Goal: Task Accomplishment & Management: Manage account settings

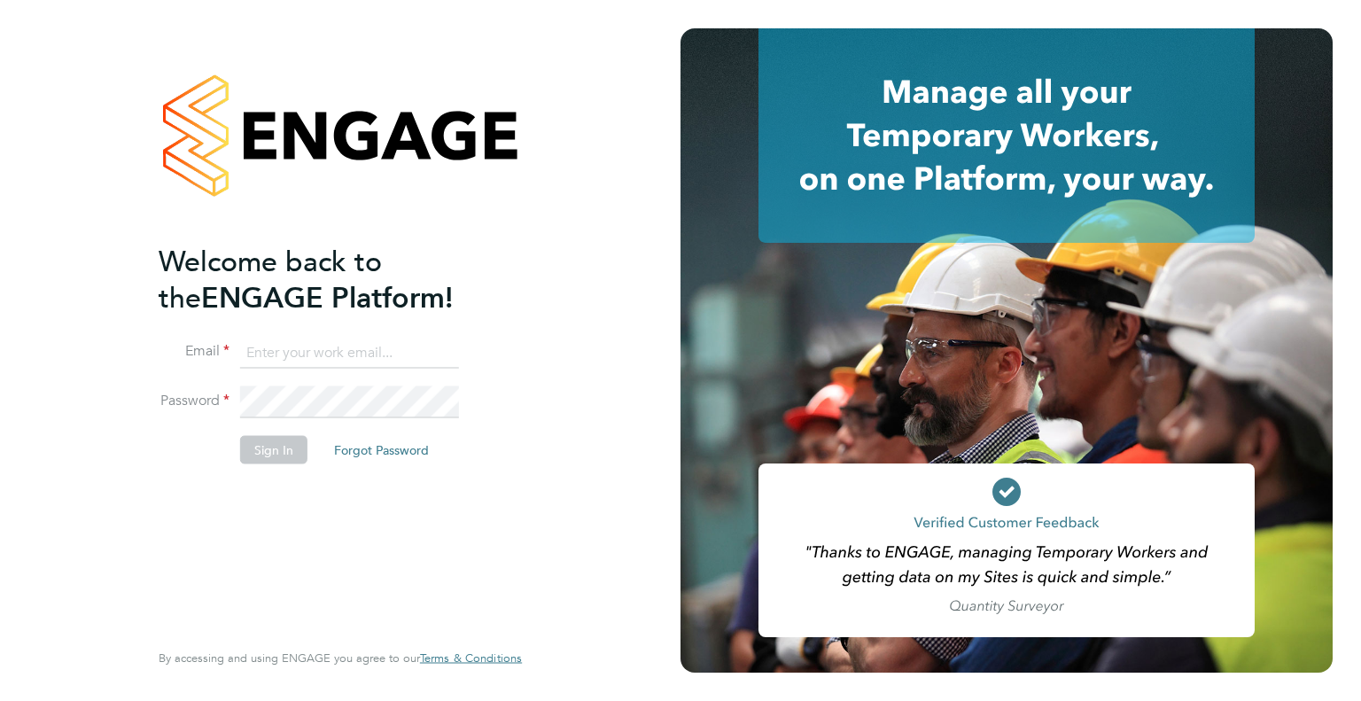
type input "[EMAIL_ADDRESS][DOMAIN_NAME]"
click at [280, 446] on button "Sign In" at bounding box center [273, 449] width 67 height 28
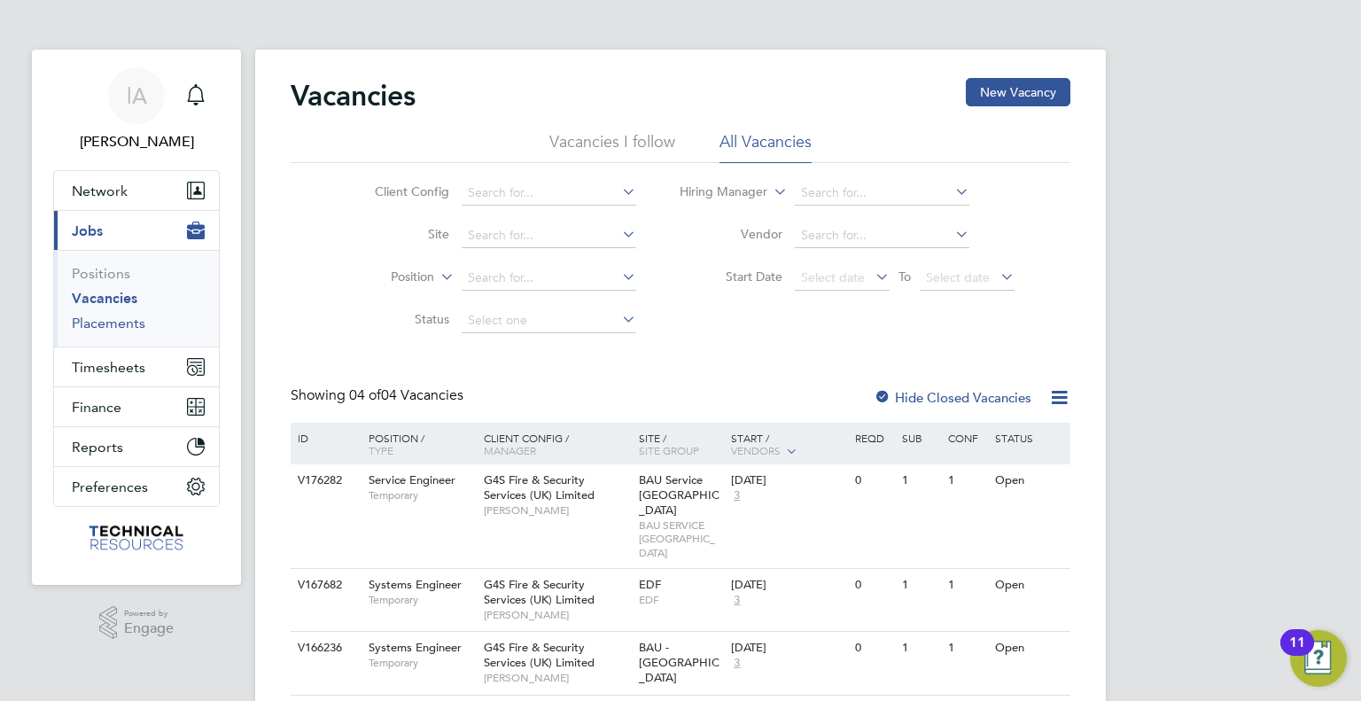
click at [115, 318] on link "Placements" at bounding box center [109, 322] width 74 height 17
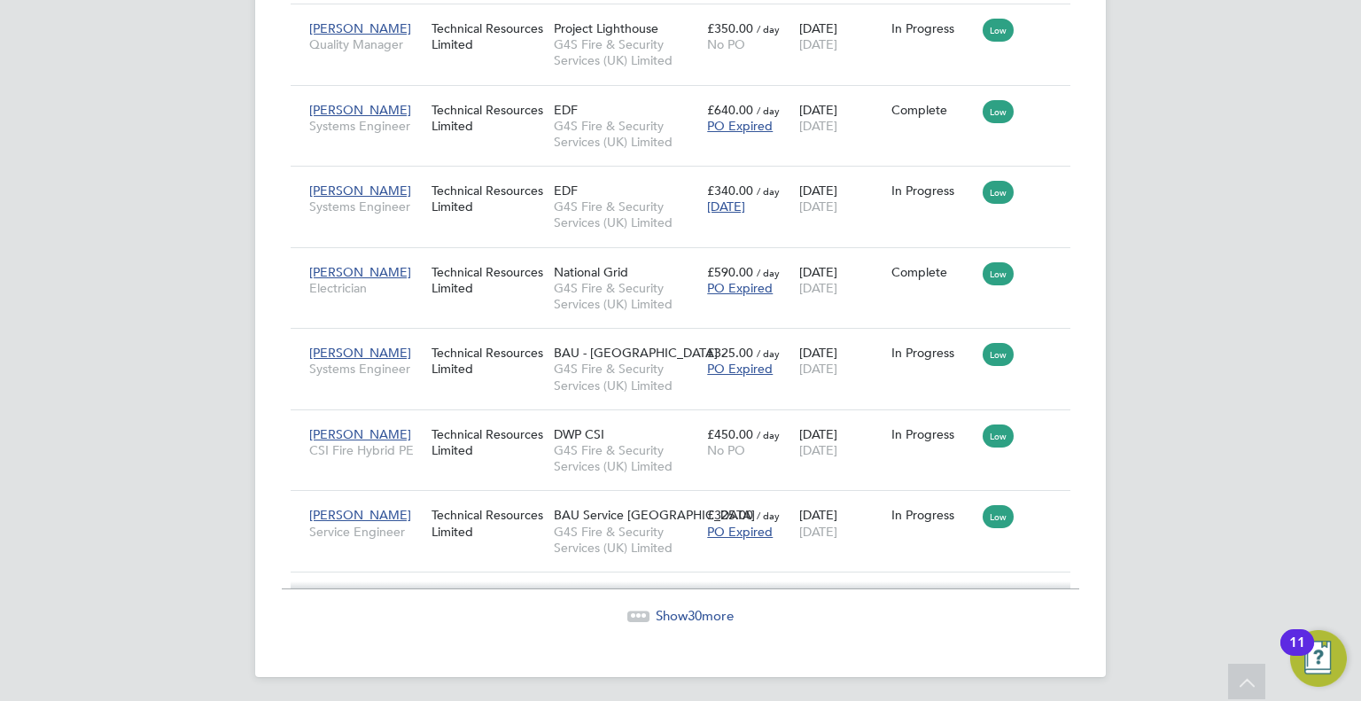
click at [677, 607] on span "Show 30 more" at bounding box center [695, 615] width 78 height 17
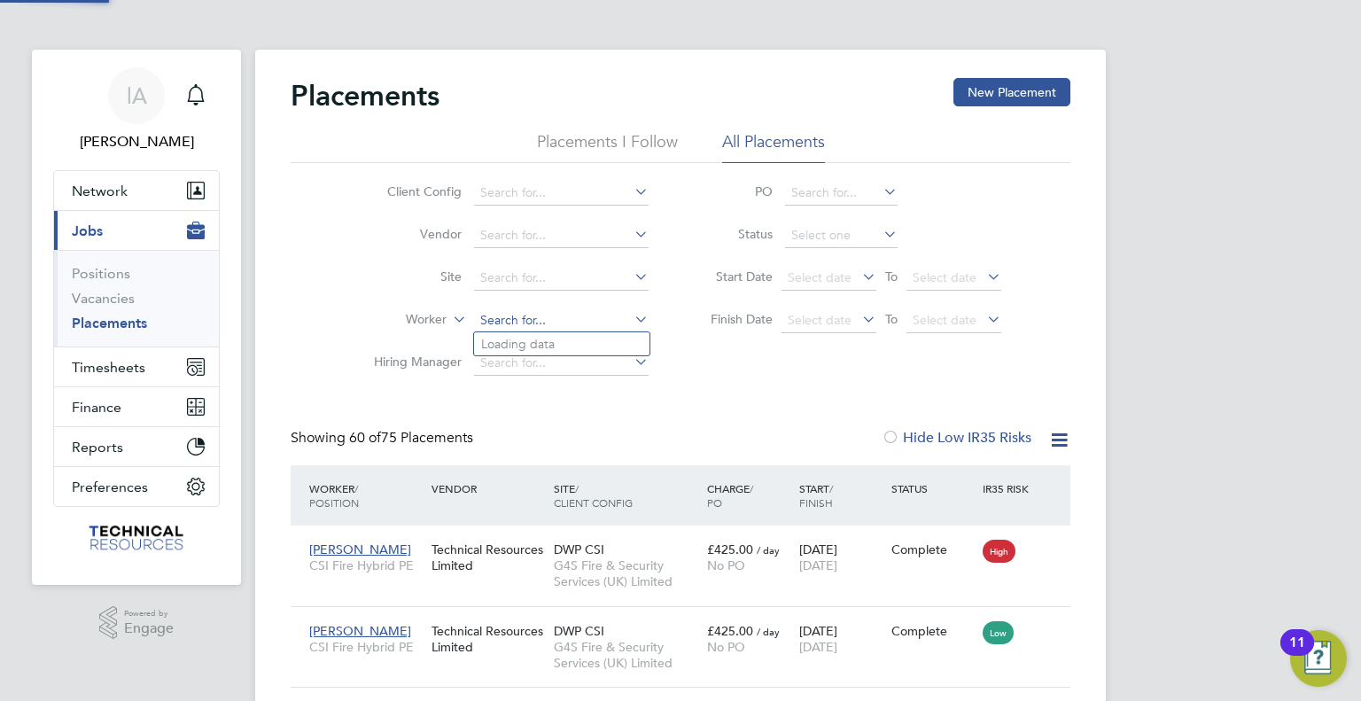
click at [505, 319] on input at bounding box center [561, 320] width 175 height 25
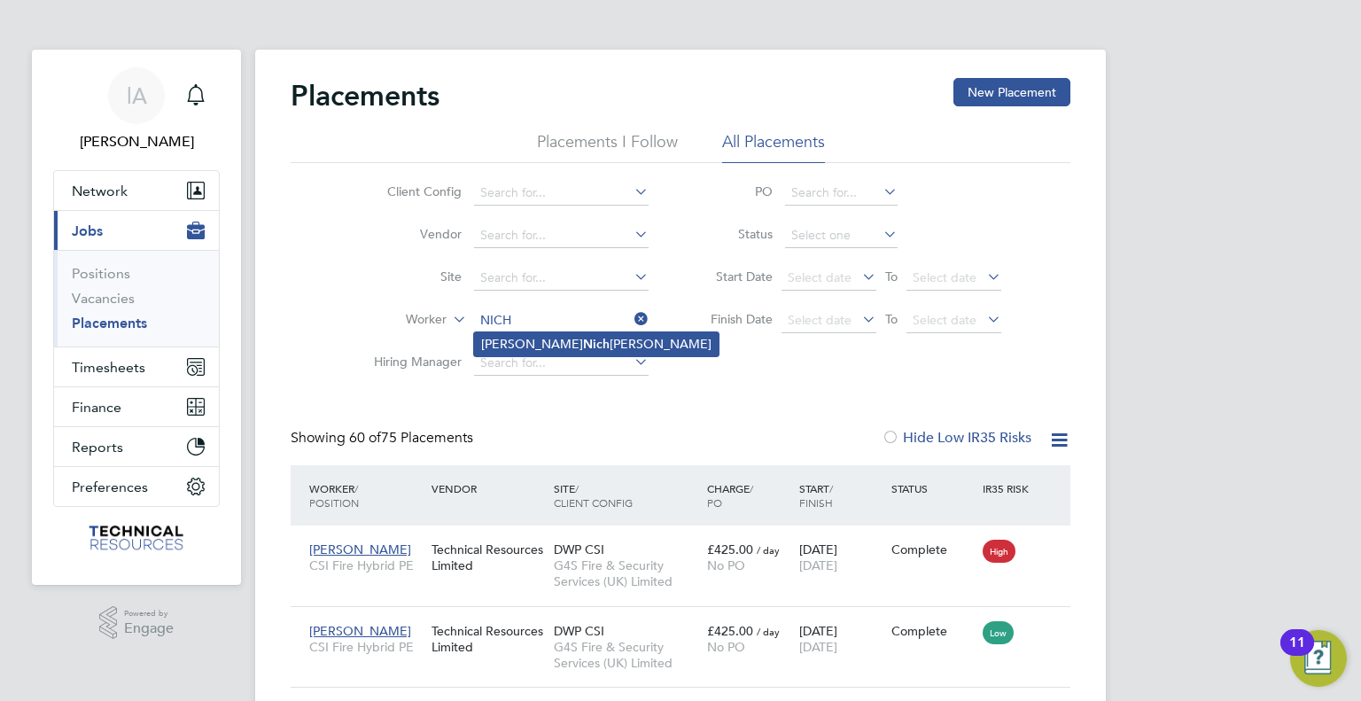
click at [550, 343] on li "Charlie Nich olson" at bounding box center [596, 344] width 244 height 24
type input "Charlie Nicholson"
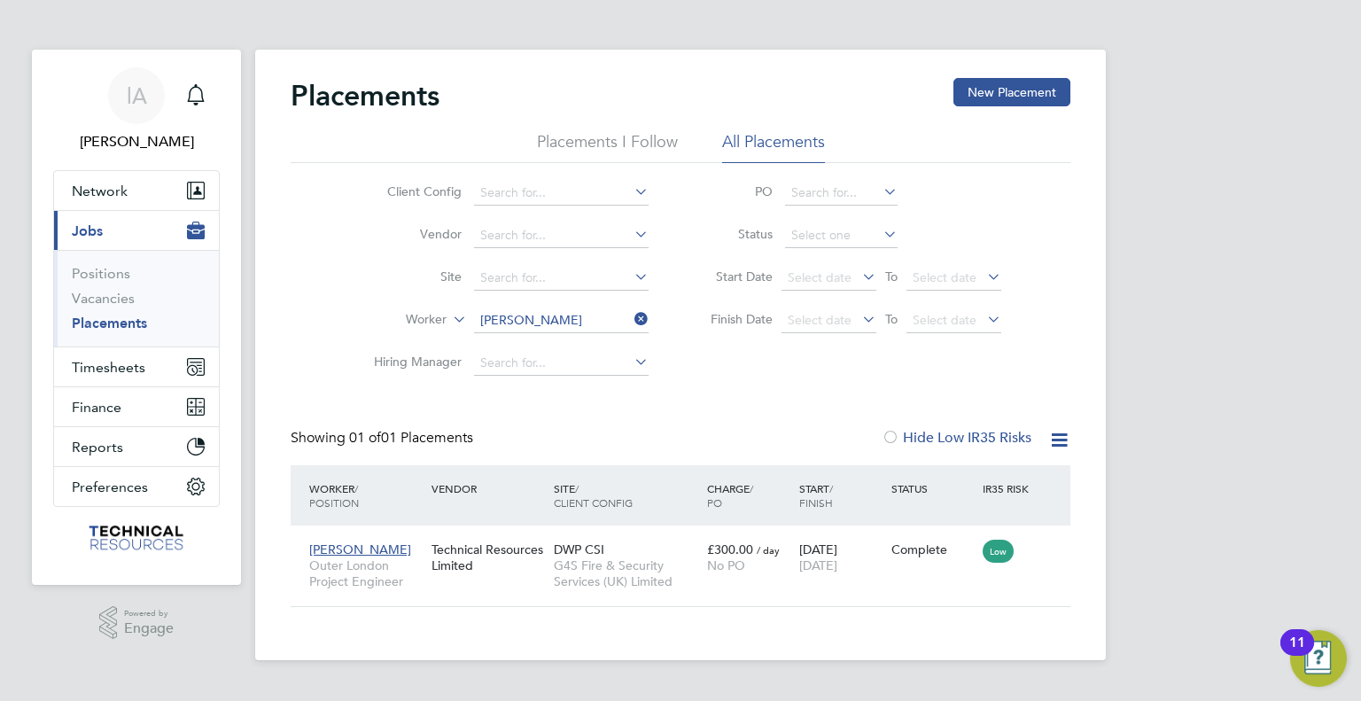
click at [631, 318] on icon at bounding box center [631, 319] width 0 height 25
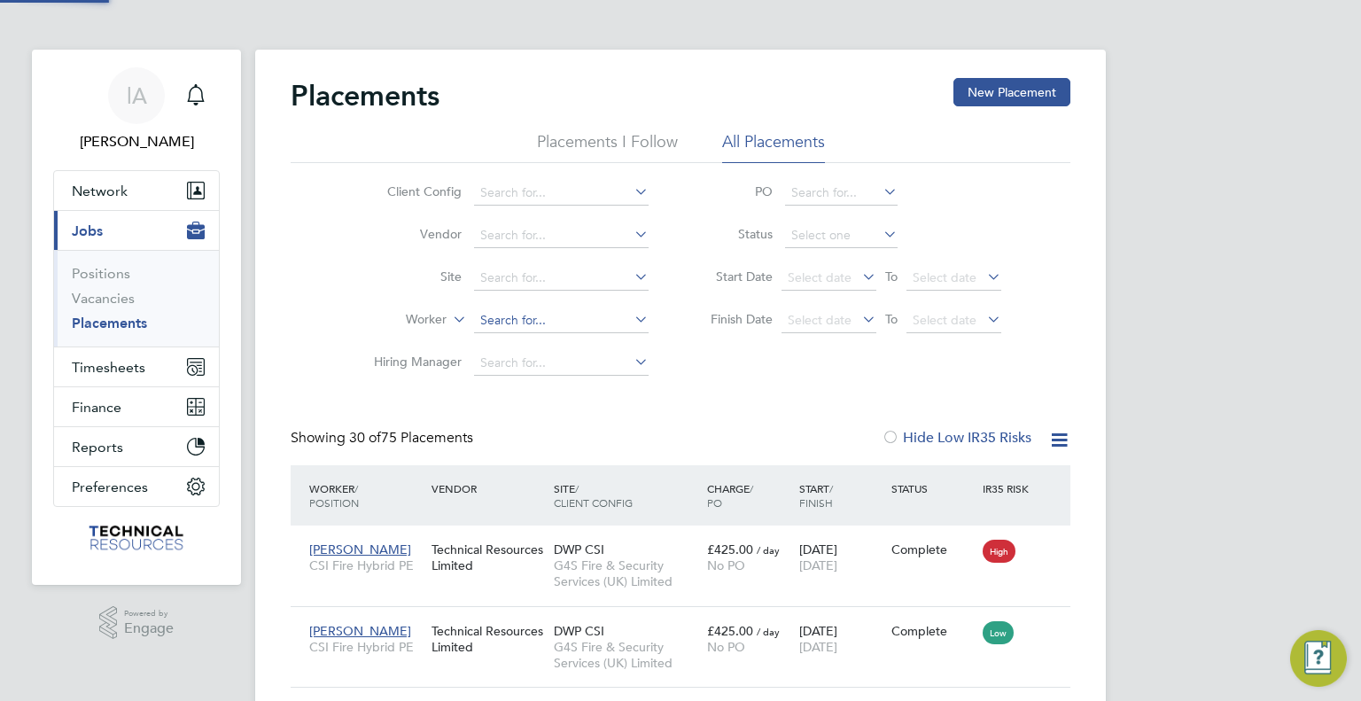
click at [549, 322] on input at bounding box center [561, 320] width 175 height 25
click at [583, 345] on b "Jud" at bounding box center [593, 344] width 21 height 15
type input "Kestutis Judvytis"
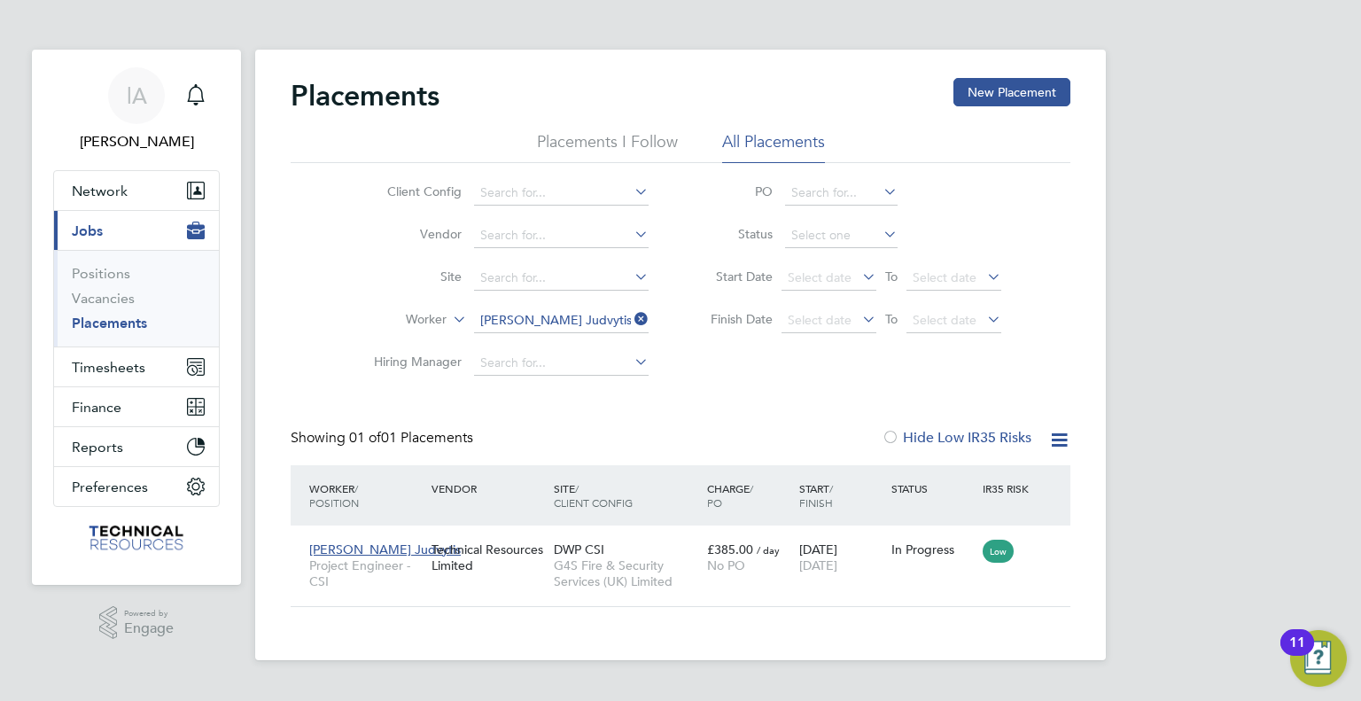
click at [631, 324] on icon at bounding box center [631, 319] width 0 height 25
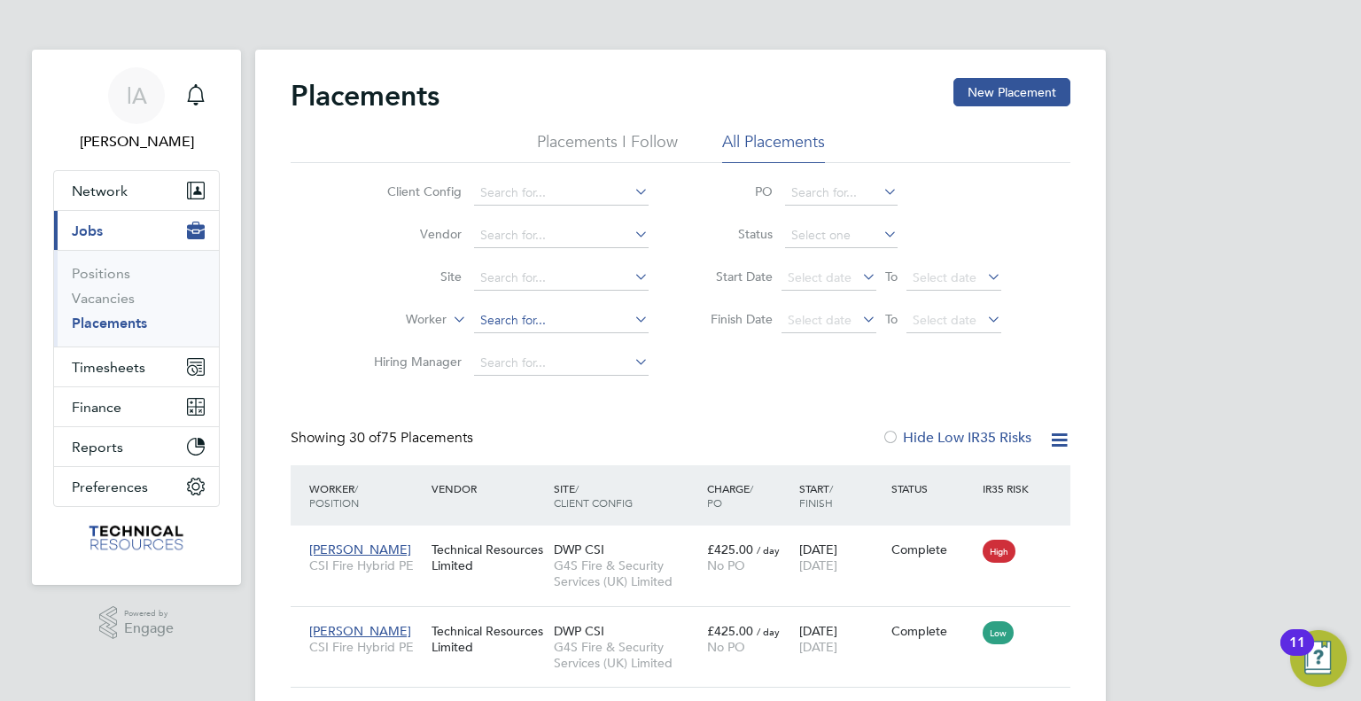
click at [556, 314] on input at bounding box center [561, 320] width 175 height 25
click at [583, 348] on b "Baxter" at bounding box center [634, 344] width 103 height 15
type input "Richard Baxter"
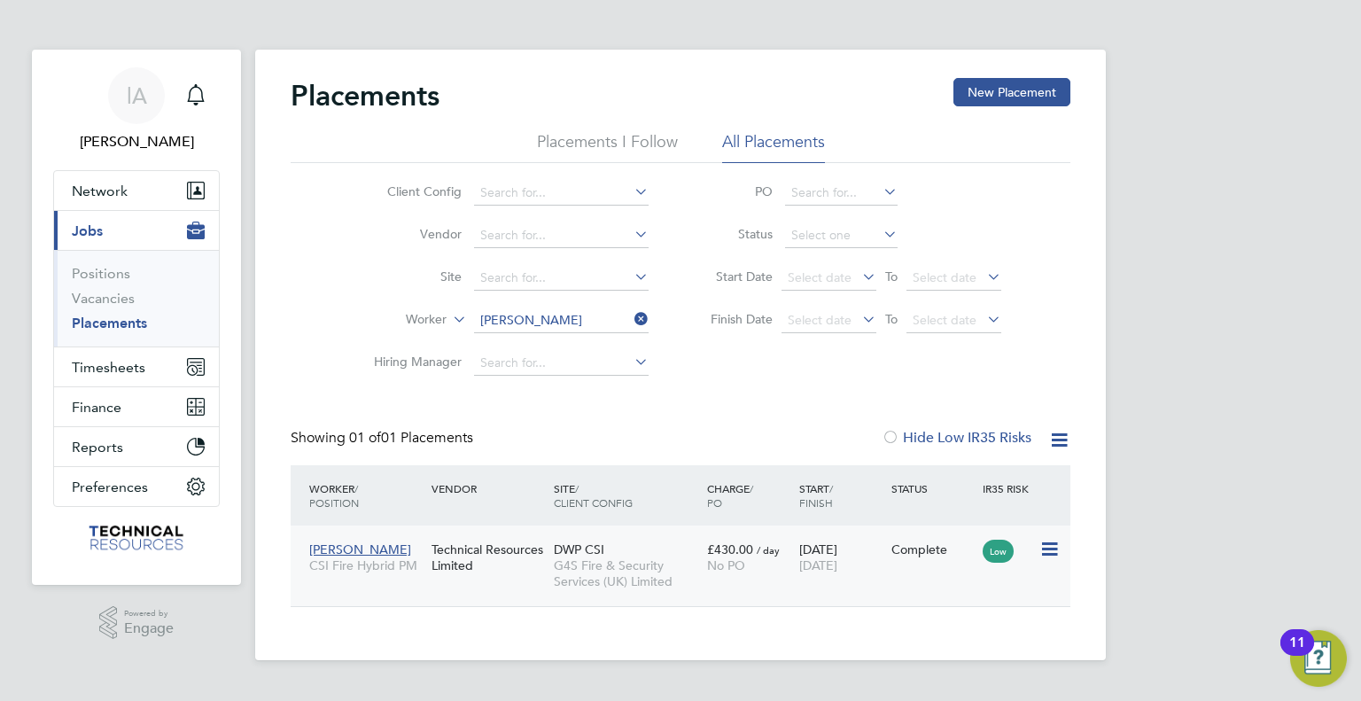
click at [774, 573] on div "No PO" at bounding box center [748, 565] width 83 height 16
click at [631, 318] on icon at bounding box center [631, 319] width 0 height 25
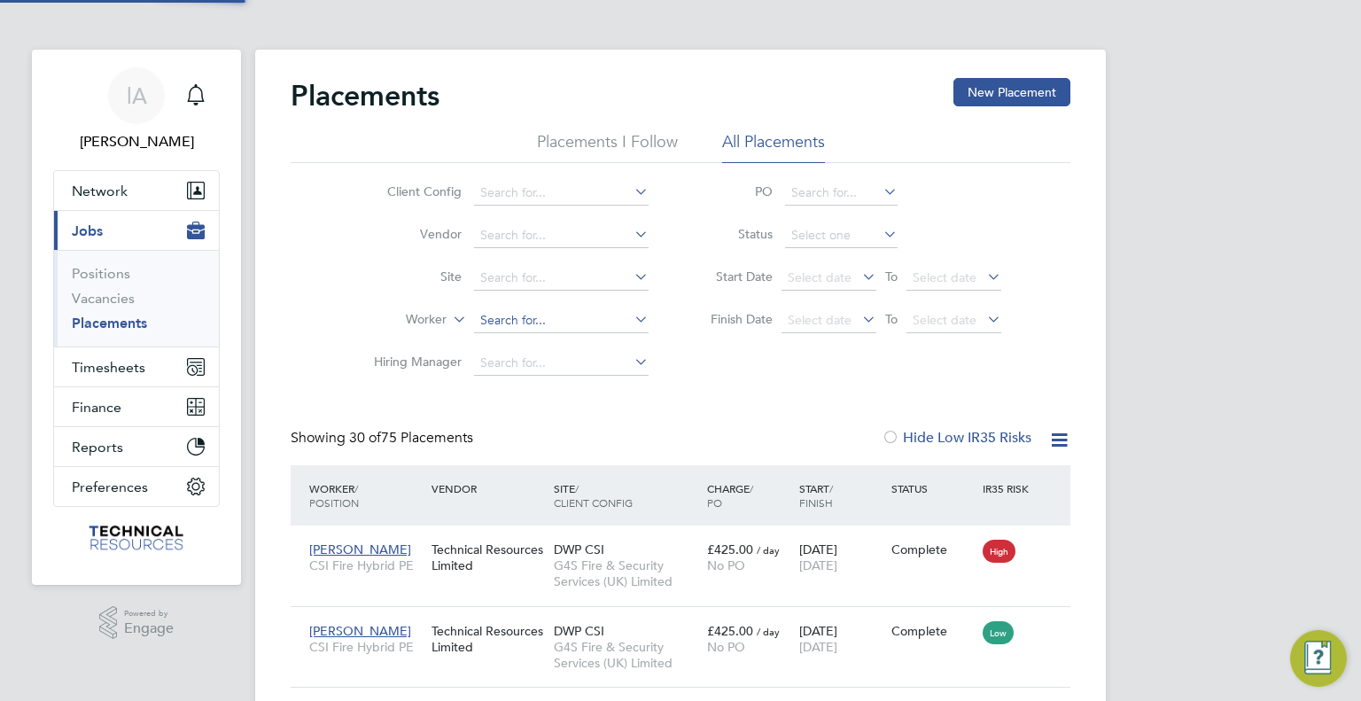
click at [565, 329] on input at bounding box center [561, 320] width 175 height 25
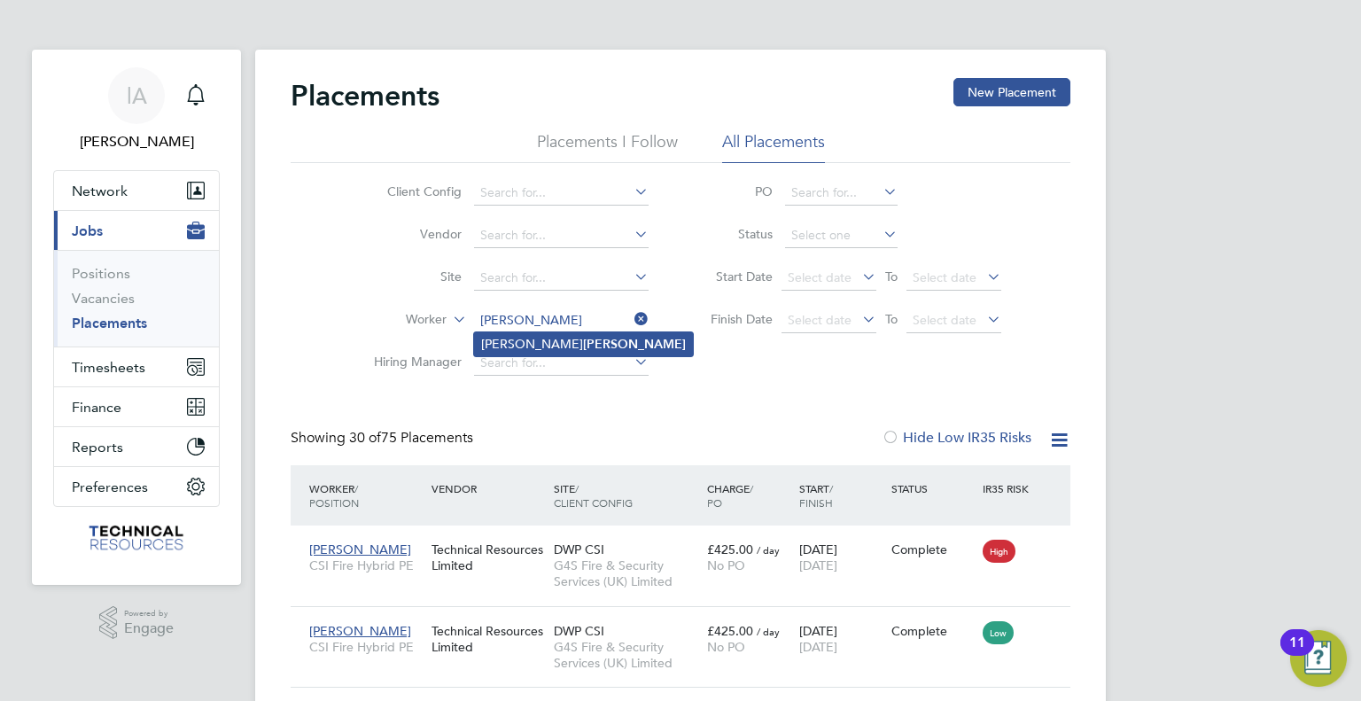
click at [567, 336] on li "Ashley Whall" at bounding box center [583, 344] width 219 height 24
type input "Ashley Whall"
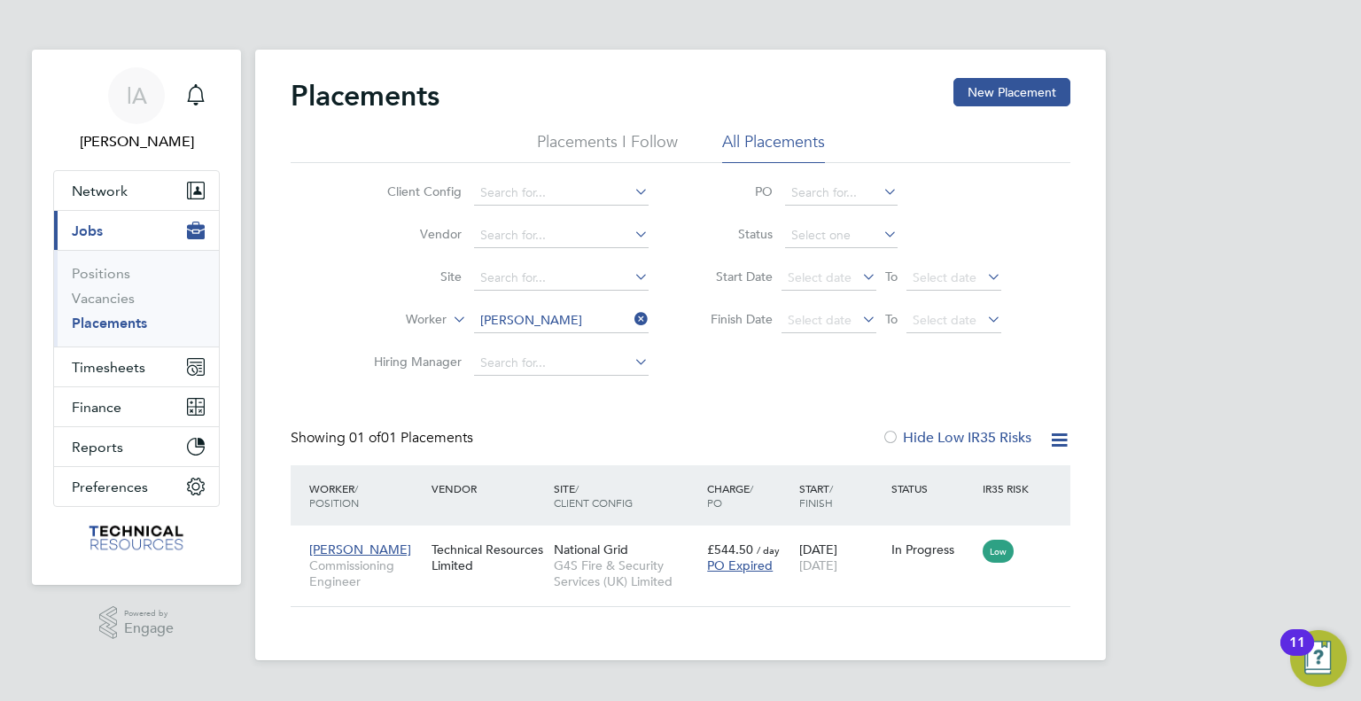
click at [631, 318] on icon at bounding box center [631, 319] width 0 height 25
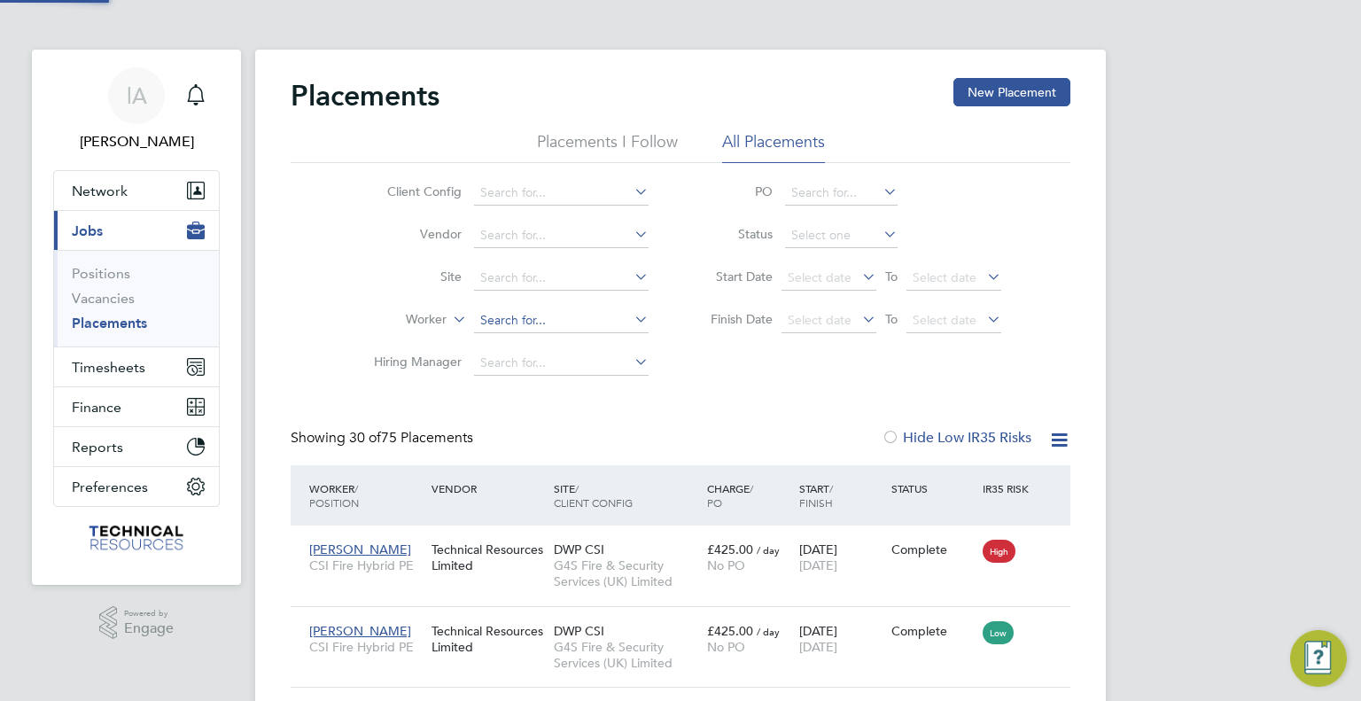
click at [563, 322] on input at bounding box center [561, 320] width 175 height 25
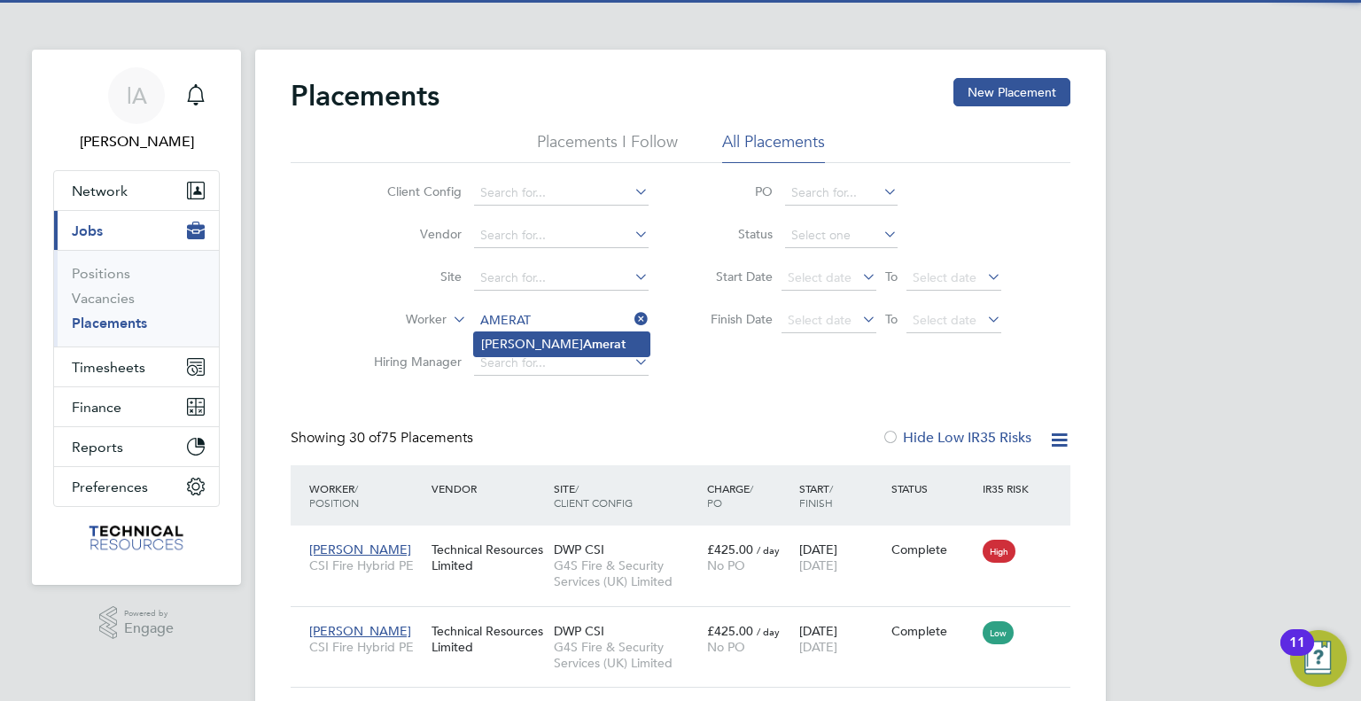
click at [583, 337] on b "Amerat" at bounding box center [604, 344] width 43 height 15
type input "Shamoon Amerat"
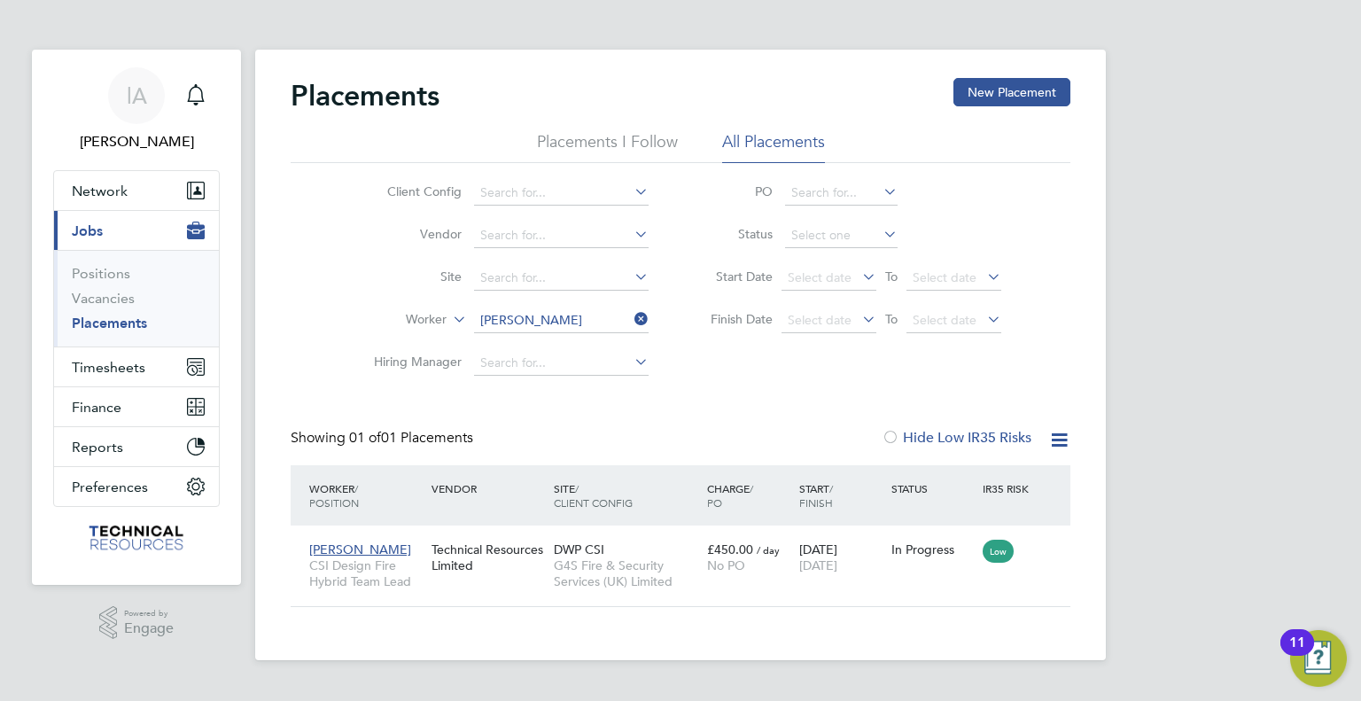
click at [631, 314] on icon at bounding box center [631, 319] width 0 height 25
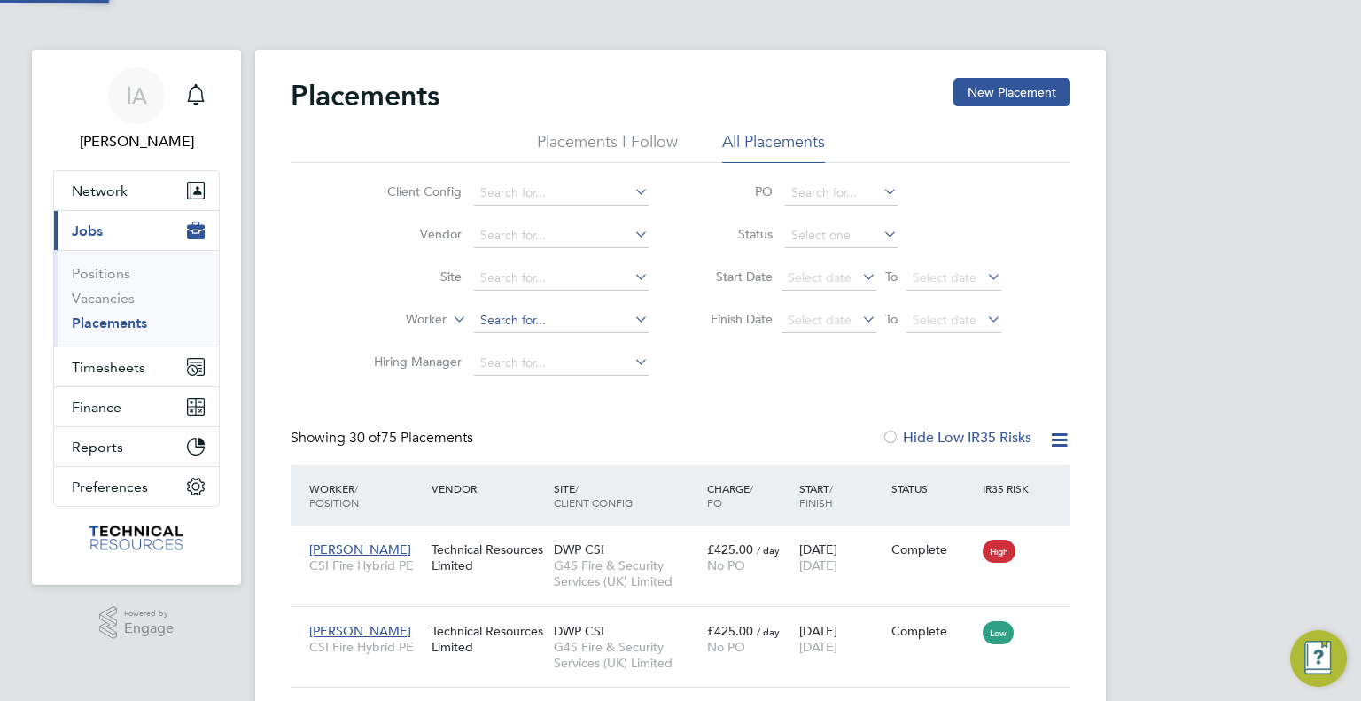
click at [528, 317] on input at bounding box center [561, 320] width 175 height 25
click at [583, 345] on b "Mitchell" at bounding box center [634, 344] width 103 height 15
type input "Ryan Mitchell"
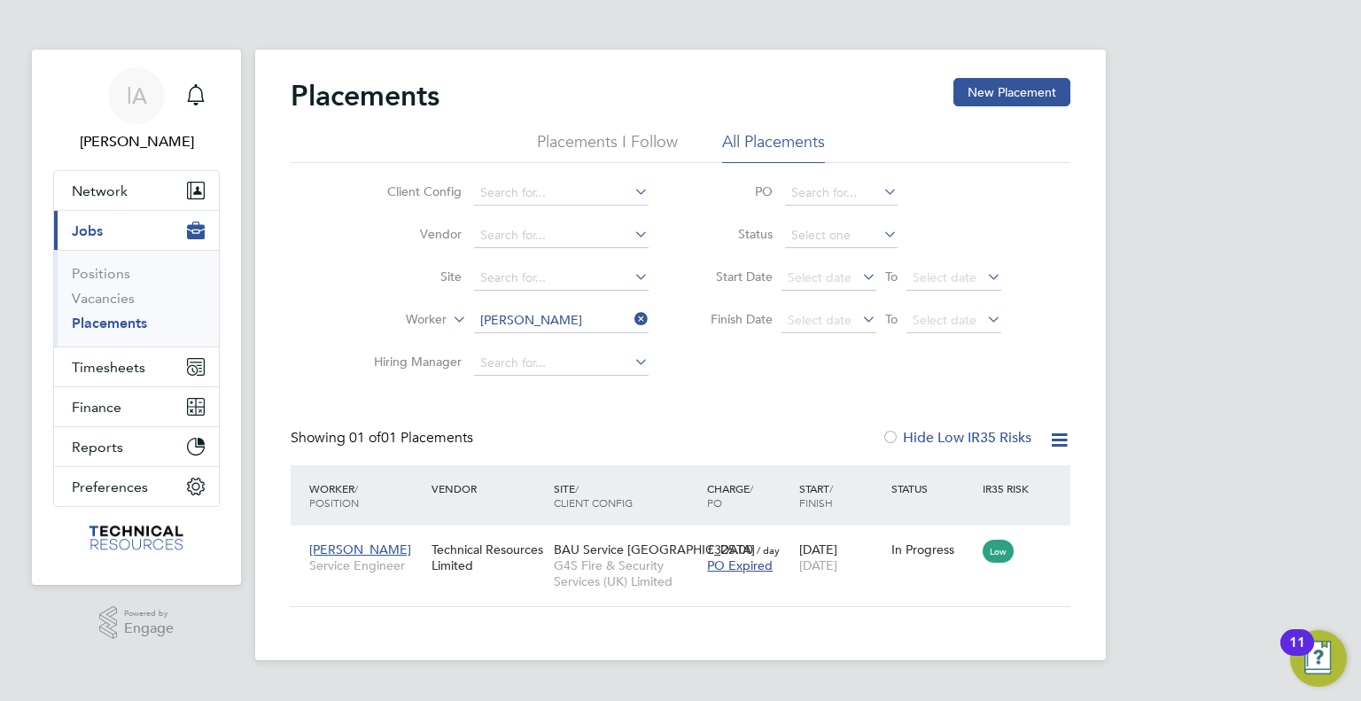
click at [631, 319] on icon at bounding box center [631, 319] width 0 height 25
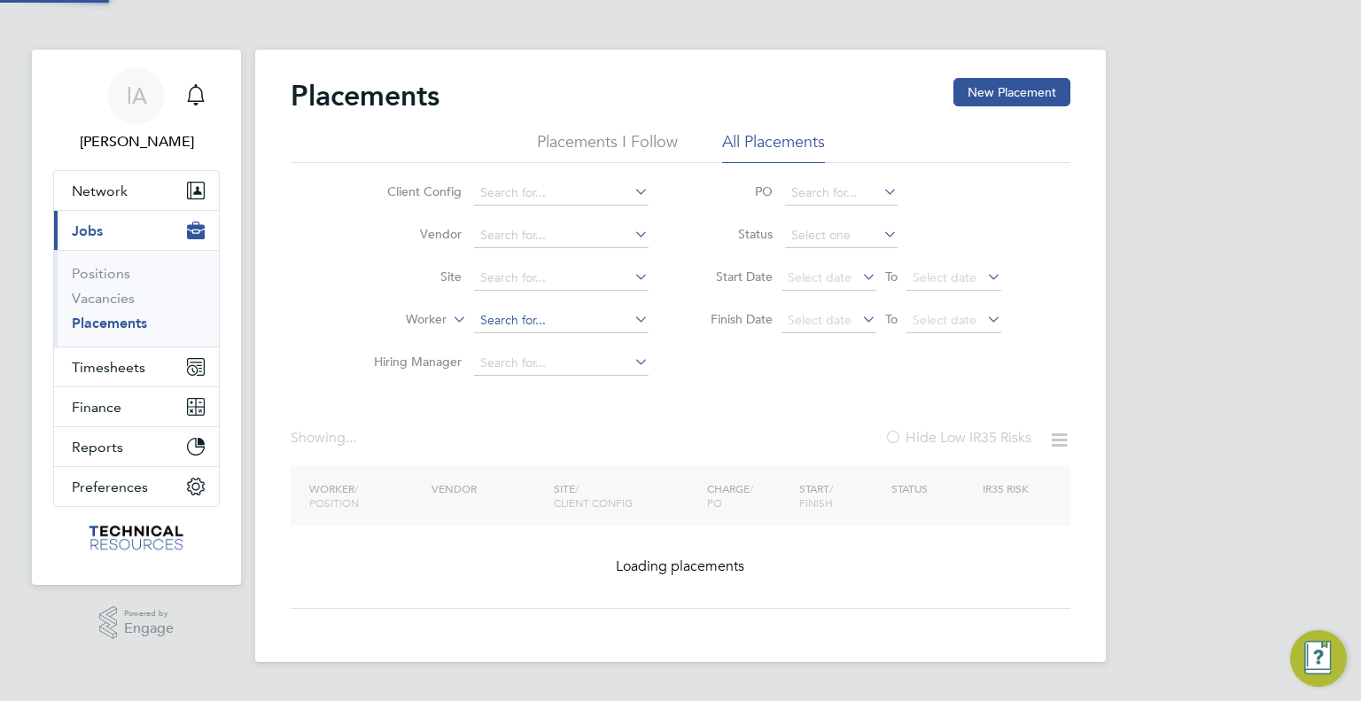
click at [577, 321] on input at bounding box center [561, 320] width 175 height 25
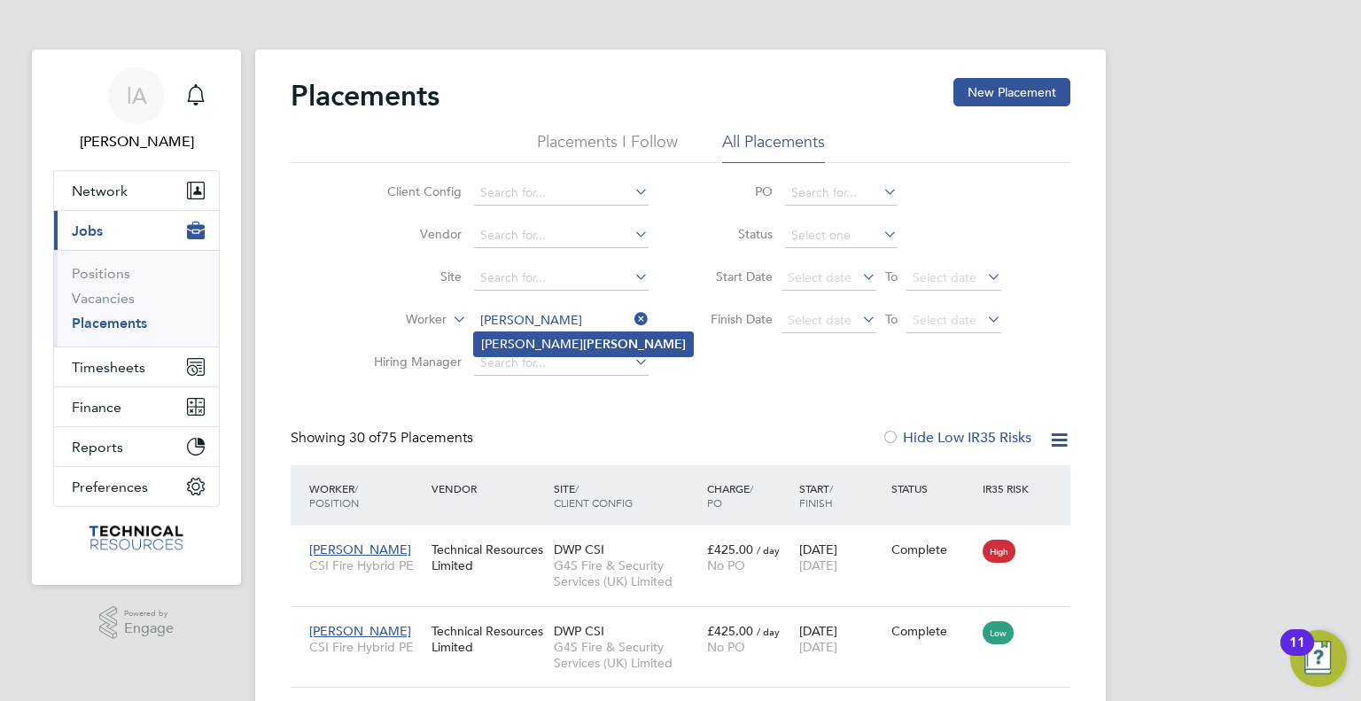
click at [572, 340] on li "Neil Campbell" at bounding box center [583, 344] width 219 height 24
type input "Neil Campbell"
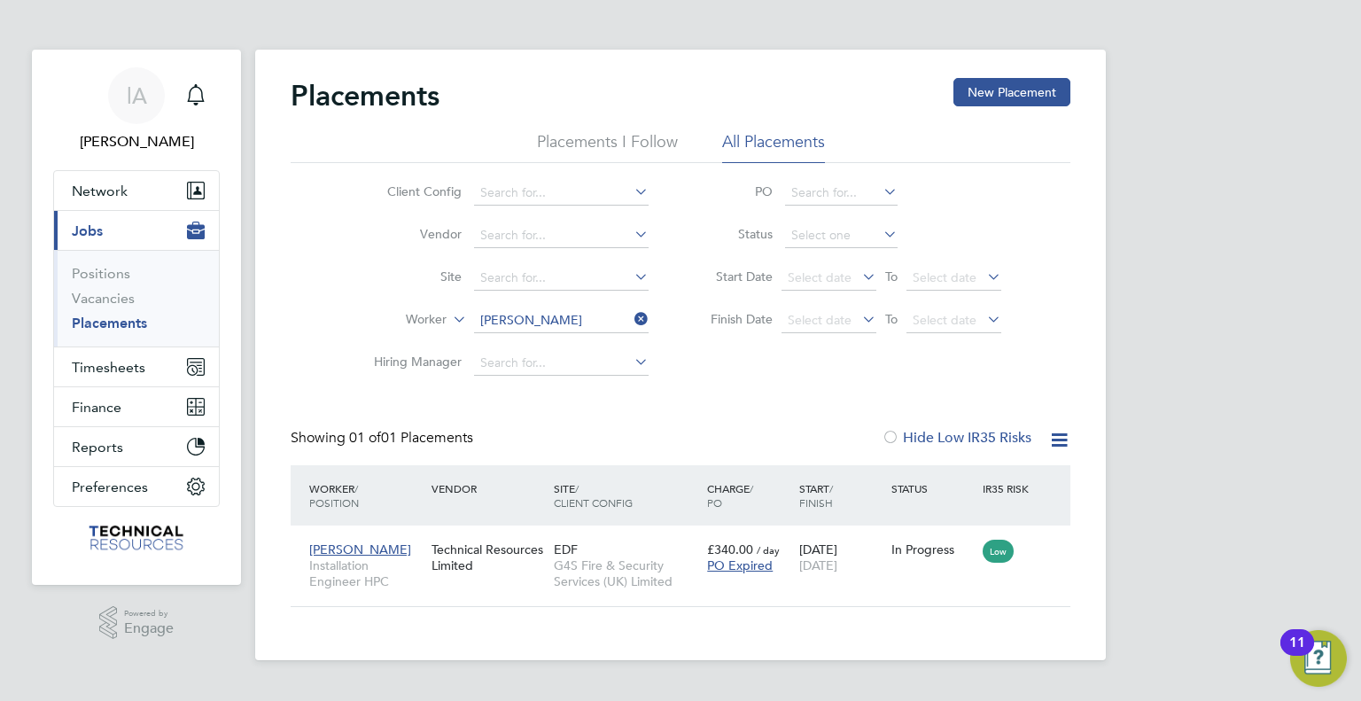
click at [631, 320] on icon at bounding box center [631, 319] width 0 height 25
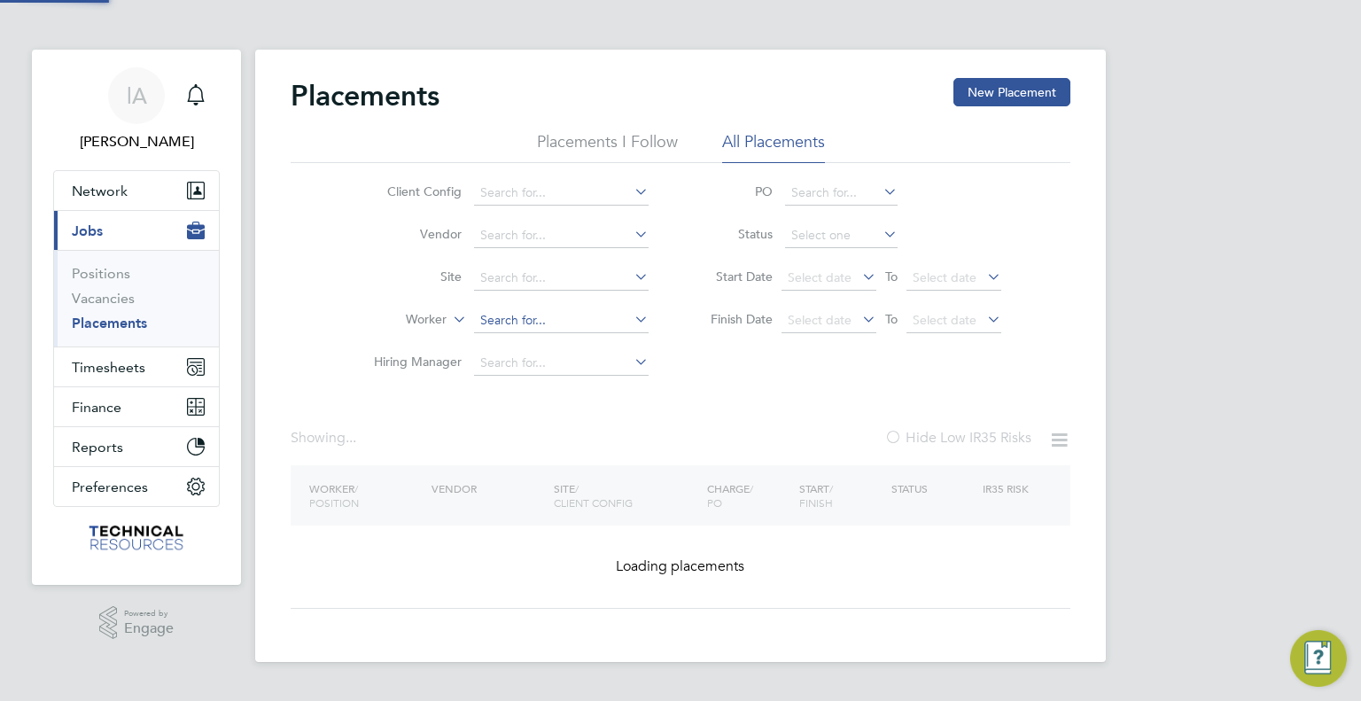
click at [542, 319] on input at bounding box center [561, 320] width 175 height 25
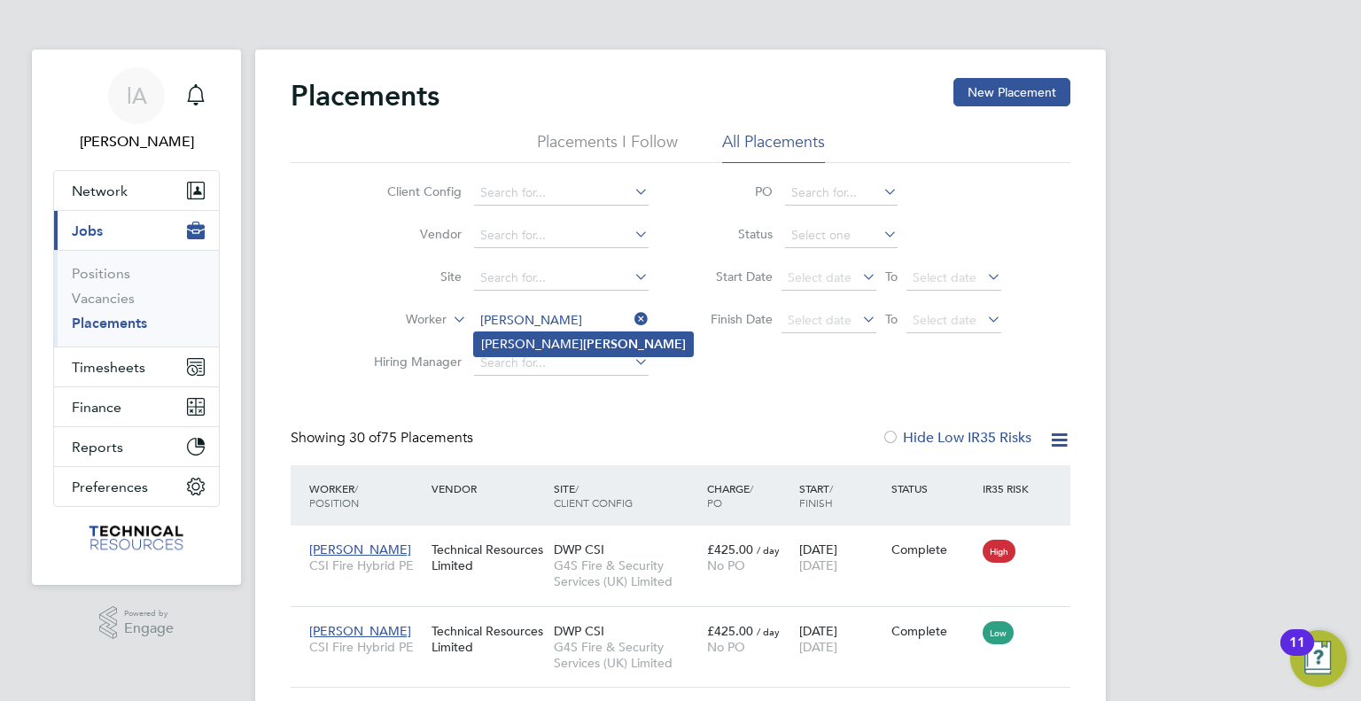
click at [583, 345] on b "Robertson" at bounding box center [634, 344] width 103 height 15
type input "George Robertson"
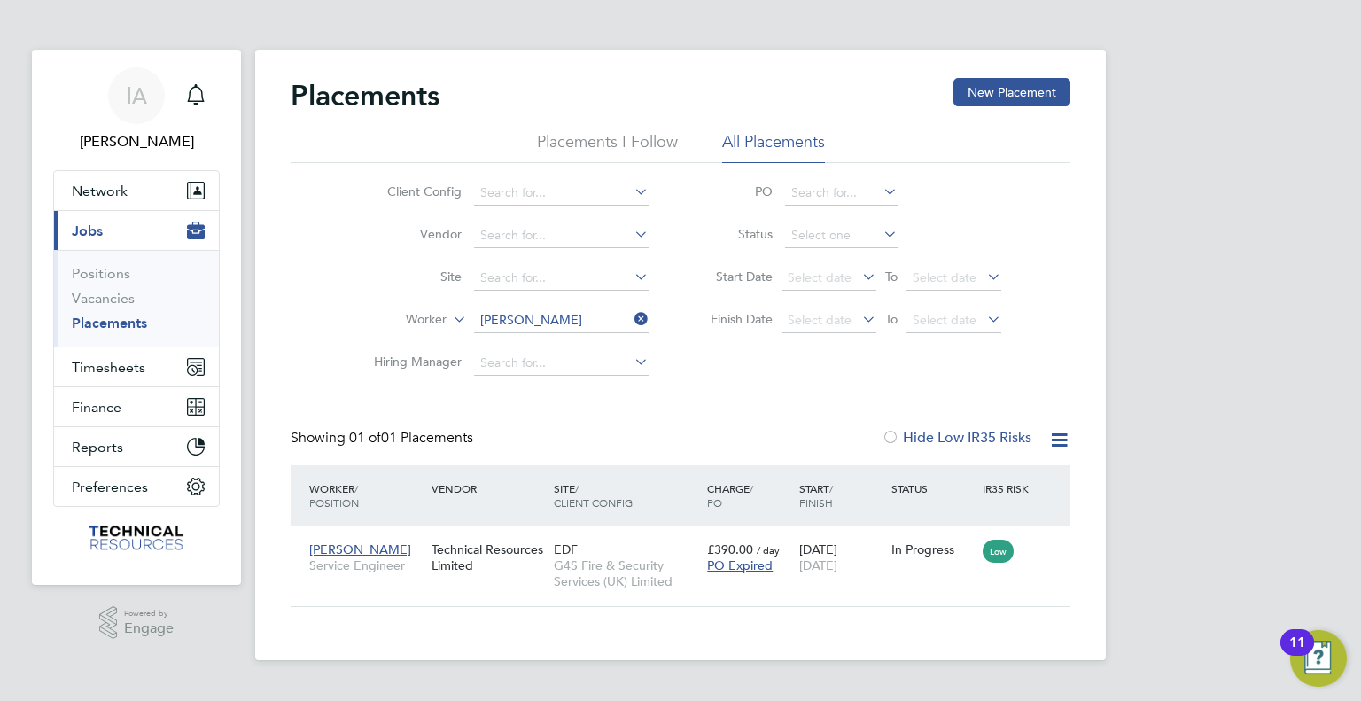
click at [631, 314] on icon at bounding box center [631, 319] width 0 height 25
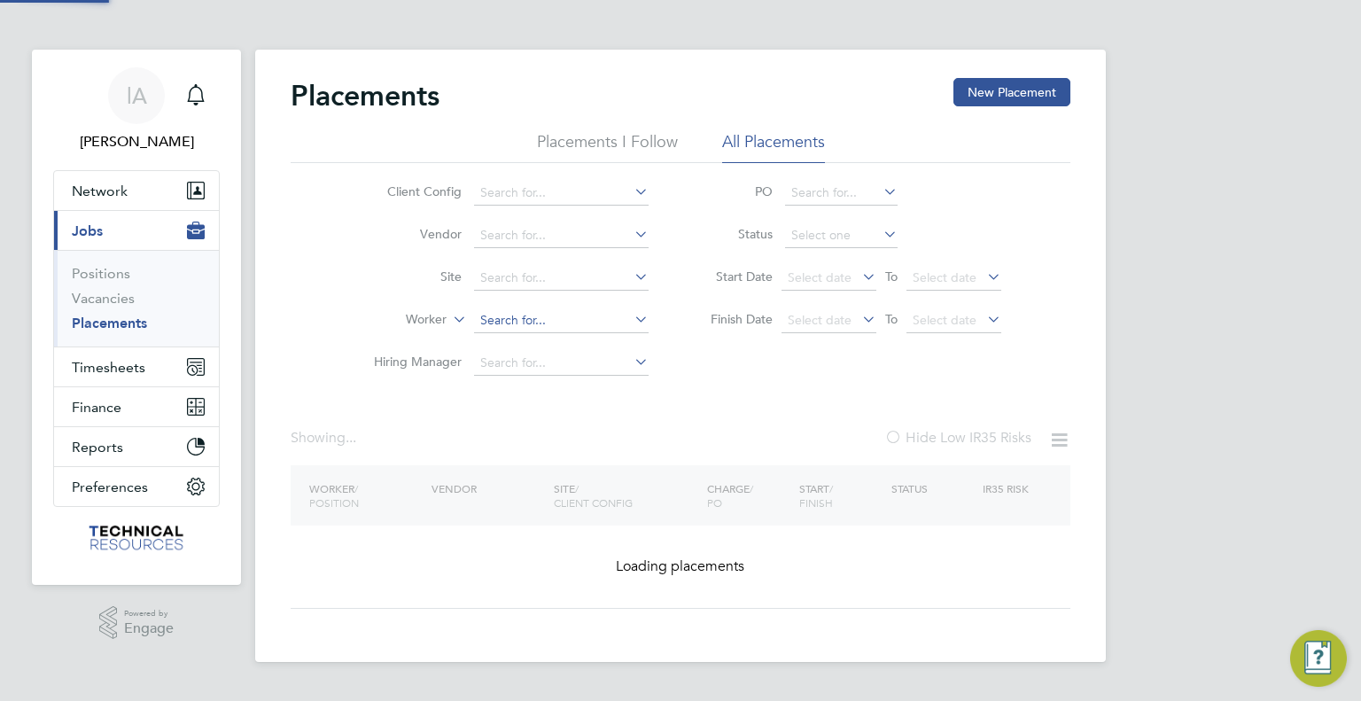
click at [582, 322] on input at bounding box center [561, 320] width 175 height 25
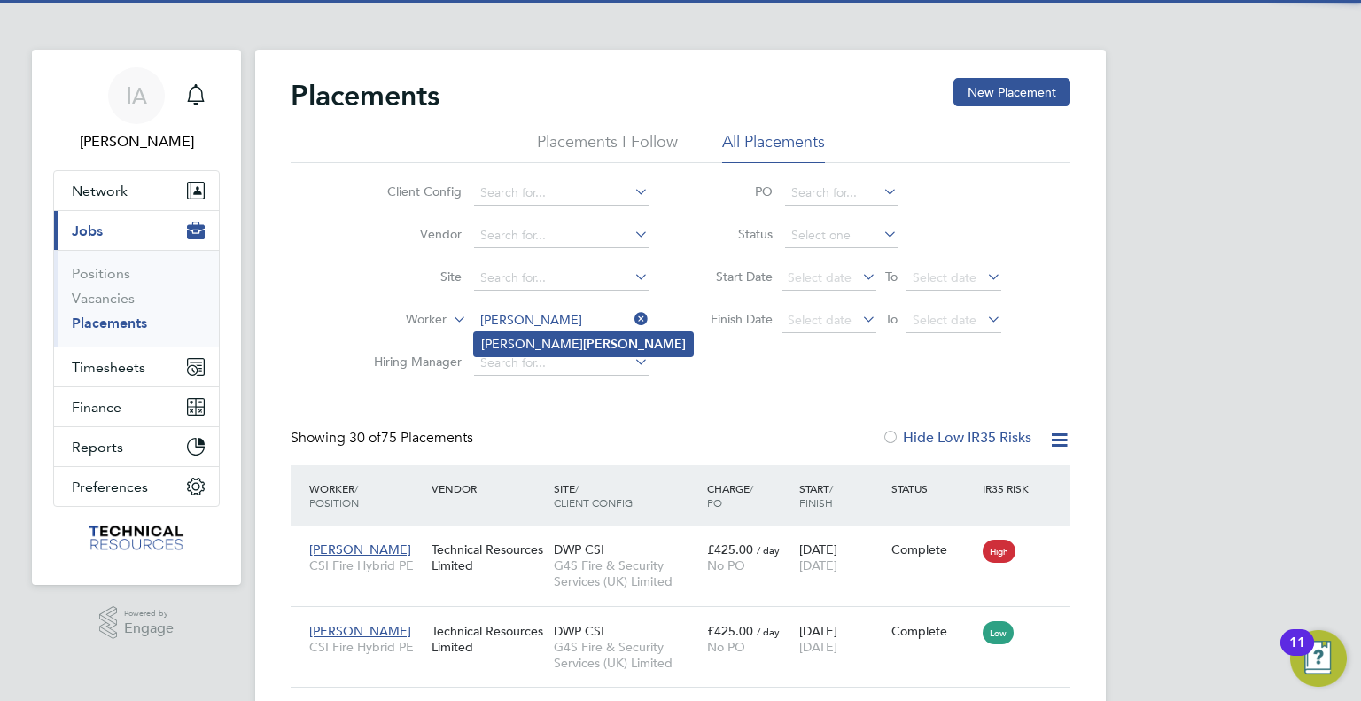
click at [553, 339] on li "David Grier" at bounding box center [583, 344] width 219 height 24
type input "David Grier"
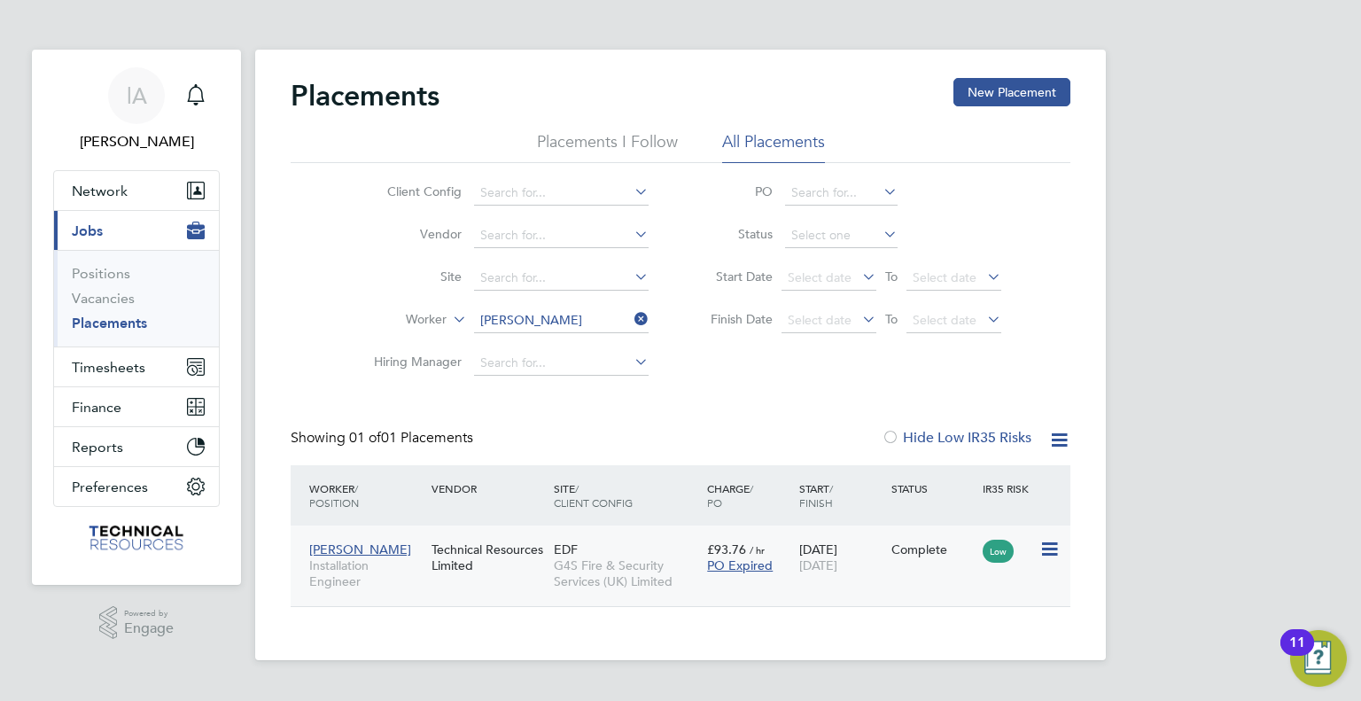
click at [813, 578] on div "10 Jul 2023 26 Sep 2025" at bounding box center [841, 557] width 92 height 50
click at [631, 314] on icon at bounding box center [631, 319] width 0 height 25
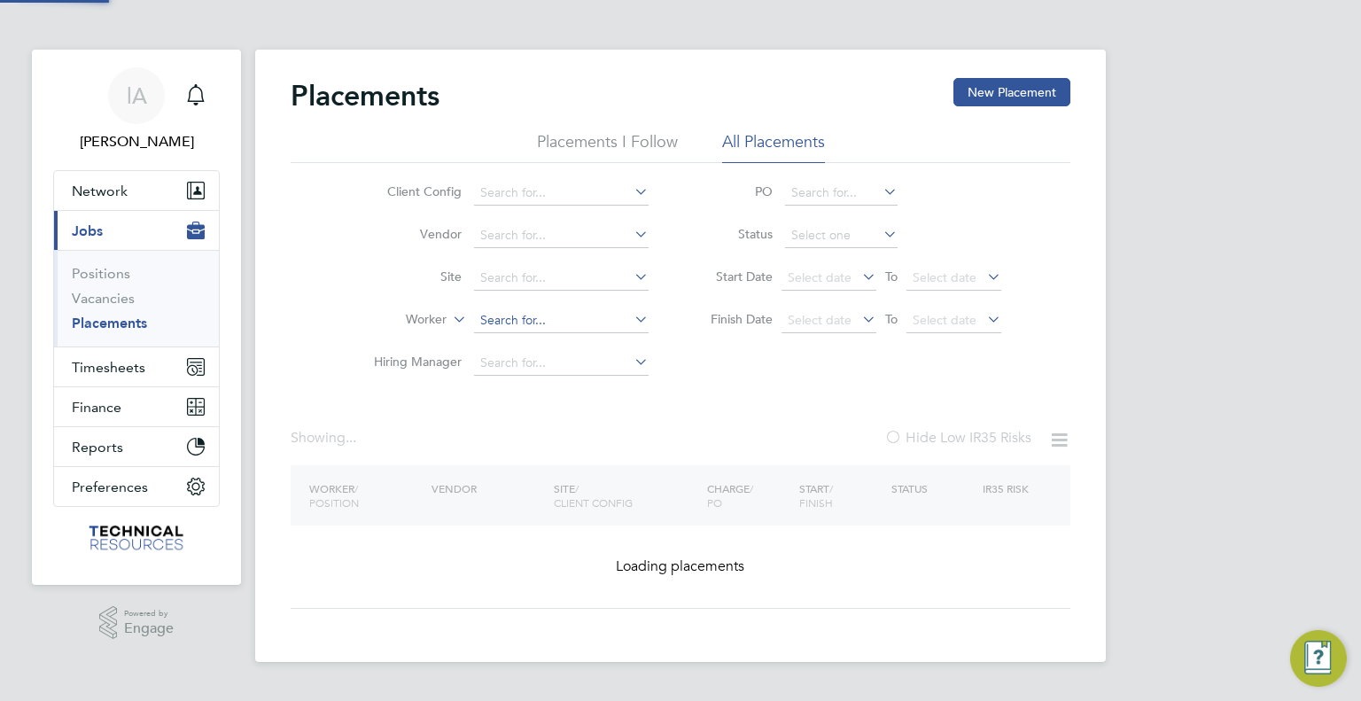
click at [585, 318] on input at bounding box center [561, 320] width 175 height 25
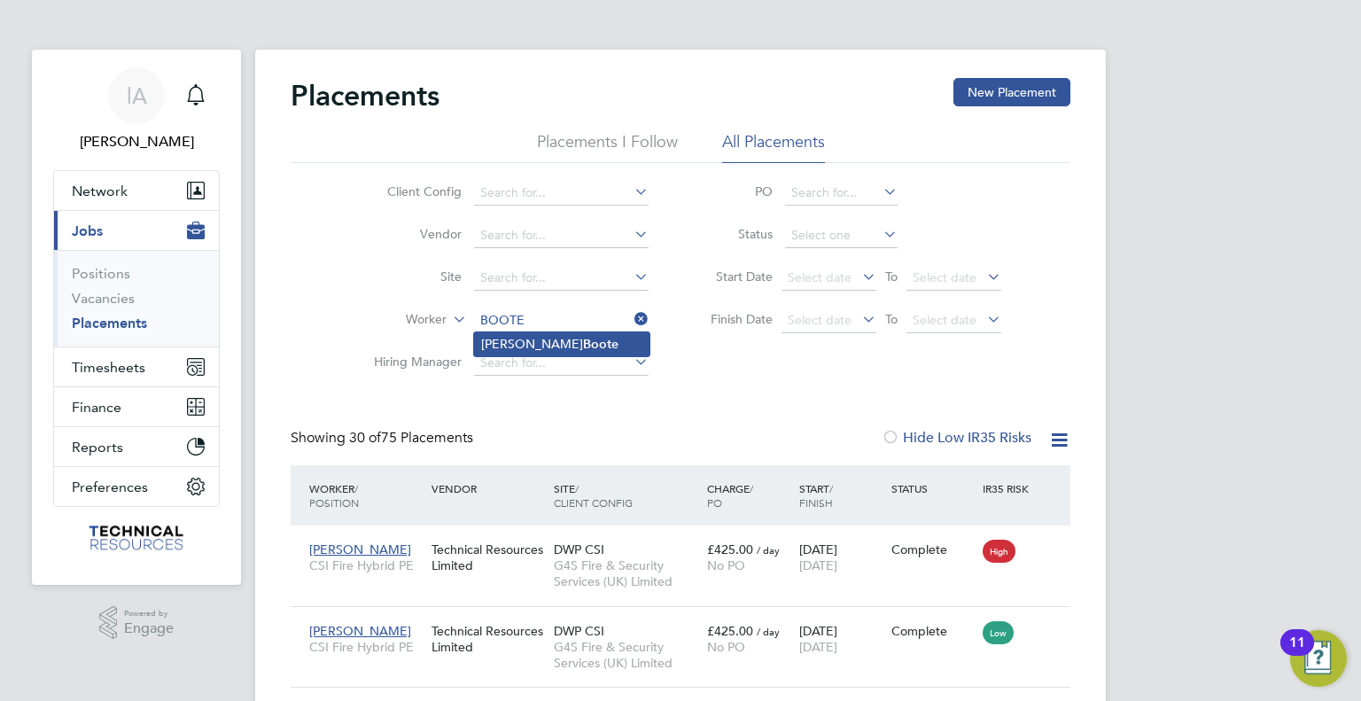
click at [561, 339] on li "Lee Boote" at bounding box center [561, 344] width 175 height 24
type input "Lee Boote"
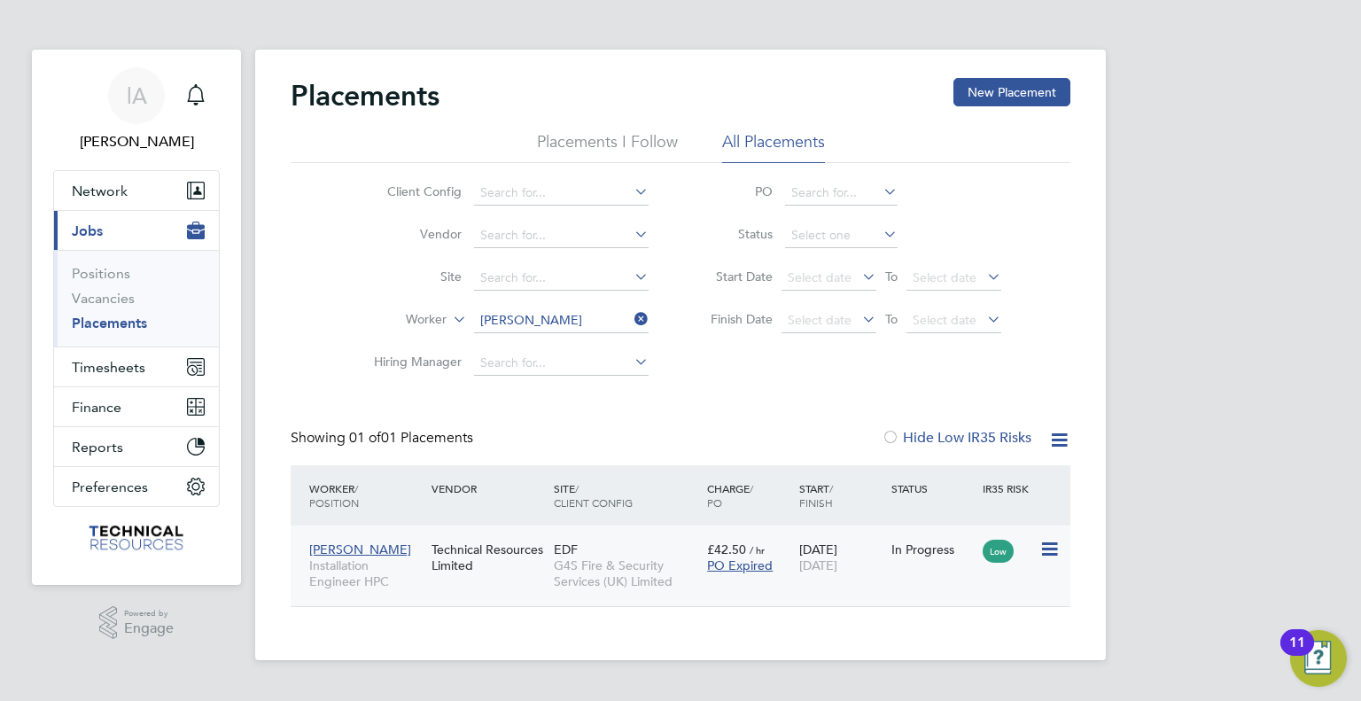
click at [678, 557] on span "G4S Fire & Security Services (UK) Limited" at bounding box center [626, 573] width 144 height 32
click at [631, 319] on icon at bounding box center [631, 319] width 0 height 25
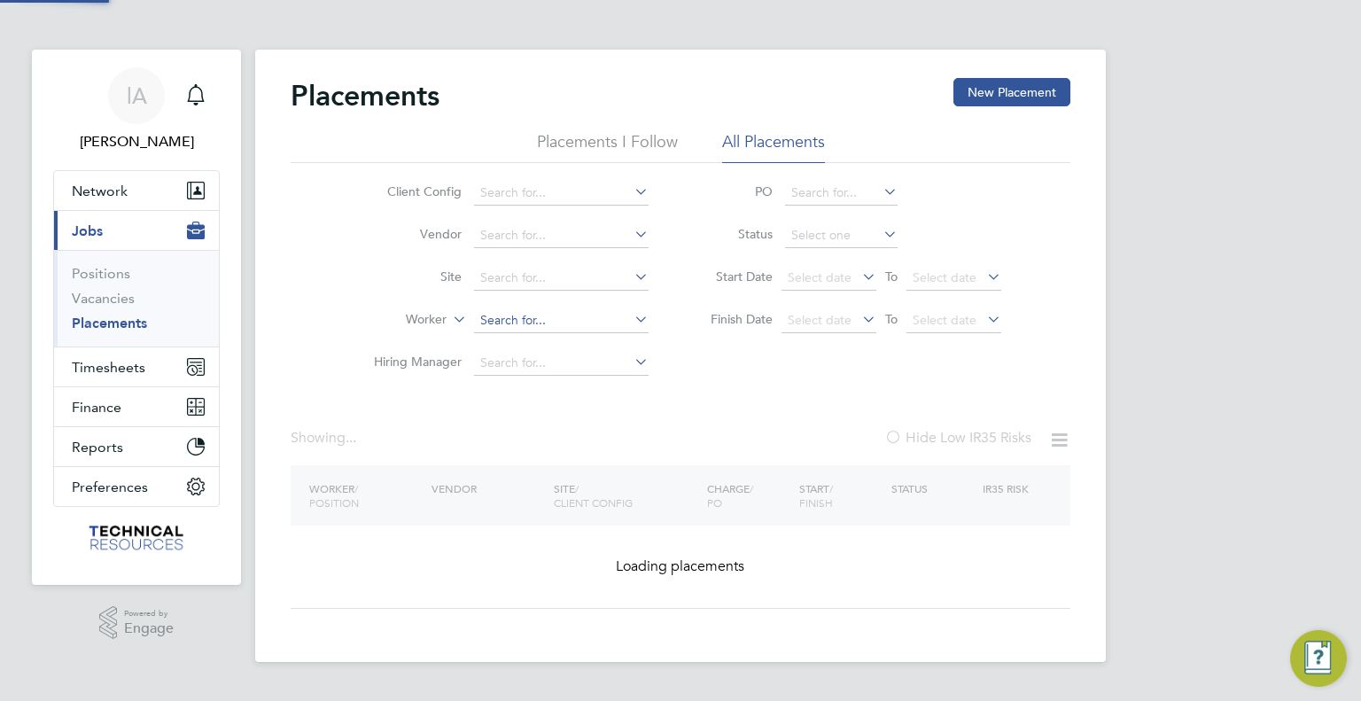
click at [586, 326] on input at bounding box center [561, 320] width 175 height 25
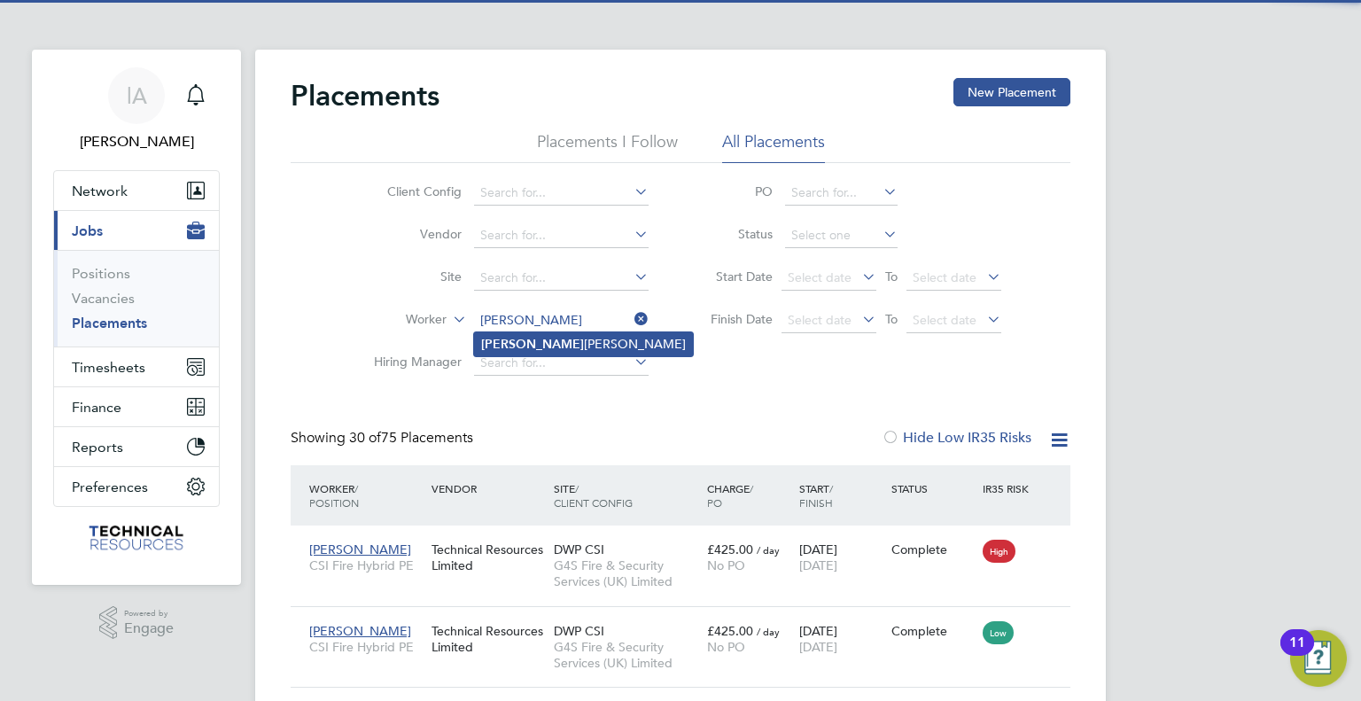
click at [581, 341] on li "Craig O'Connor" at bounding box center [583, 344] width 219 height 24
type input "Craig O'Connor"
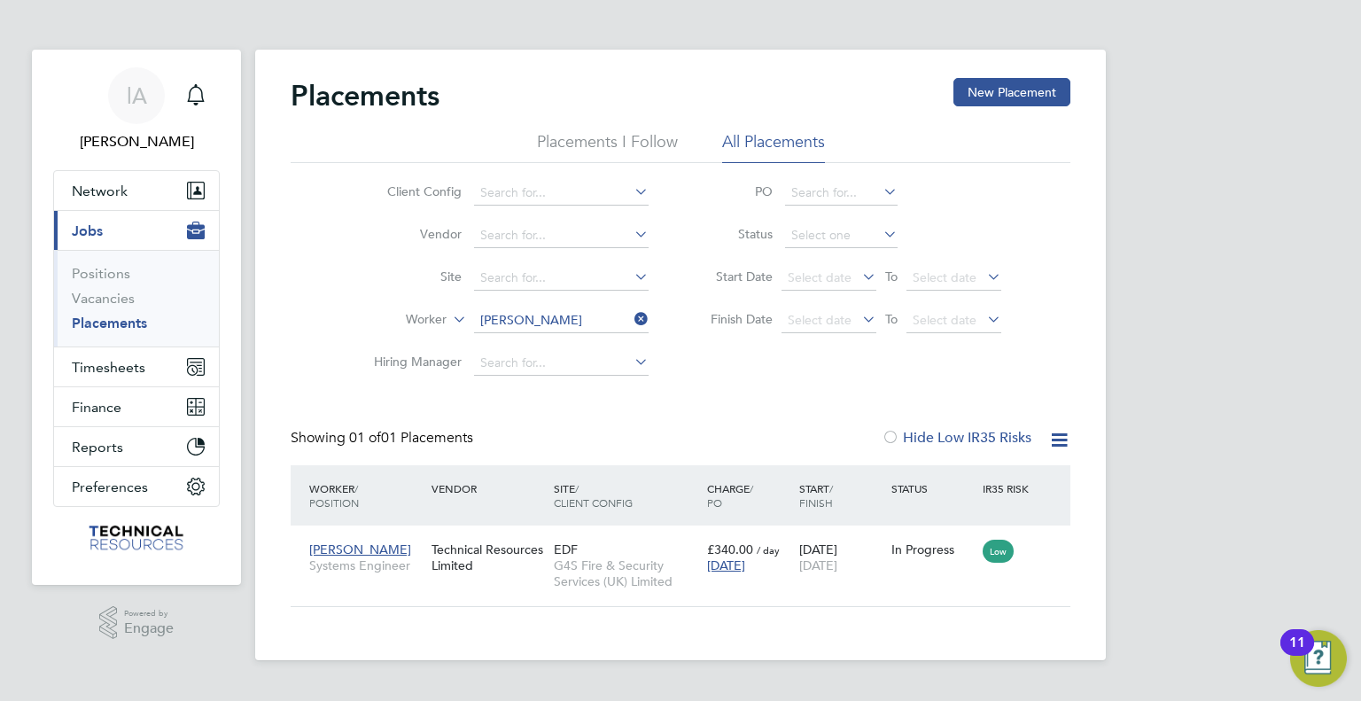
click at [631, 316] on icon at bounding box center [631, 319] width 0 height 25
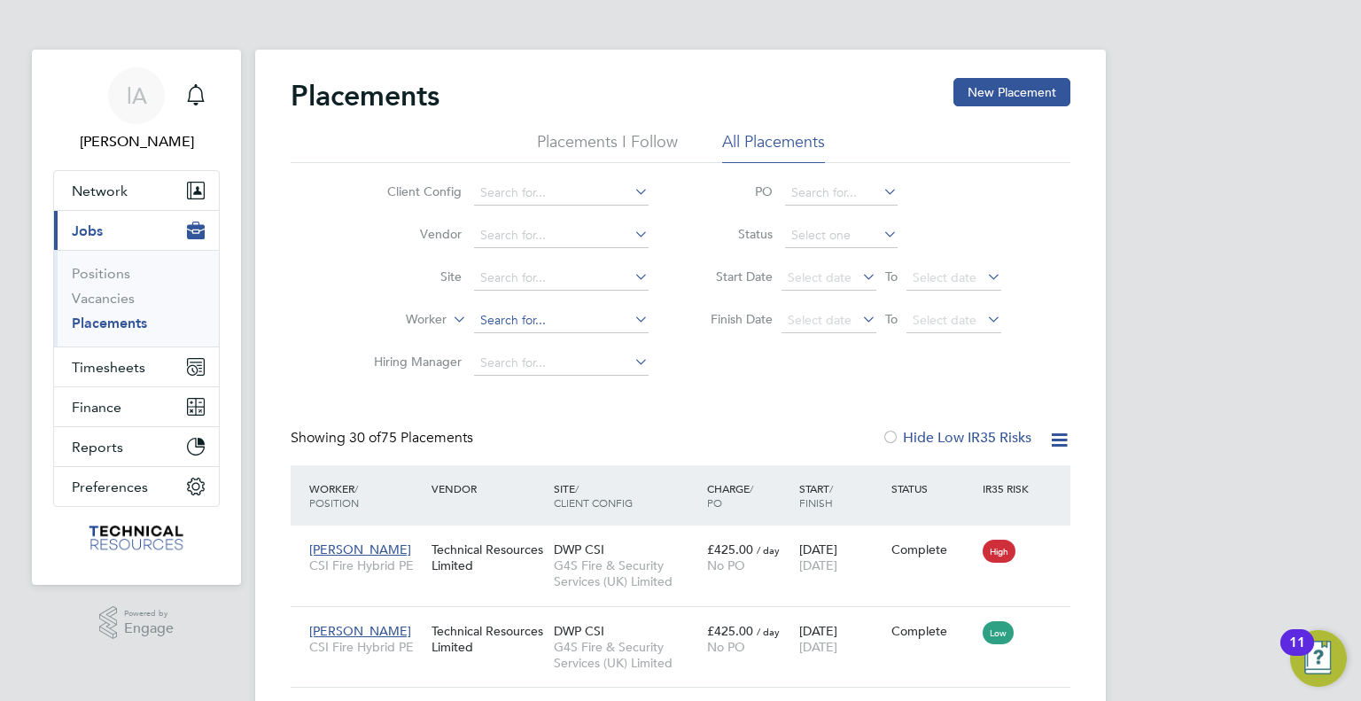
click at [539, 322] on input at bounding box center [561, 320] width 175 height 25
click at [563, 345] on li "Jerry Osborn e" at bounding box center [587, 344] width 226 height 24
type input "Jerry Osborne"
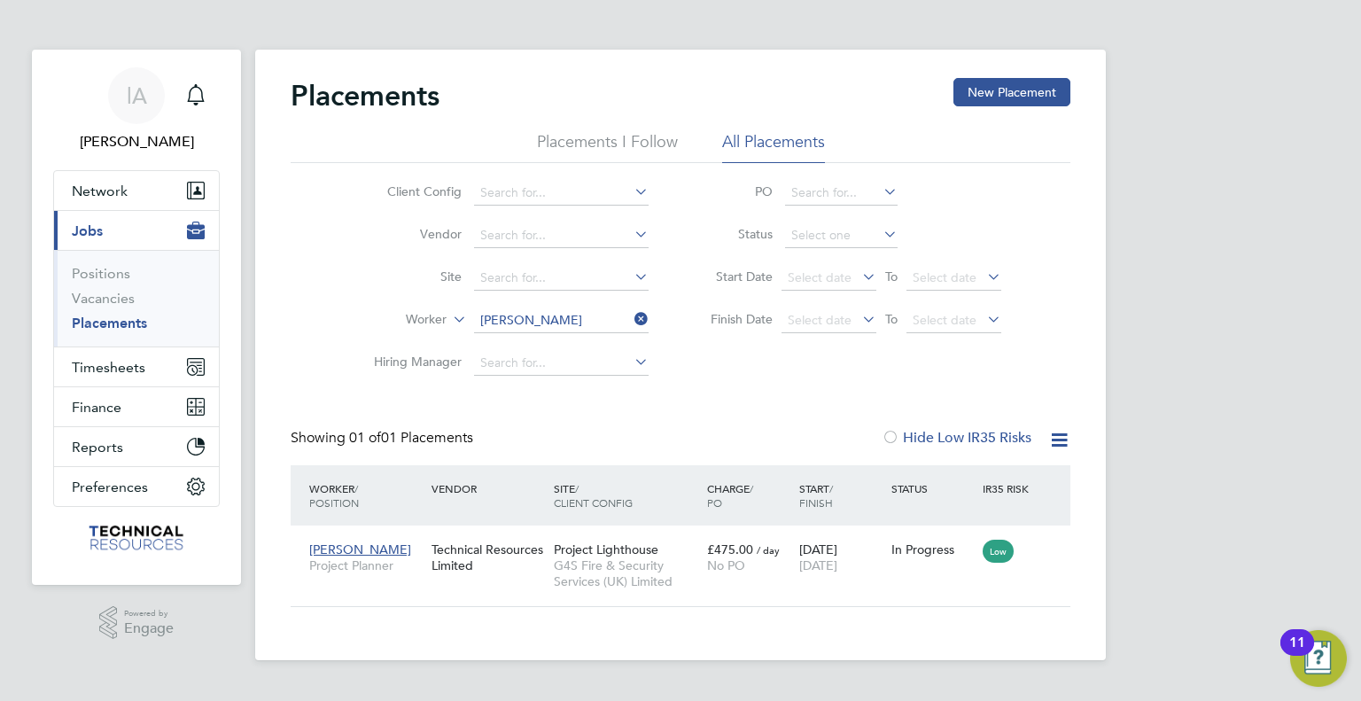
click at [631, 322] on icon at bounding box center [631, 319] width 0 height 25
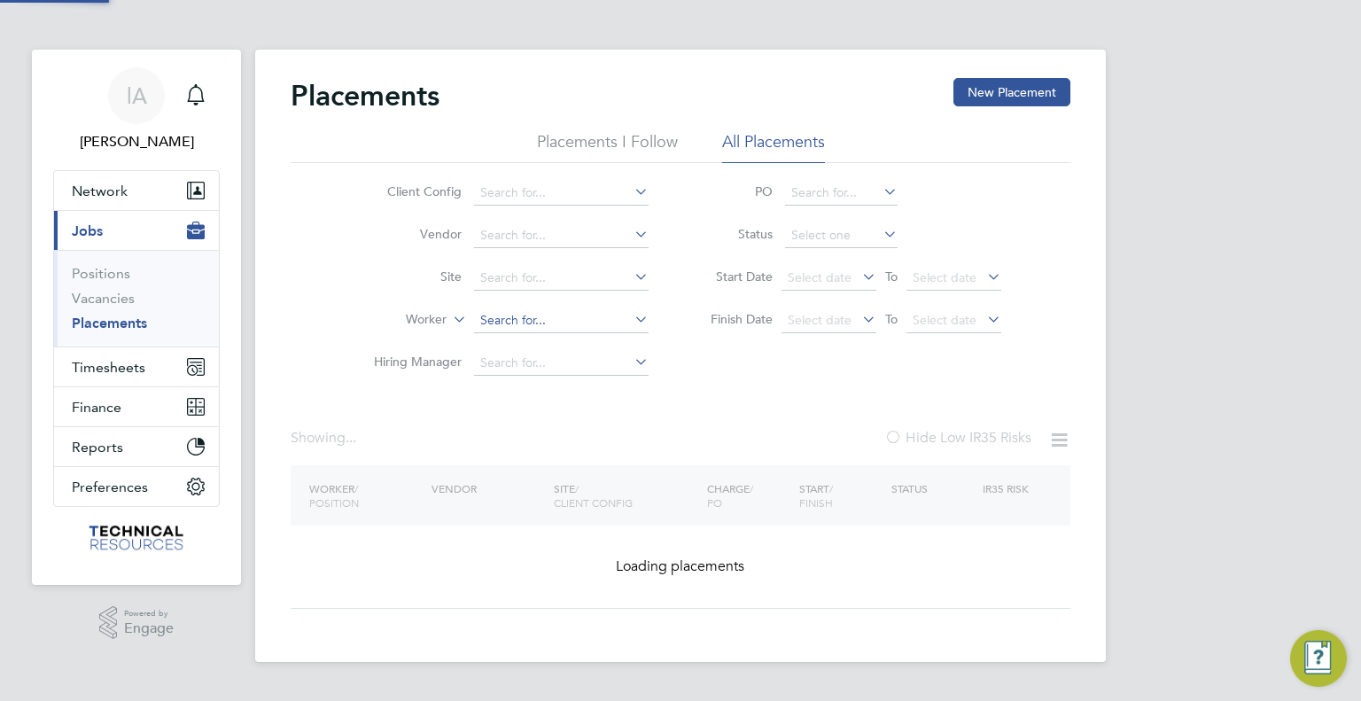
click at [585, 320] on input at bounding box center [561, 320] width 175 height 25
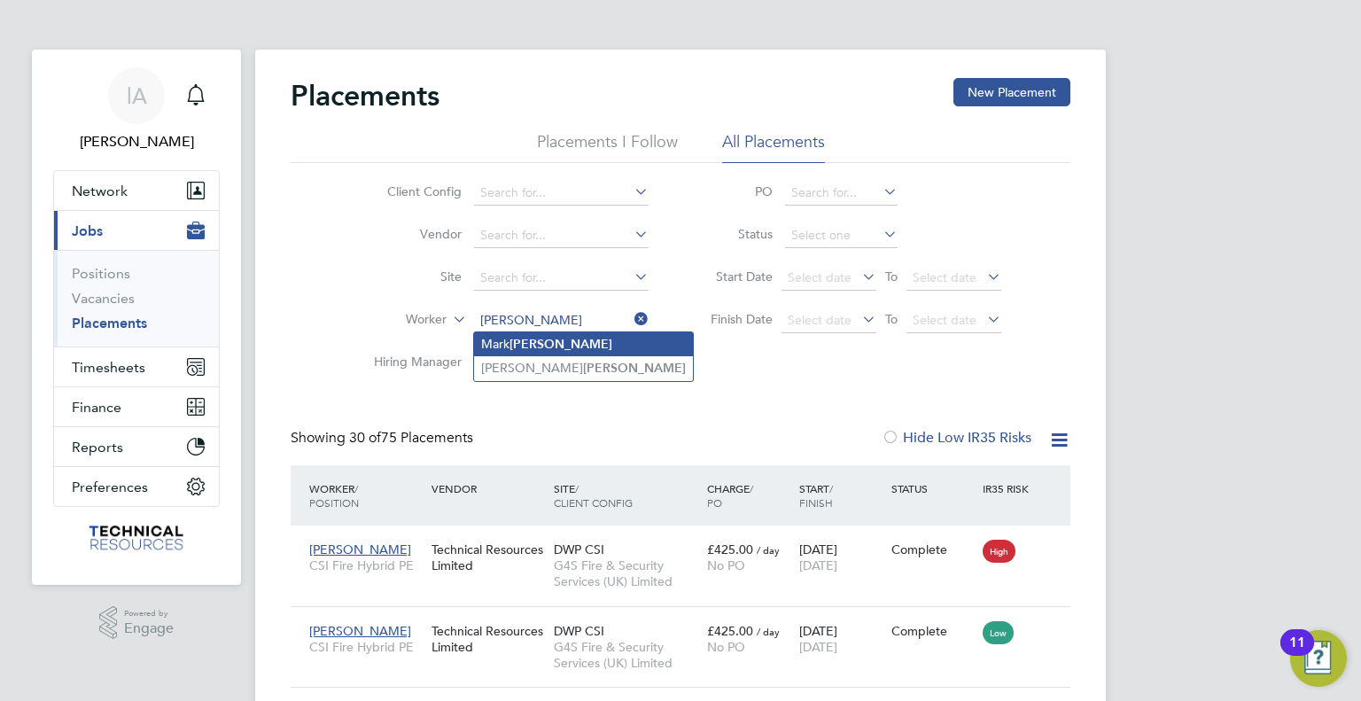
click at [571, 343] on li "Mark Coulson" at bounding box center [583, 344] width 219 height 24
type input "Mark Coulson"
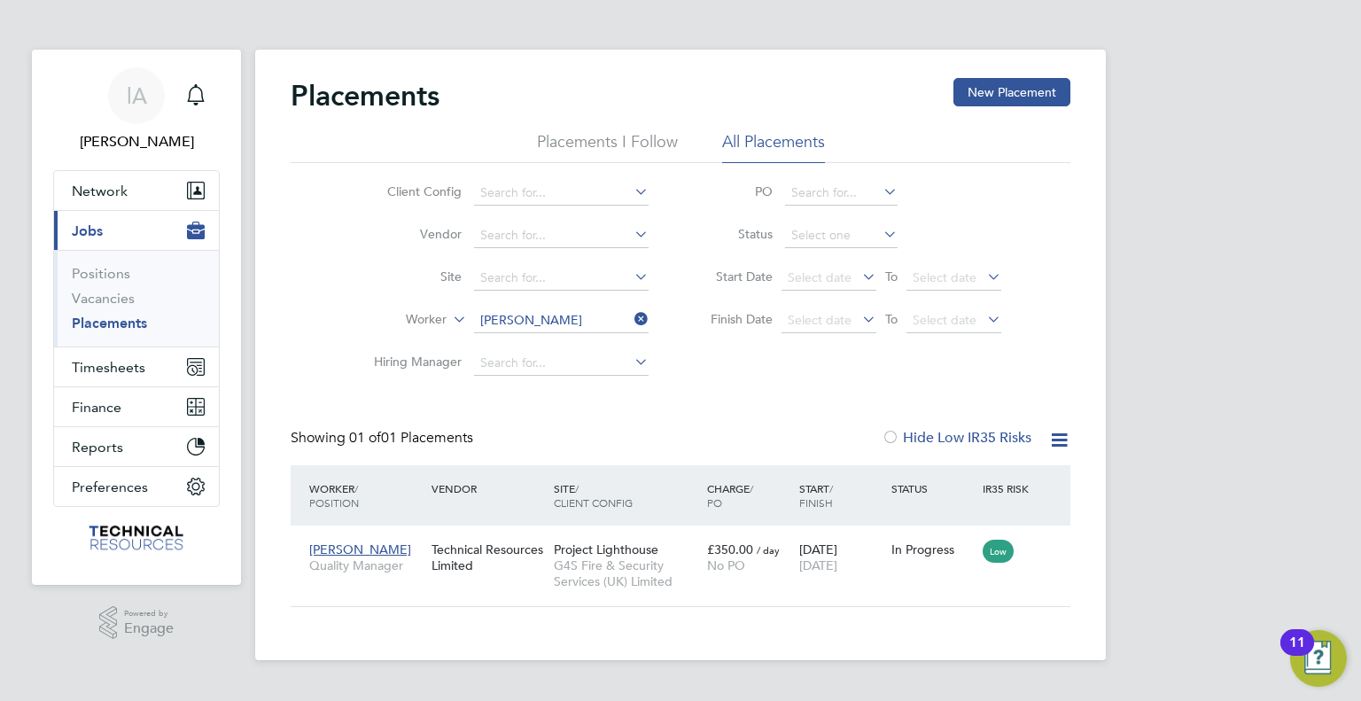
click at [631, 318] on icon at bounding box center [631, 319] width 0 height 25
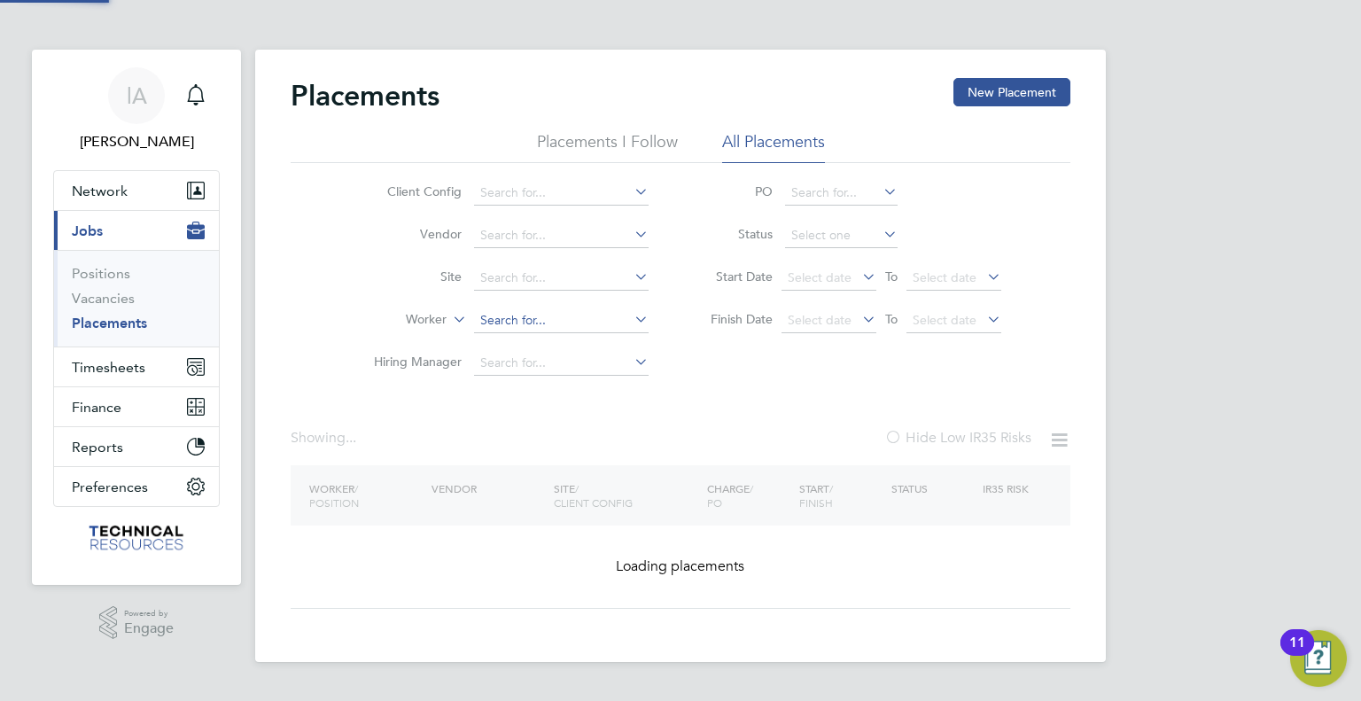
click at [584, 322] on input at bounding box center [561, 320] width 175 height 25
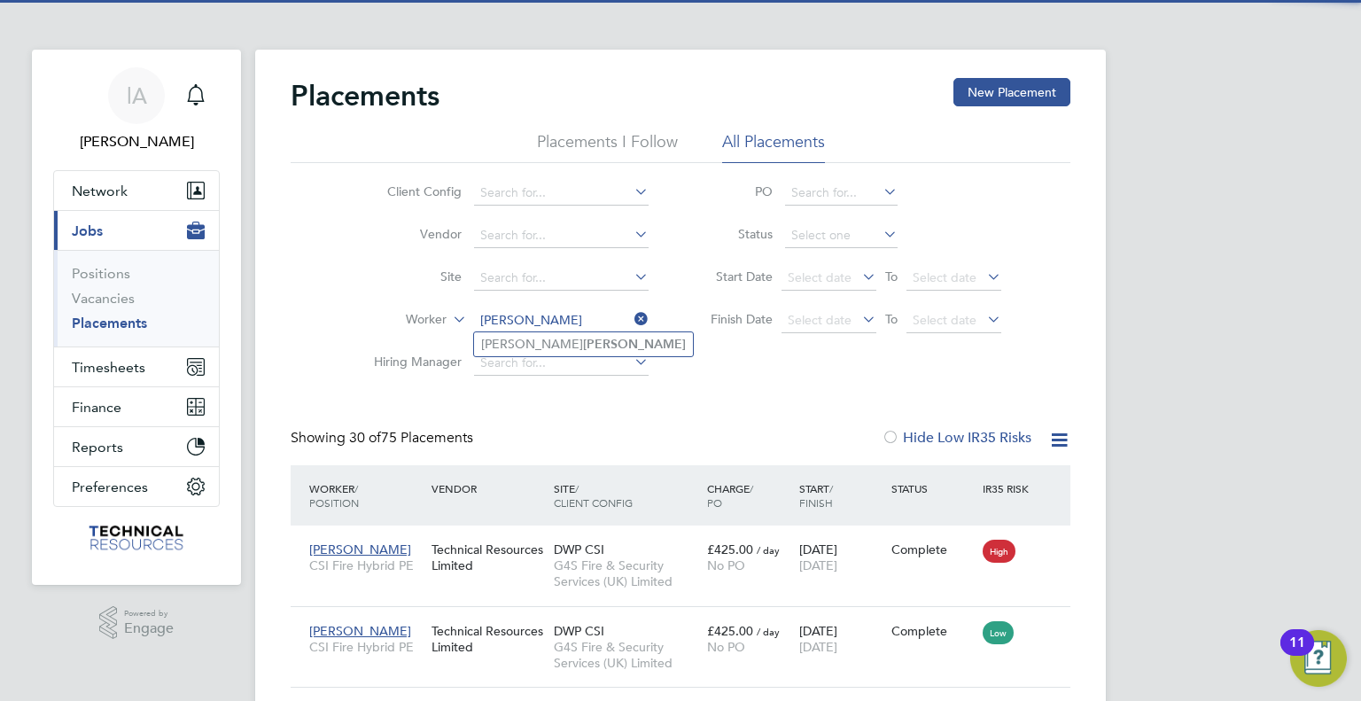
click at [571, 330] on input "MANLEY" at bounding box center [561, 320] width 175 height 25
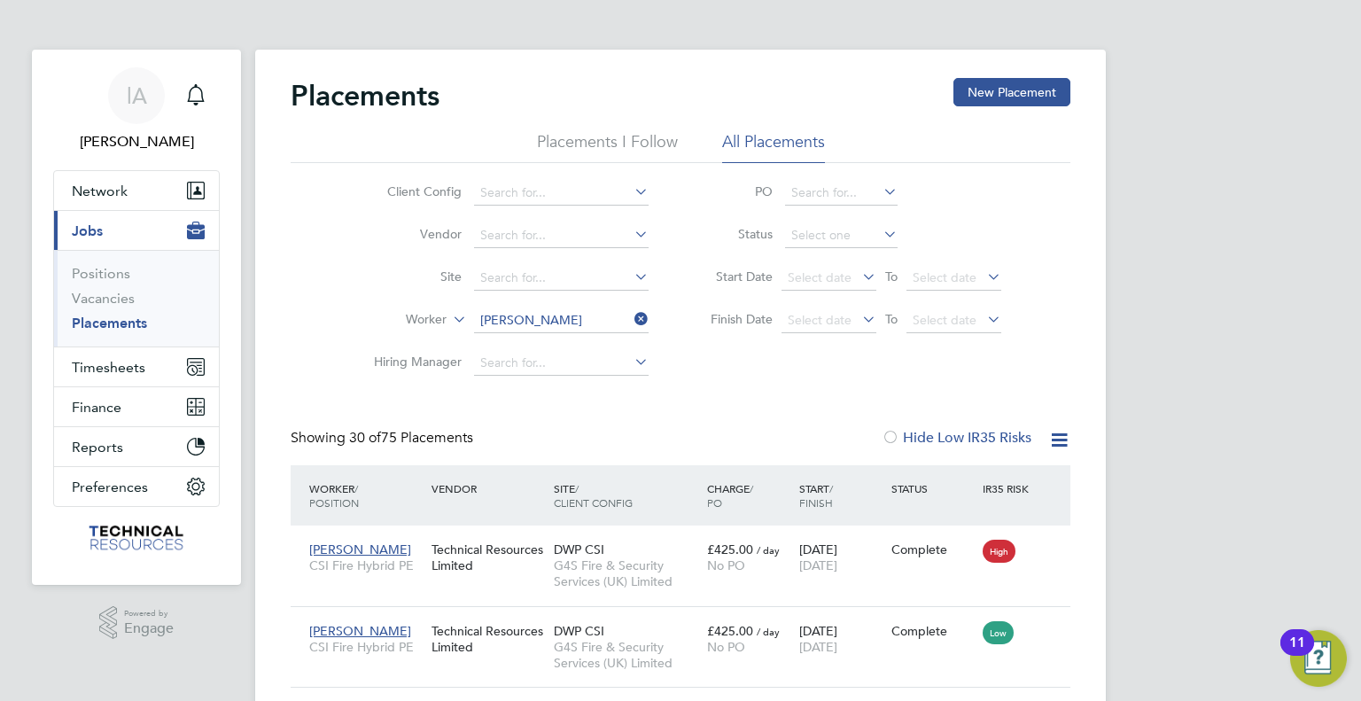
click at [583, 343] on b "Manley" at bounding box center [634, 344] width 103 height 15
type input "Andrew Manley"
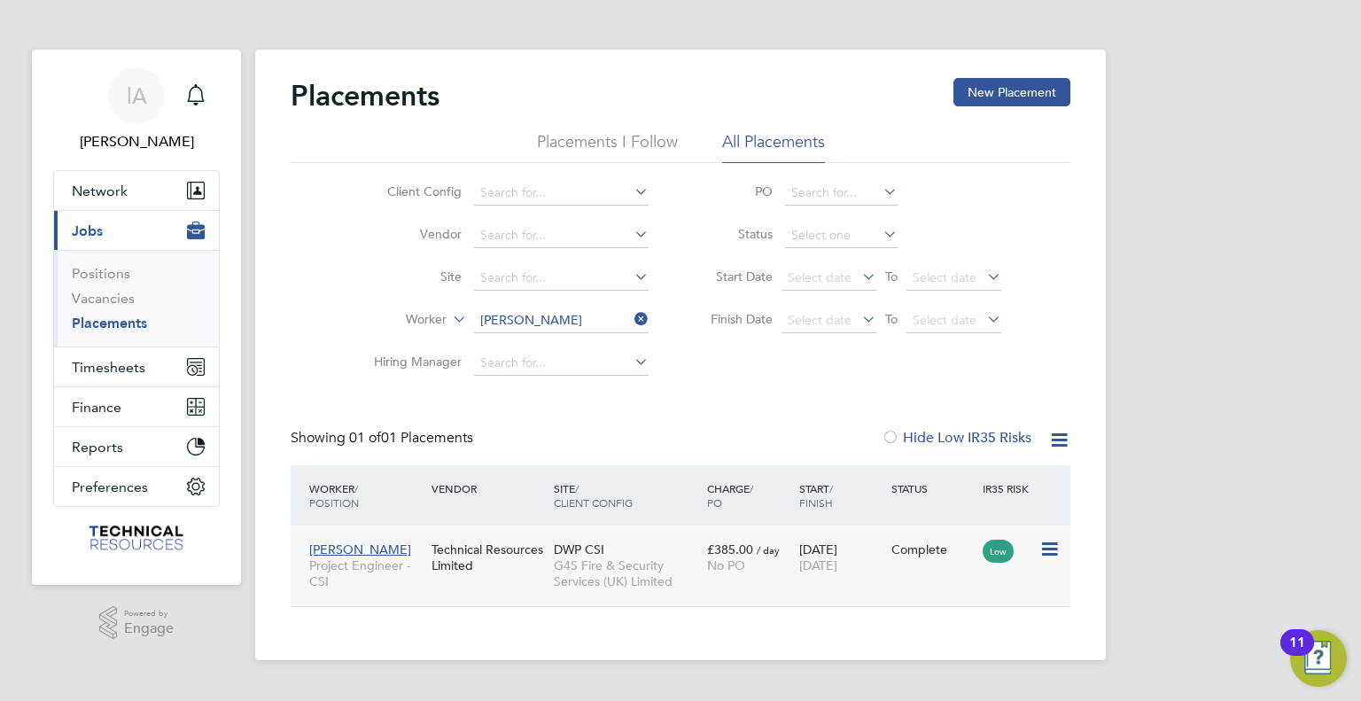
click at [705, 577] on div "£385.00 / day No PO" at bounding box center [748, 557] width 92 height 50
click at [631, 314] on icon at bounding box center [631, 319] width 0 height 25
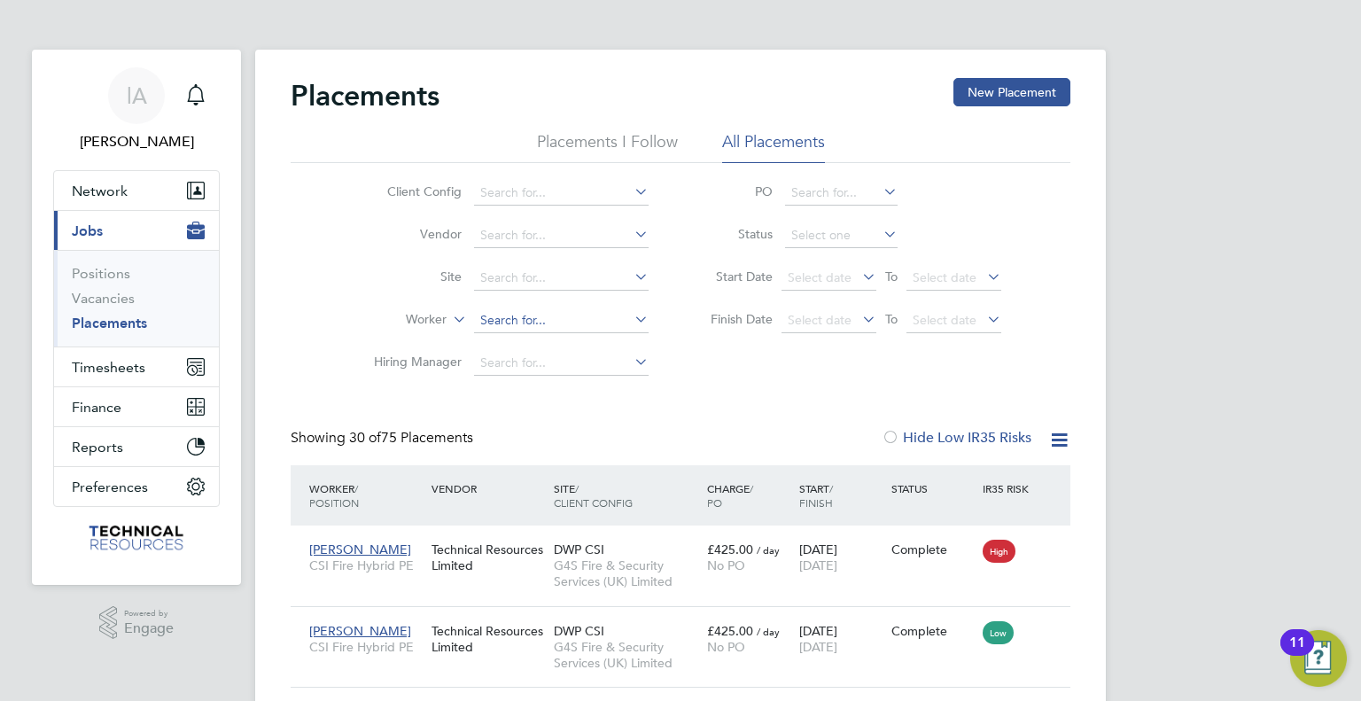
click at [583, 324] on input at bounding box center [561, 320] width 175 height 25
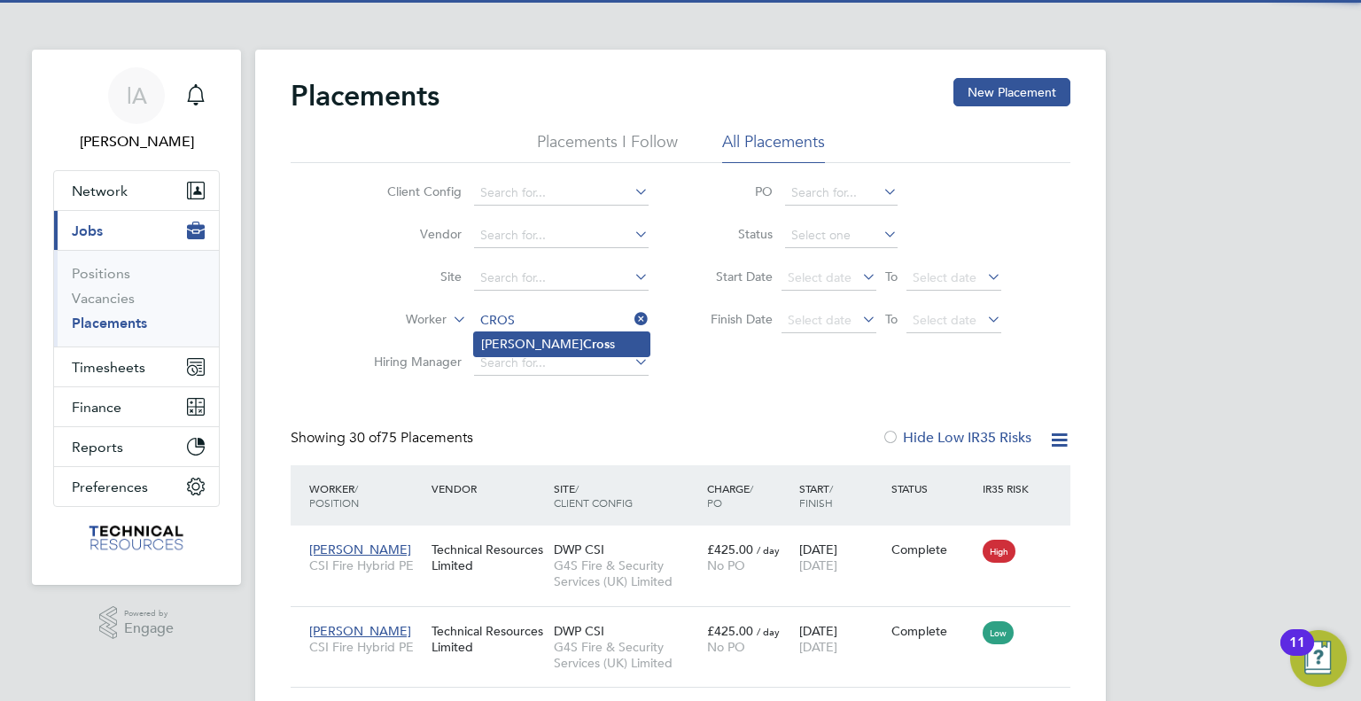
click at [571, 334] on li "Andrew Cros s" at bounding box center [561, 344] width 175 height 24
type input "Andrew Cross"
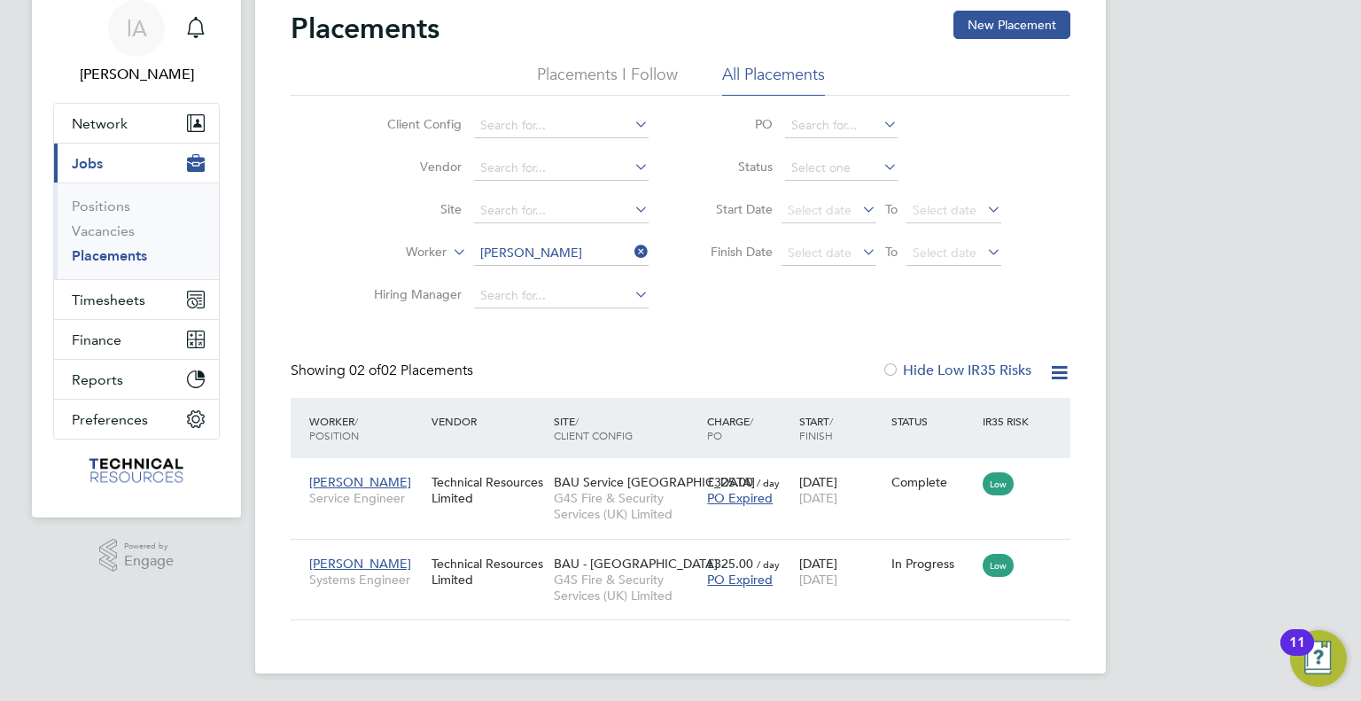
click at [631, 251] on icon at bounding box center [631, 251] width 0 height 25
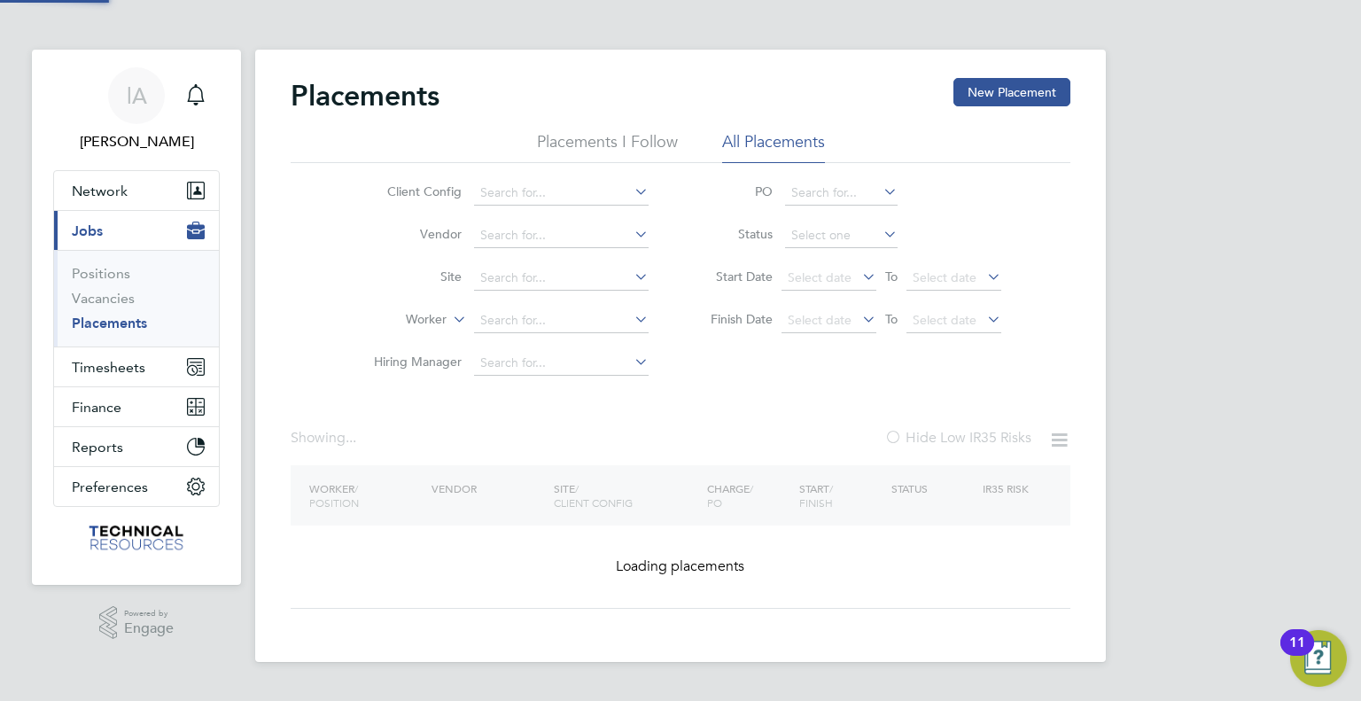
click at [613, 253] on li "Vendor" at bounding box center [504, 235] width 333 height 43
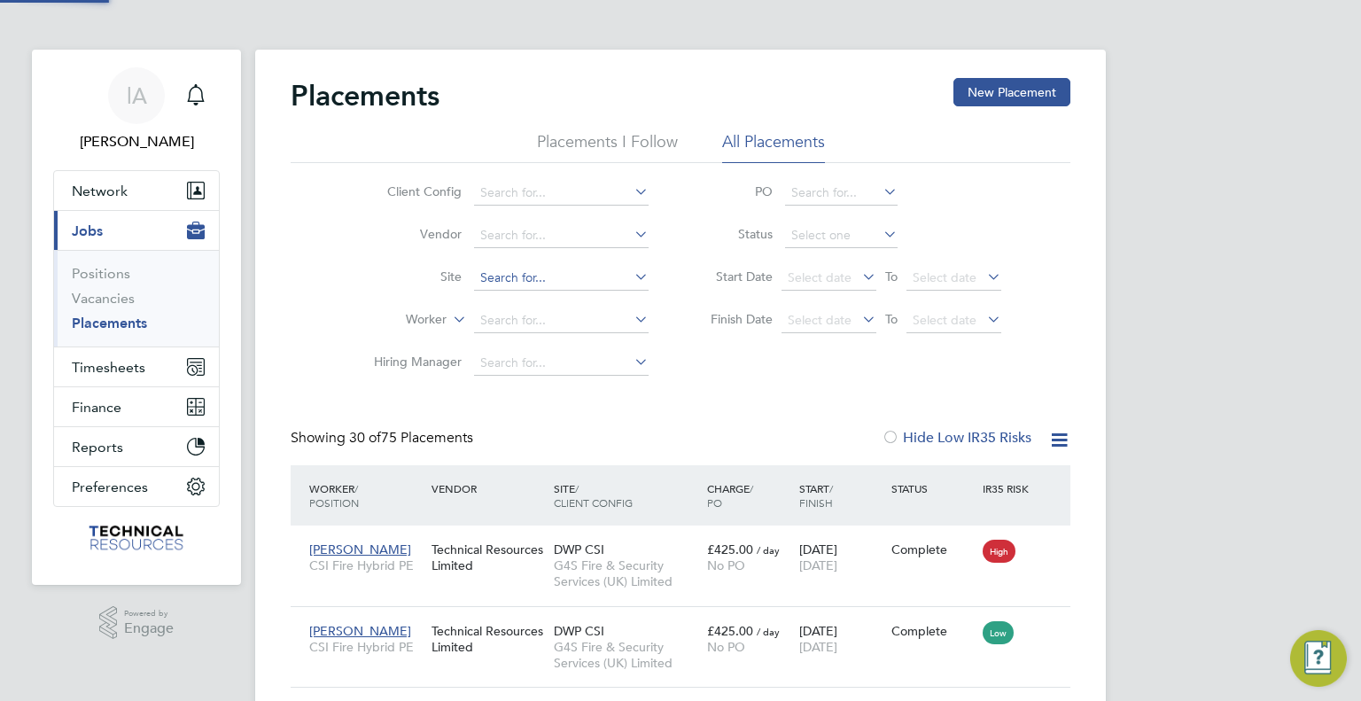
click at [588, 276] on input at bounding box center [561, 278] width 175 height 25
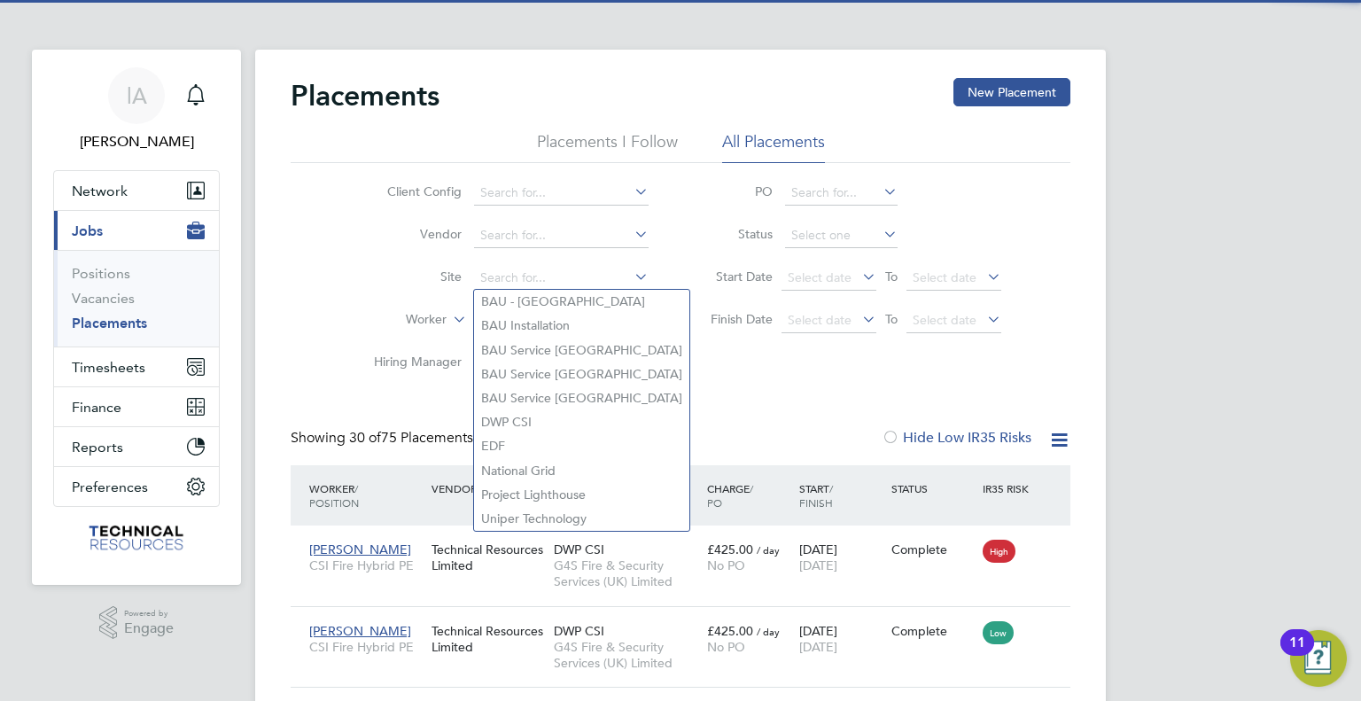
click at [432, 290] on li "Site" at bounding box center [504, 278] width 333 height 43
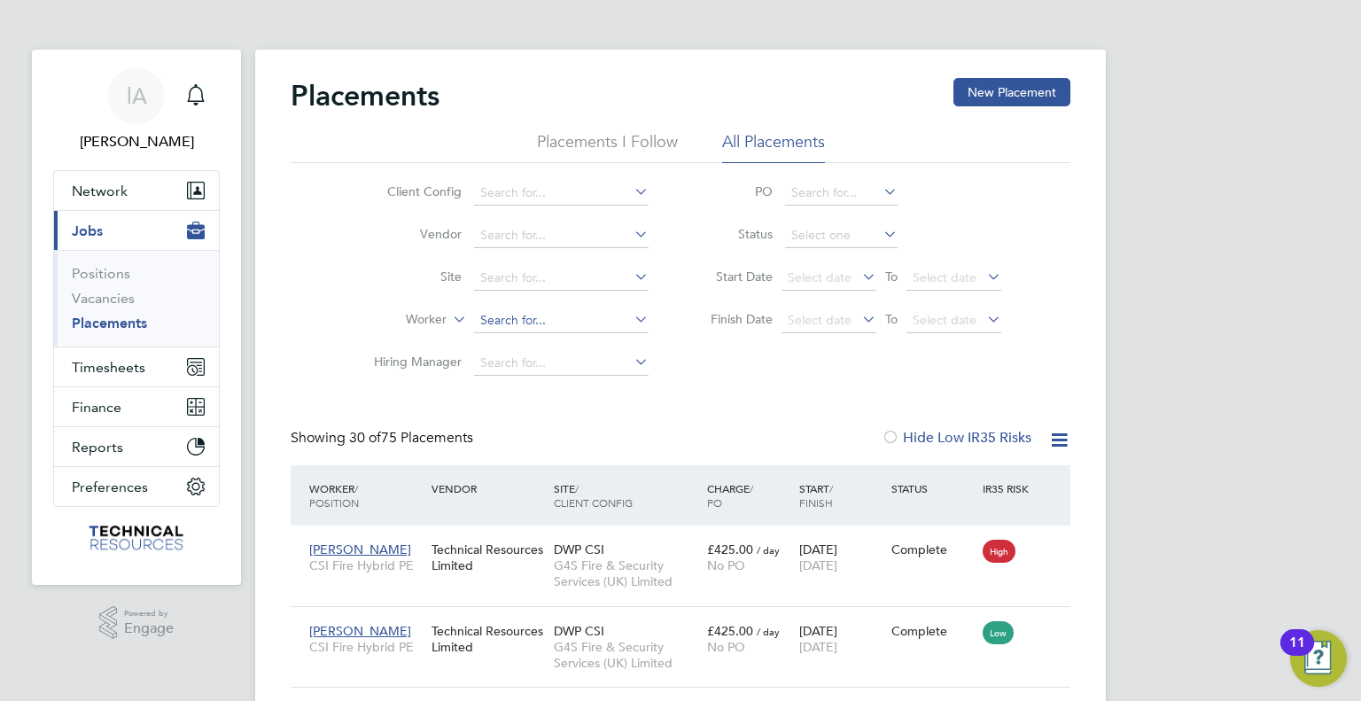
click at [521, 328] on input at bounding box center [561, 320] width 175 height 25
click at [583, 343] on b "Mctag" at bounding box center [601, 344] width 37 height 15
type input "Samuel Mctaggart"
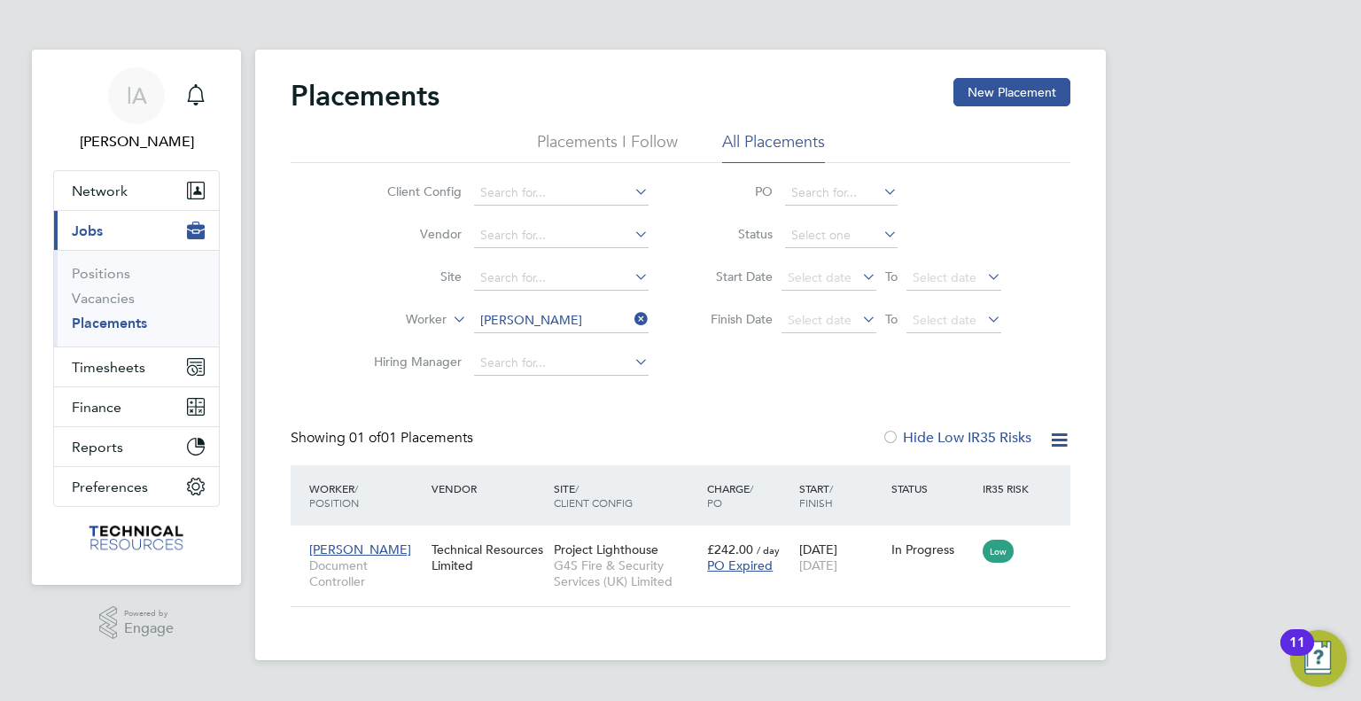
click at [631, 322] on icon at bounding box center [631, 319] width 0 height 25
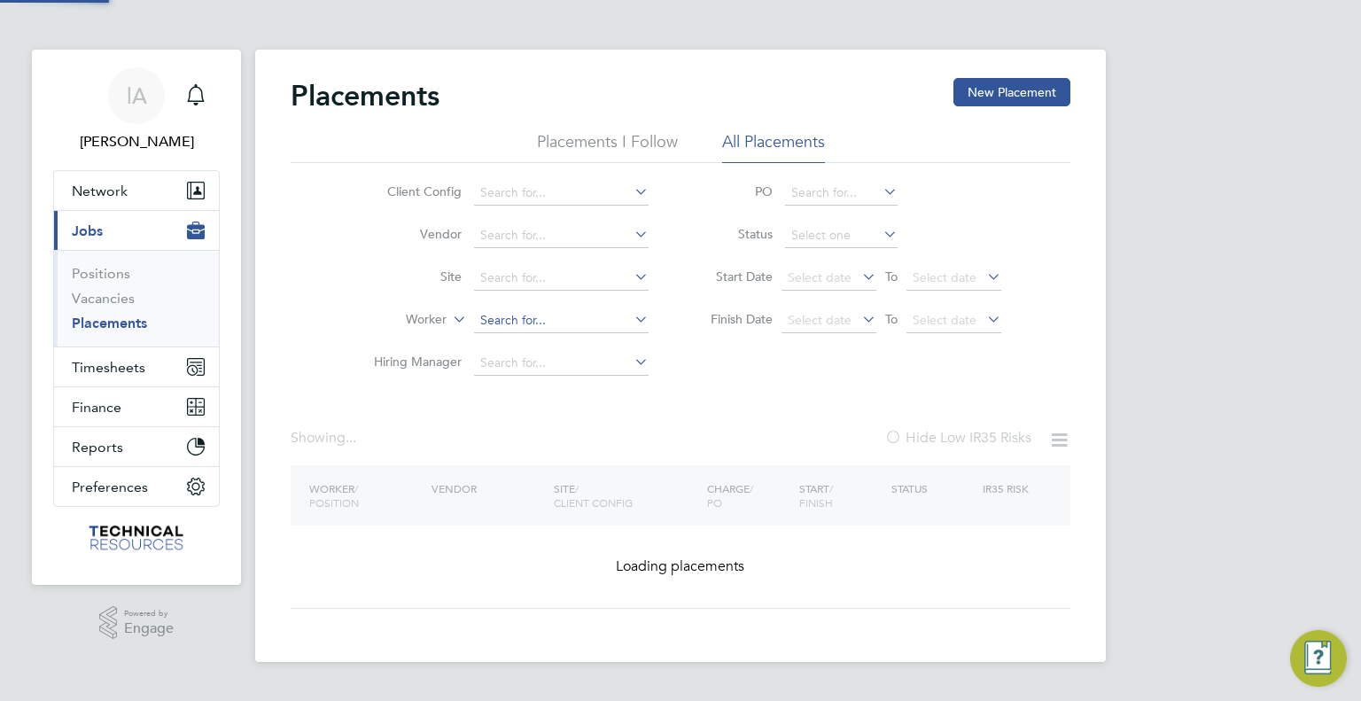
click at [570, 323] on input at bounding box center [561, 320] width 175 height 25
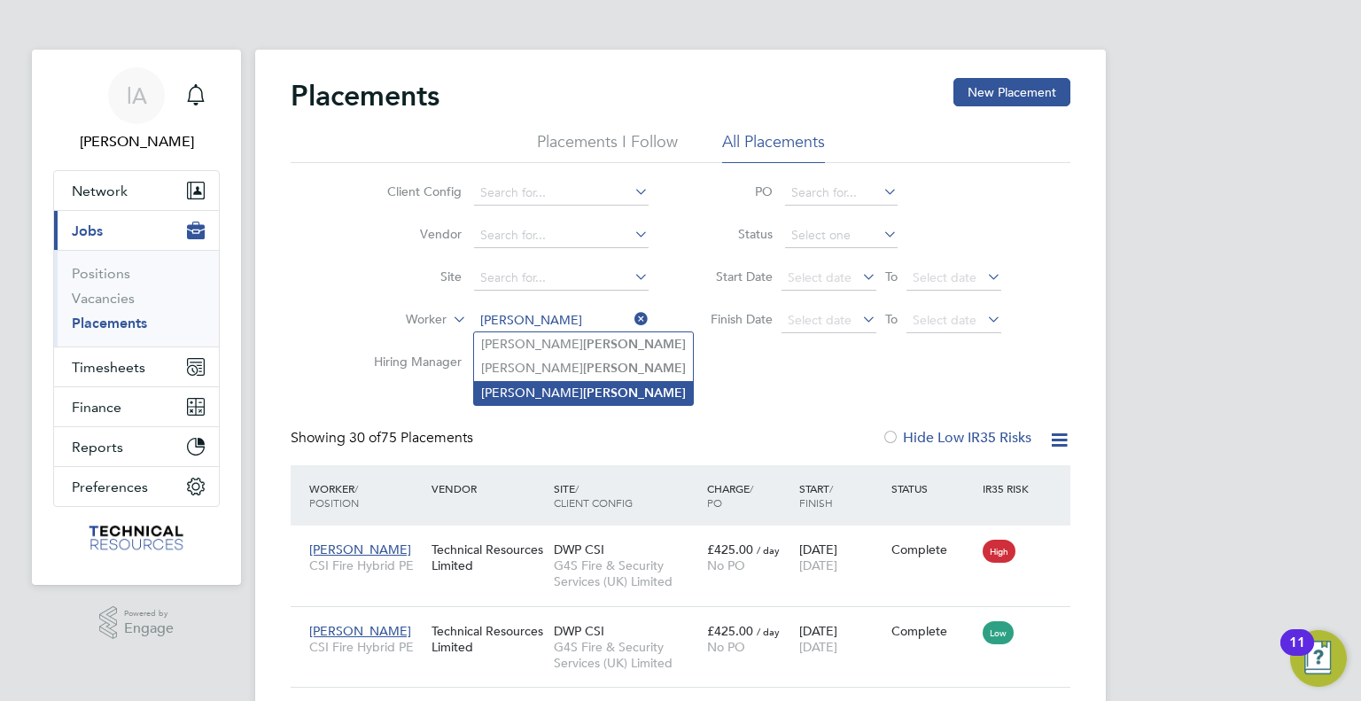
click at [554, 393] on li "Oliver Jones" at bounding box center [583, 393] width 219 height 24
type input "Oliver Jones"
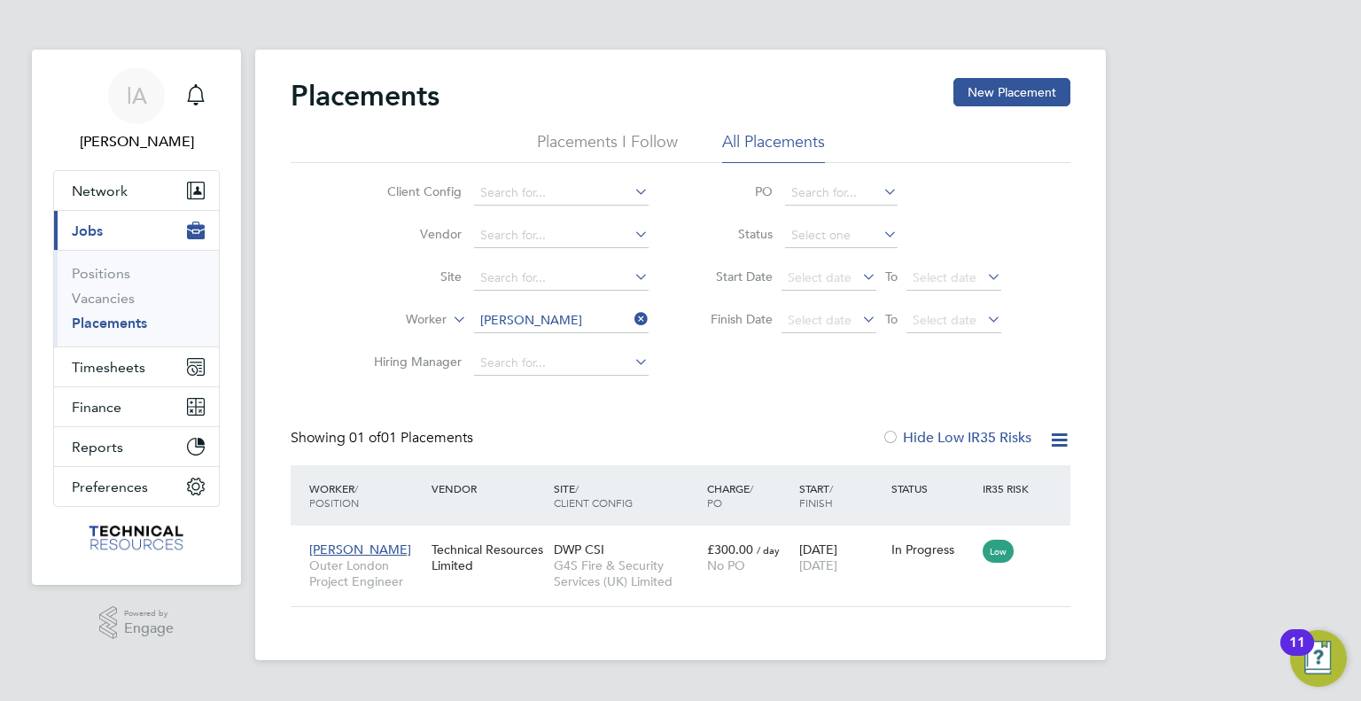
click at [631, 321] on icon at bounding box center [631, 319] width 0 height 25
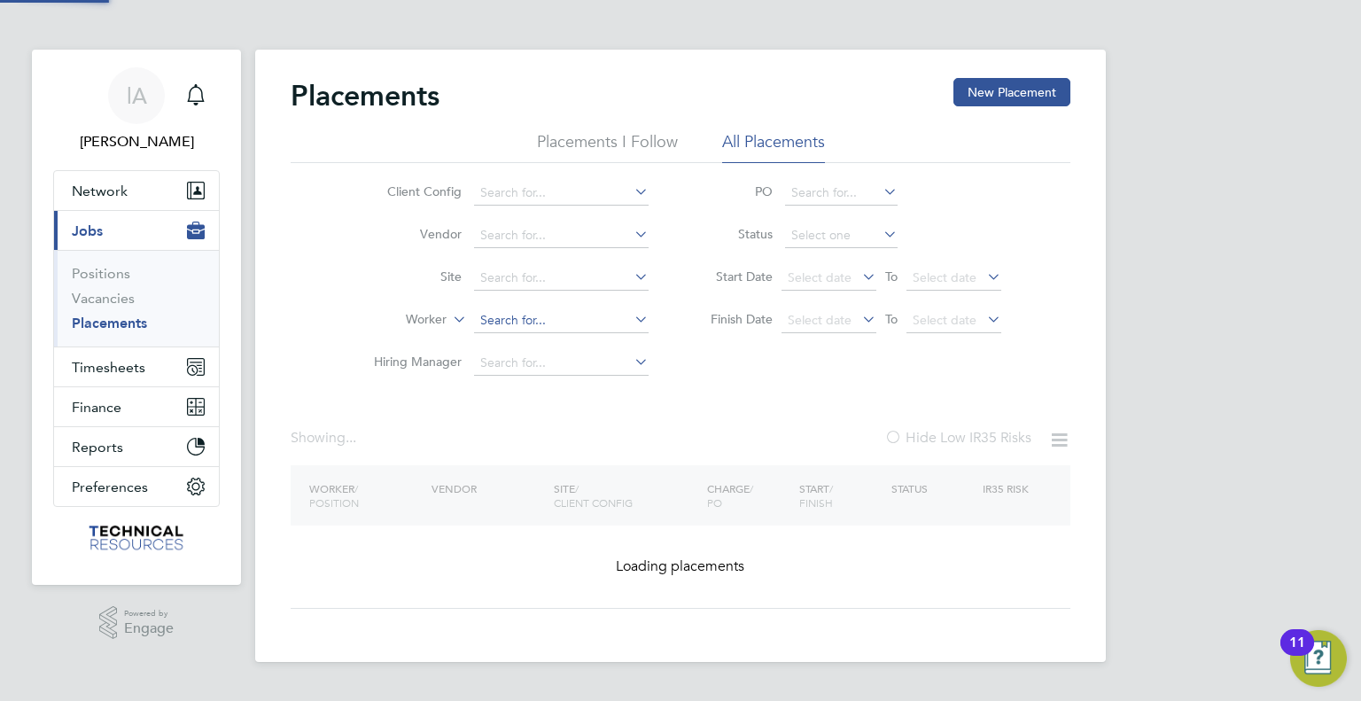
click at [588, 325] on input at bounding box center [561, 320] width 175 height 25
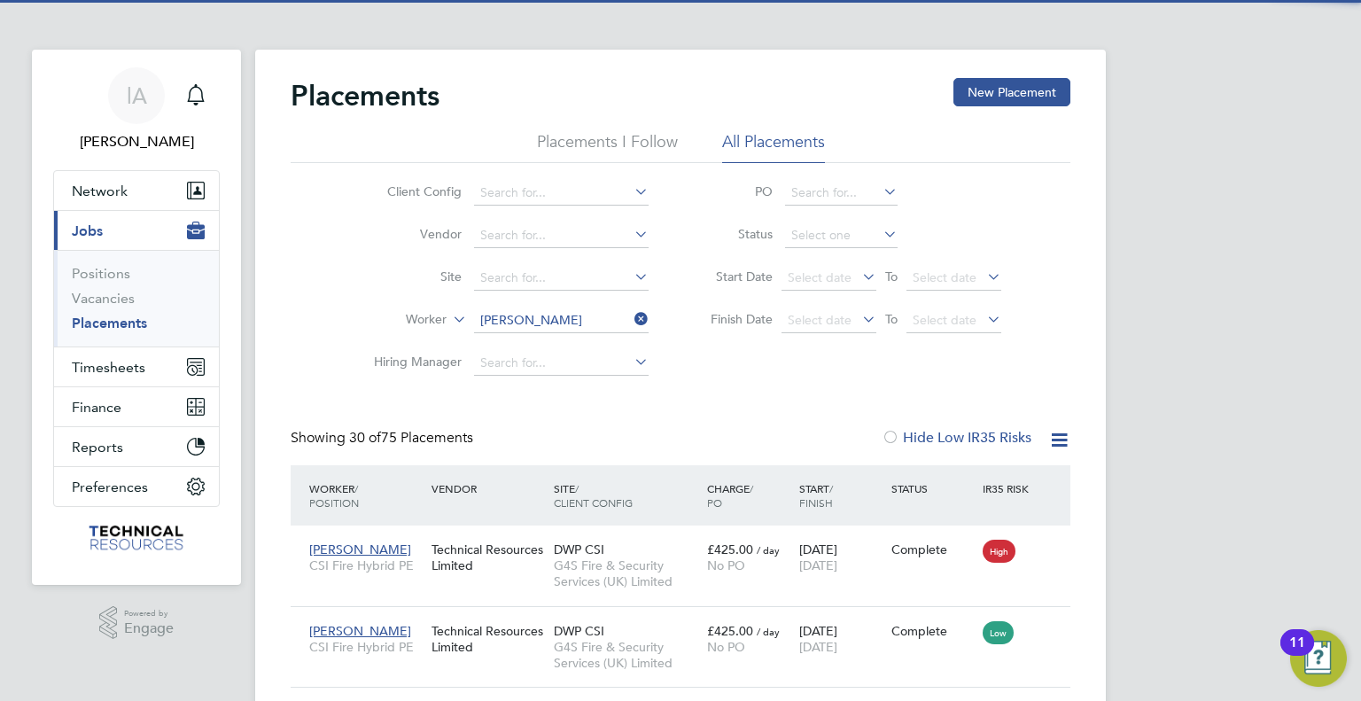
click at [566, 338] on li "Alex Jack" at bounding box center [561, 344] width 175 height 24
type input "Alex Jack"
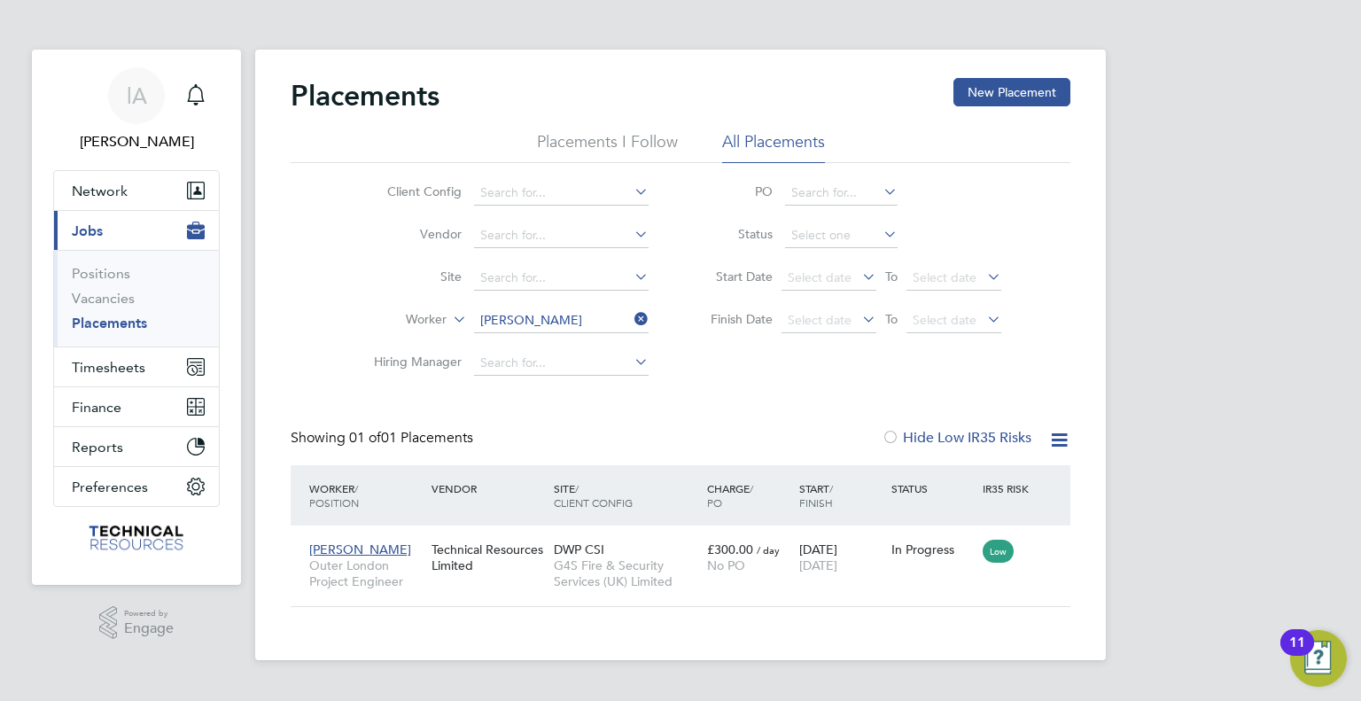
click at [631, 317] on icon at bounding box center [631, 319] width 0 height 25
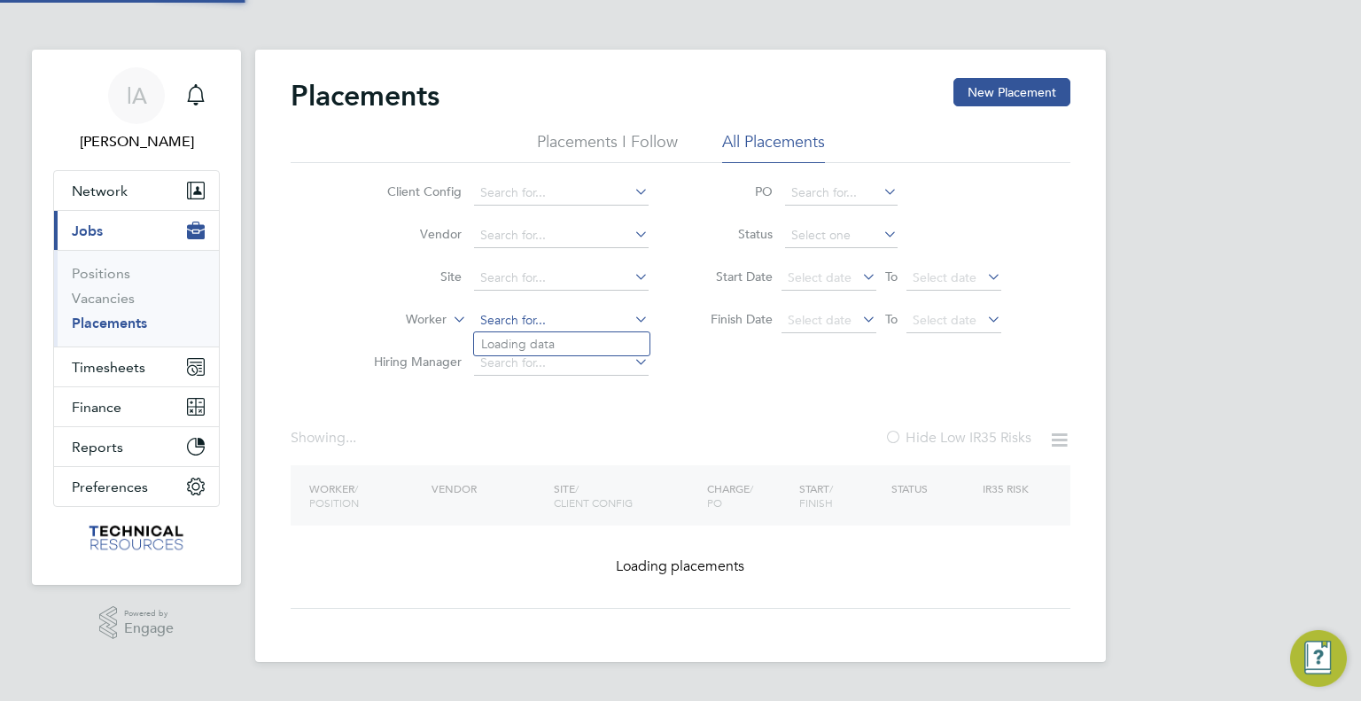
click at [564, 319] on input at bounding box center [561, 320] width 175 height 25
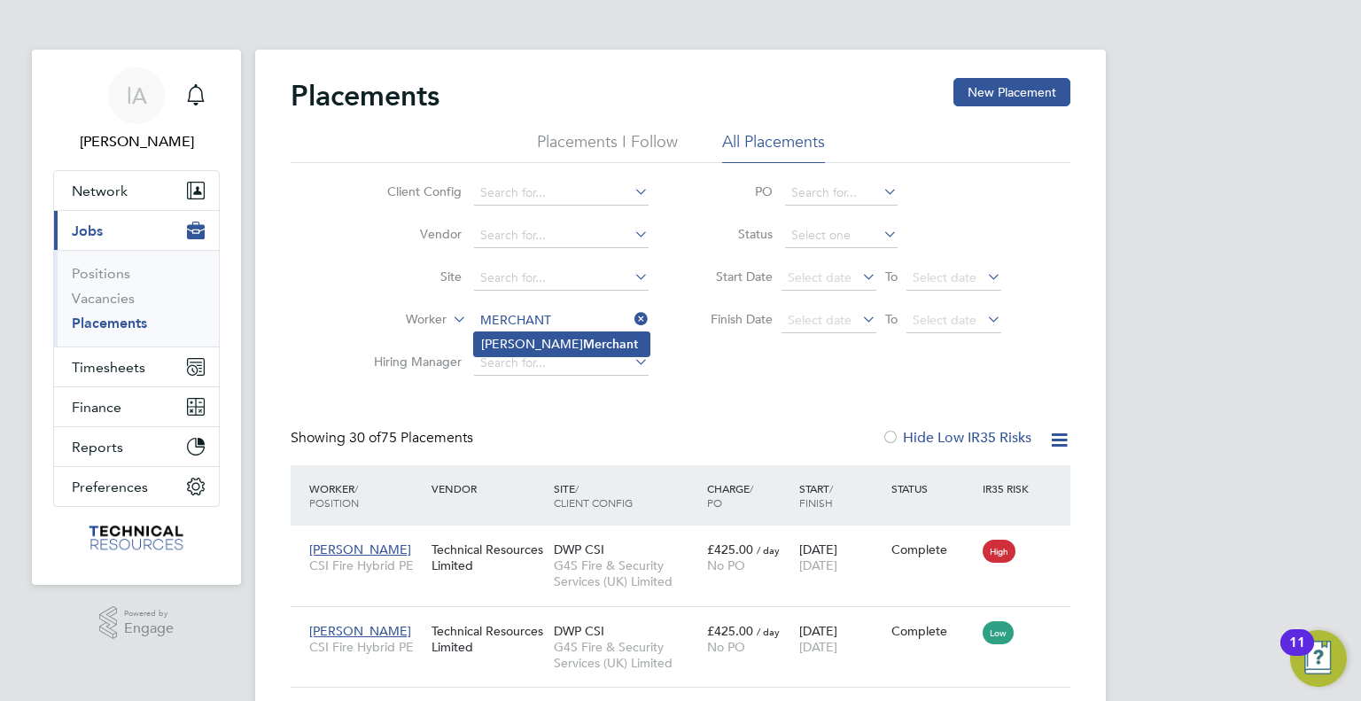
click at [564, 342] on li "Paul Merchant" at bounding box center [561, 344] width 175 height 24
type input "Paul Merchant"
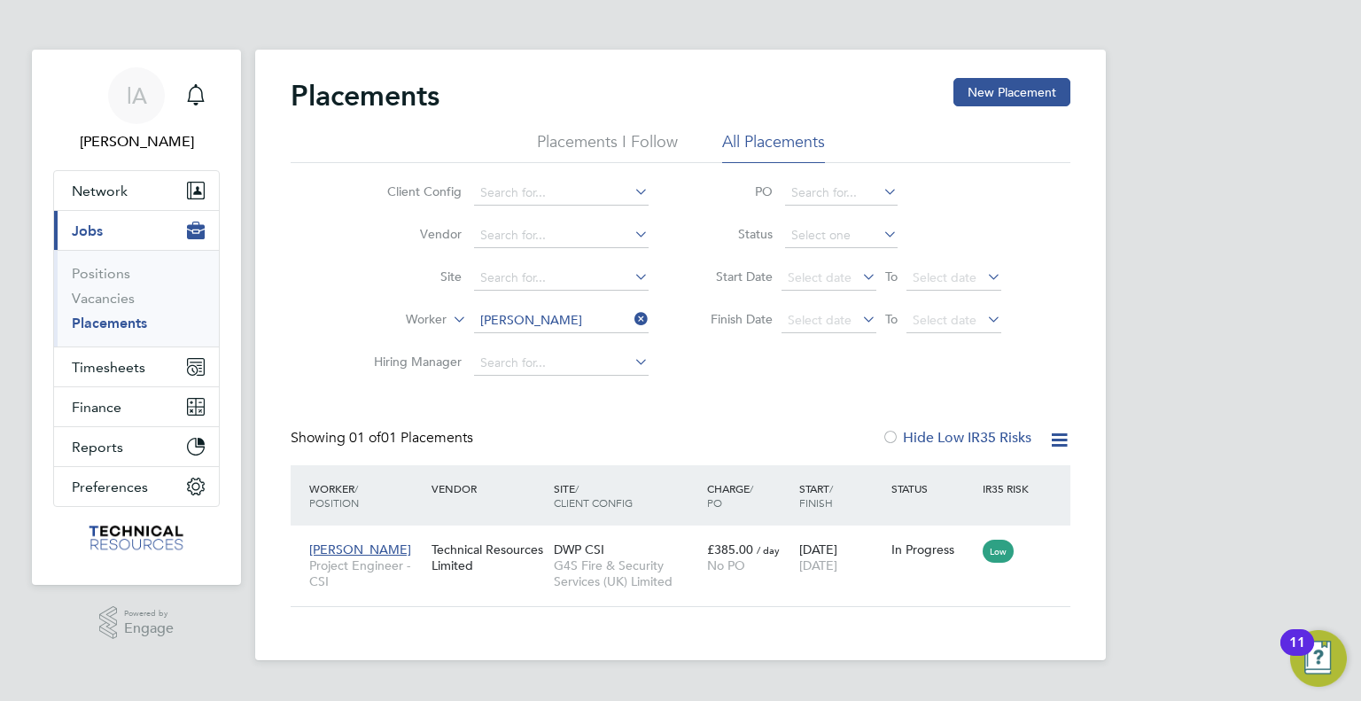
click at [631, 321] on icon at bounding box center [631, 319] width 0 height 25
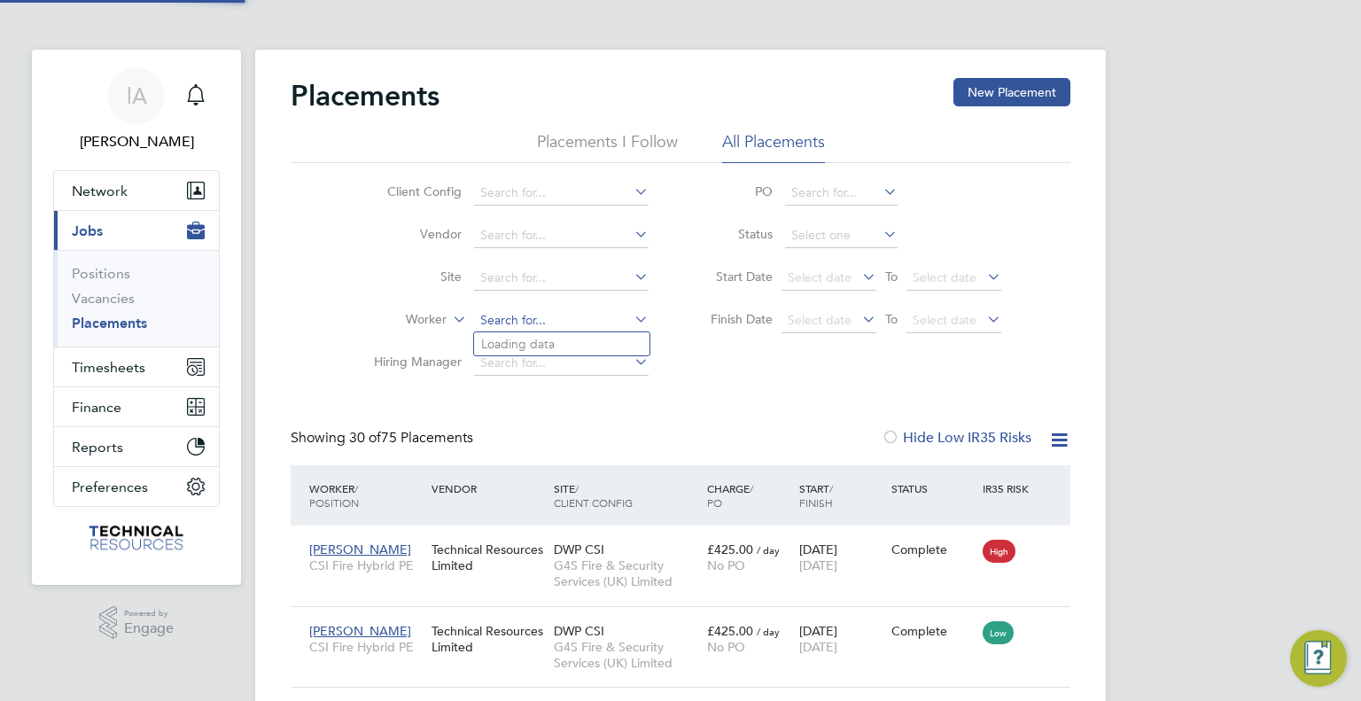
click at [549, 324] on input at bounding box center [561, 320] width 175 height 25
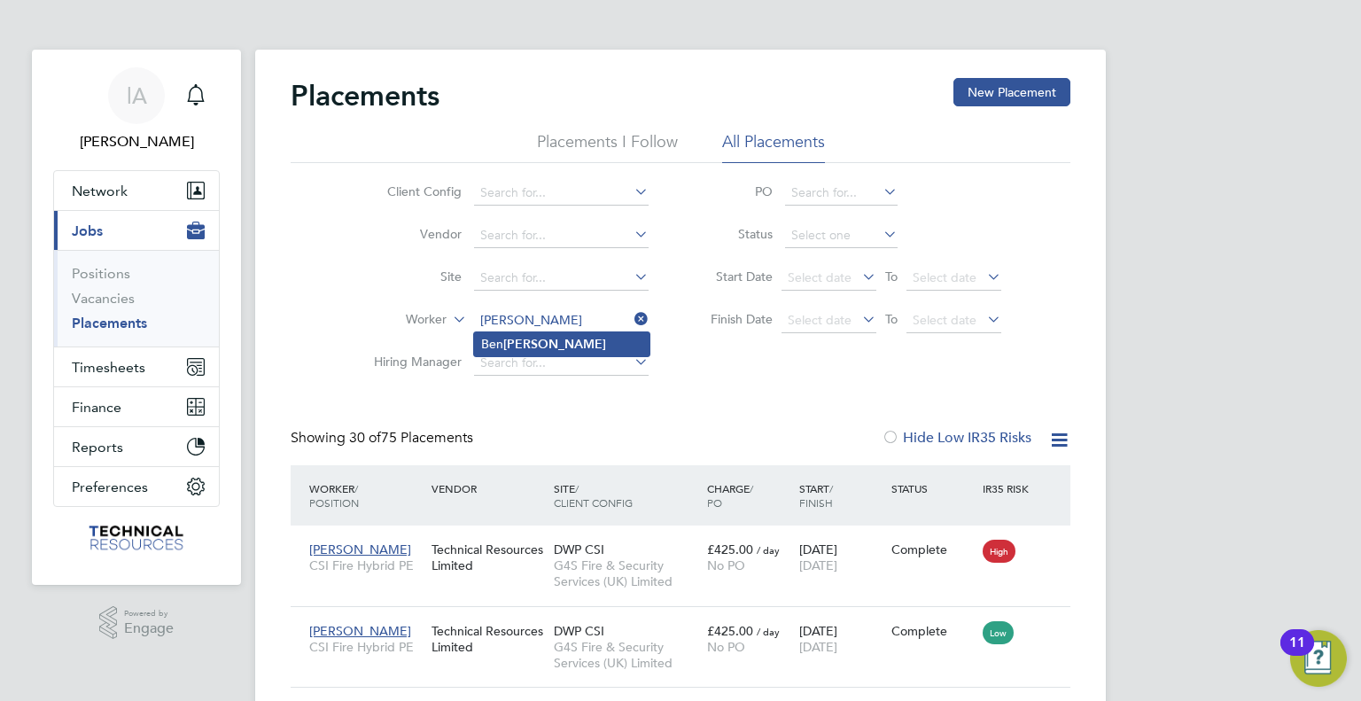
click at [555, 343] on li "Ben Stubbe" at bounding box center [561, 344] width 175 height 24
type input "Ben Stubbe"
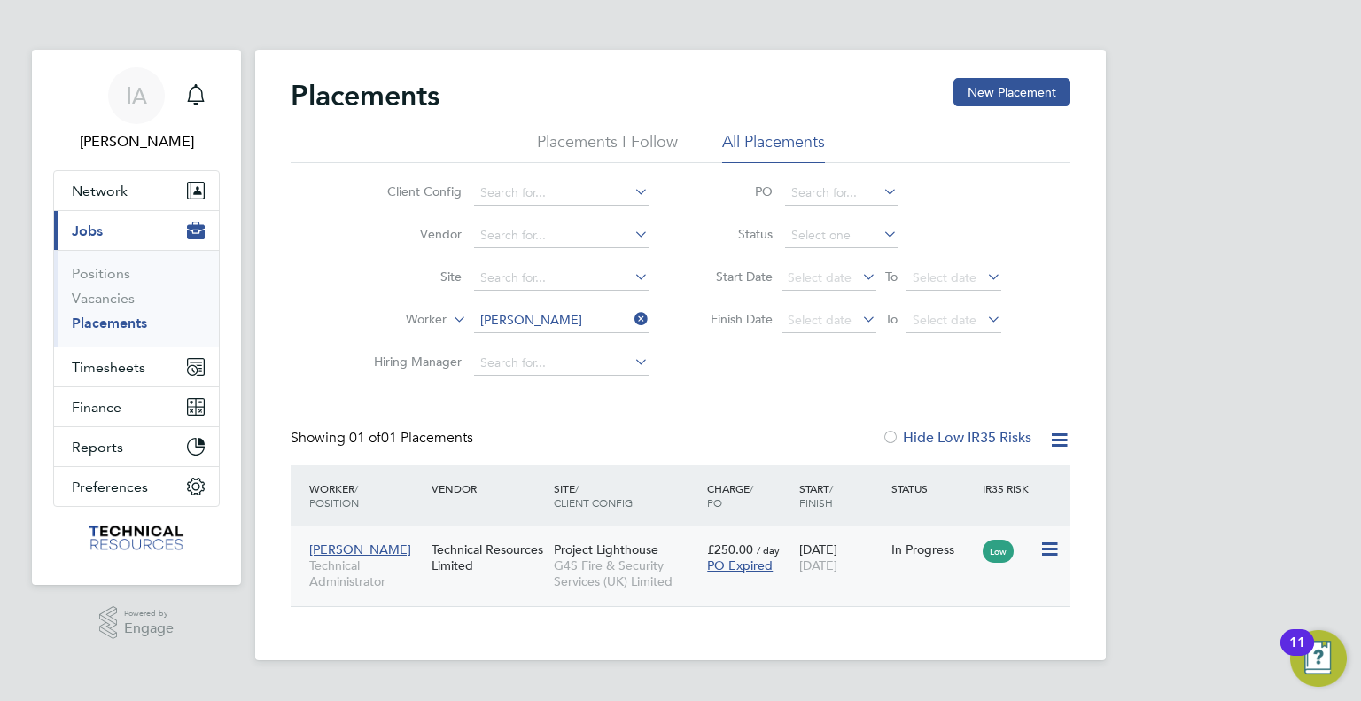
click at [836, 568] on span "11 Dec 2025" at bounding box center [818, 565] width 38 height 16
click at [631, 320] on icon at bounding box center [631, 319] width 0 height 25
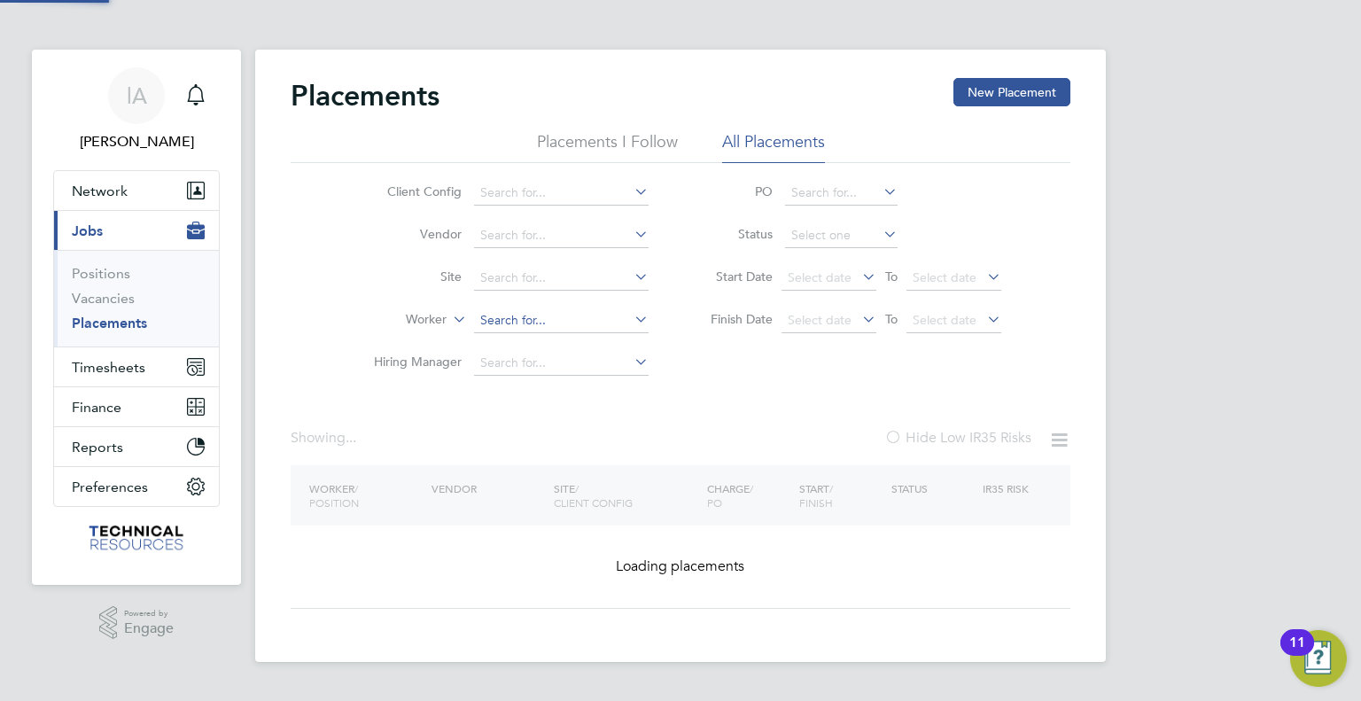
click at [578, 329] on input at bounding box center [561, 320] width 175 height 25
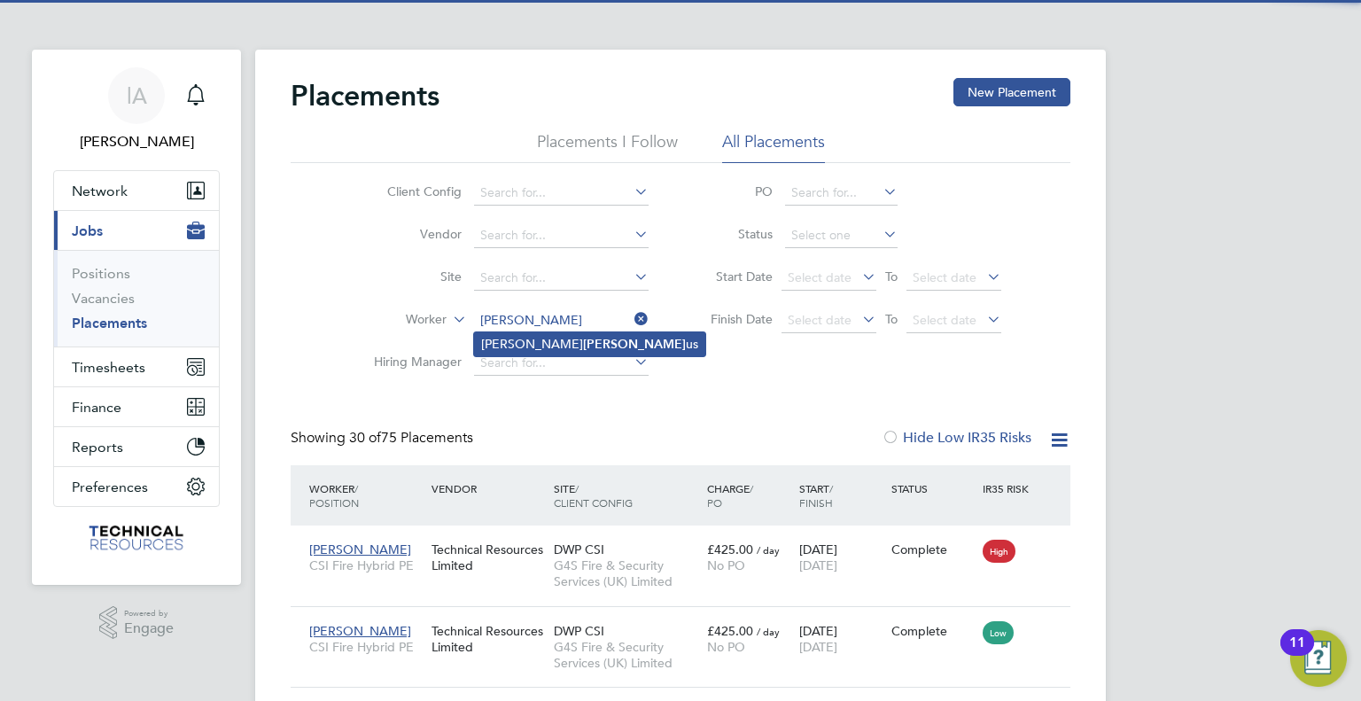
click at [569, 339] on li "Benas Nork us" at bounding box center [589, 344] width 231 height 24
type input "Benas Norkus"
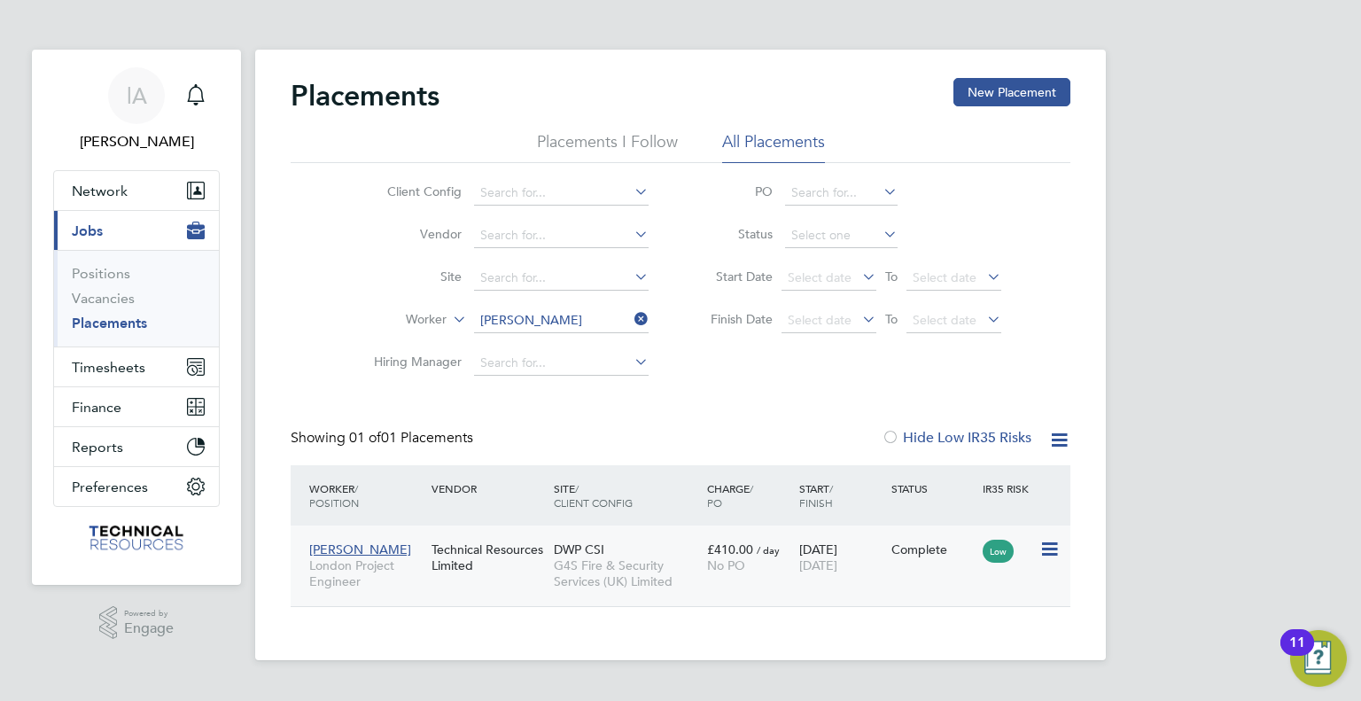
click at [829, 583] on div "Benas Norkus London Project Engineer Technical Resources Limited DWP CSI G4S Fi…" at bounding box center [681, 565] width 780 height 81
click at [1052, 542] on icon at bounding box center [1048, 549] width 18 height 21
click at [808, 588] on div "Benas Norkus London Project Engineer Technical Resources Limited DWP CSI G4S Fi…" at bounding box center [681, 565] width 780 height 81
click at [762, 563] on div "No PO" at bounding box center [748, 565] width 83 height 16
click at [631, 322] on icon at bounding box center [631, 319] width 0 height 25
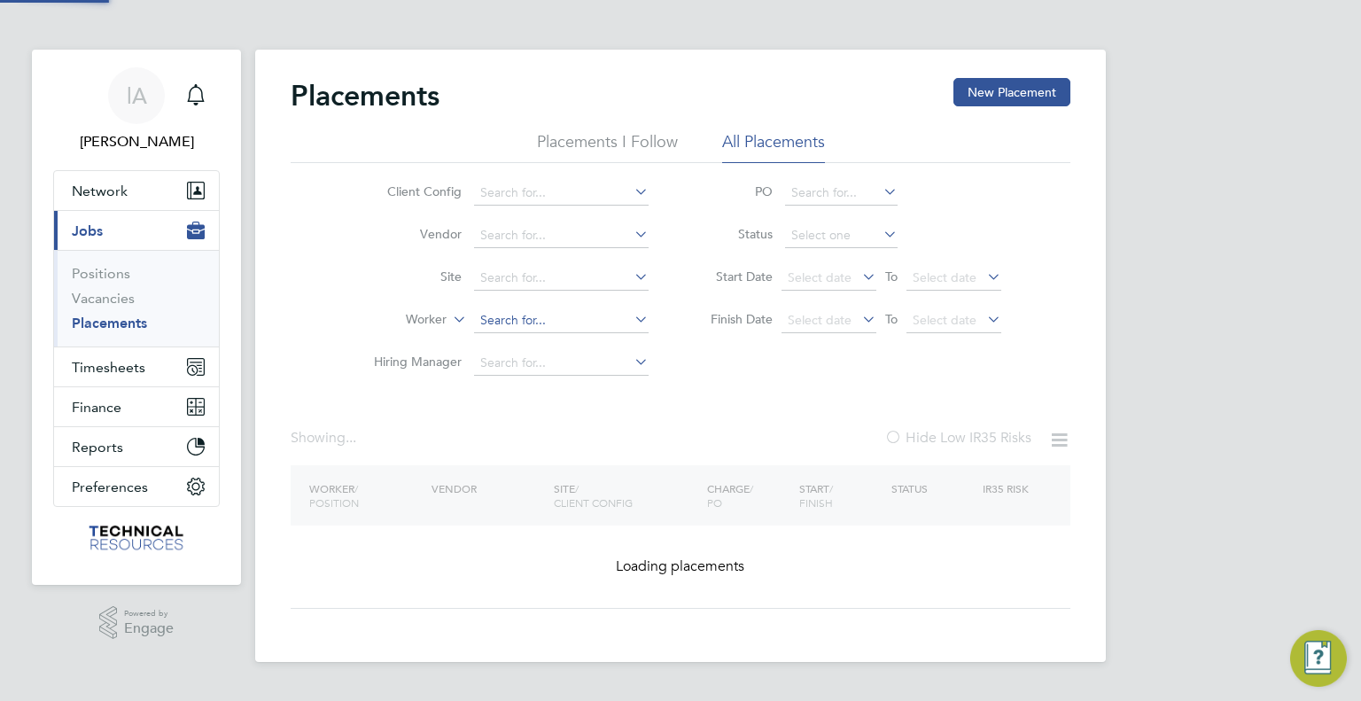
click at [567, 322] on input at bounding box center [561, 320] width 175 height 25
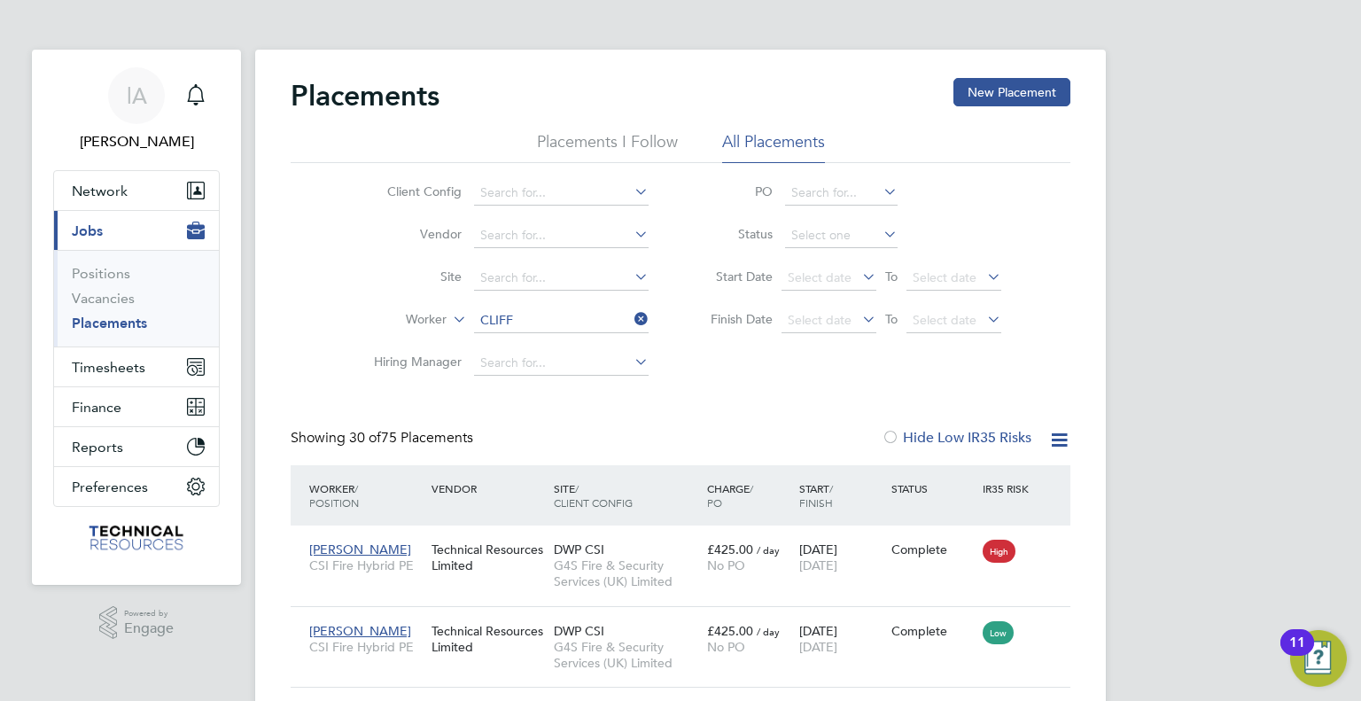
click at [561, 339] on li "Ryan Cliff ord" at bounding box center [561, 344] width 175 height 24
type input "Ryan Clifford"
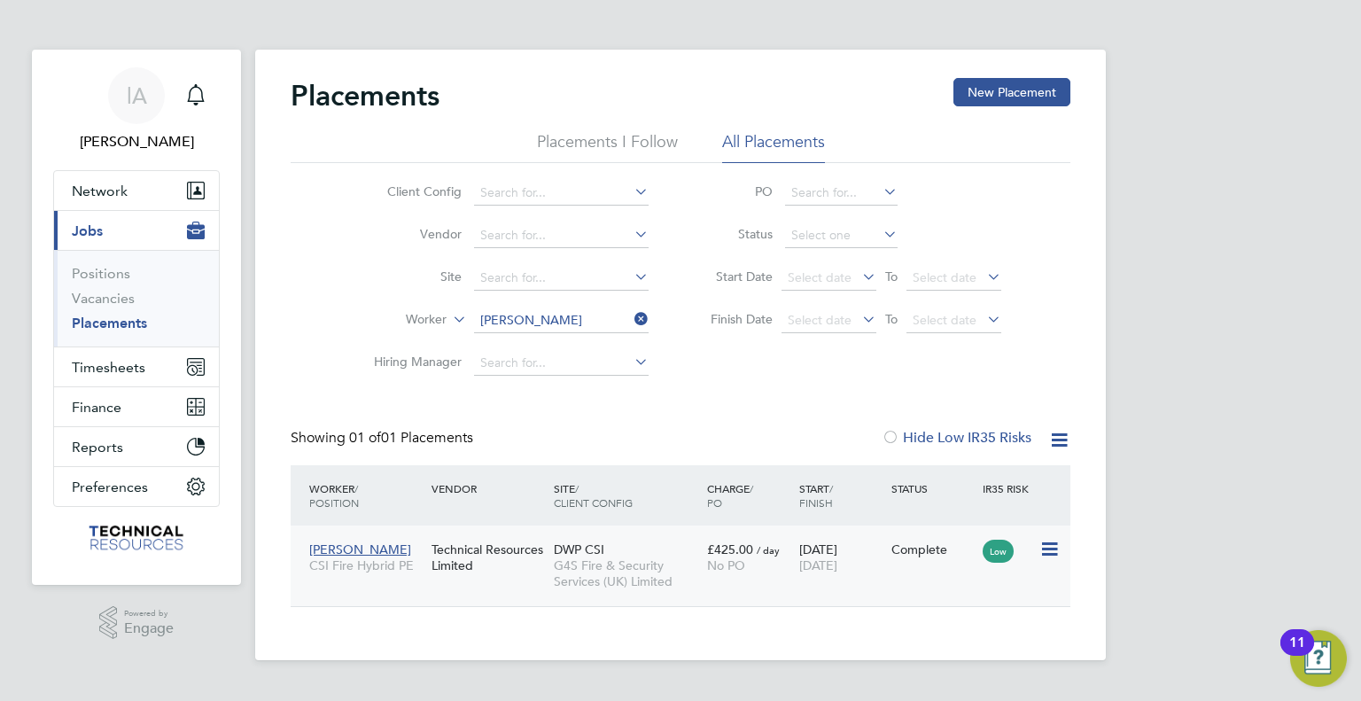
click at [787, 567] on div "No PO" at bounding box center [748, 565] width 83 height 16
click at [631, 314] on icon at bounding box center [631, 319] width 0 height 25
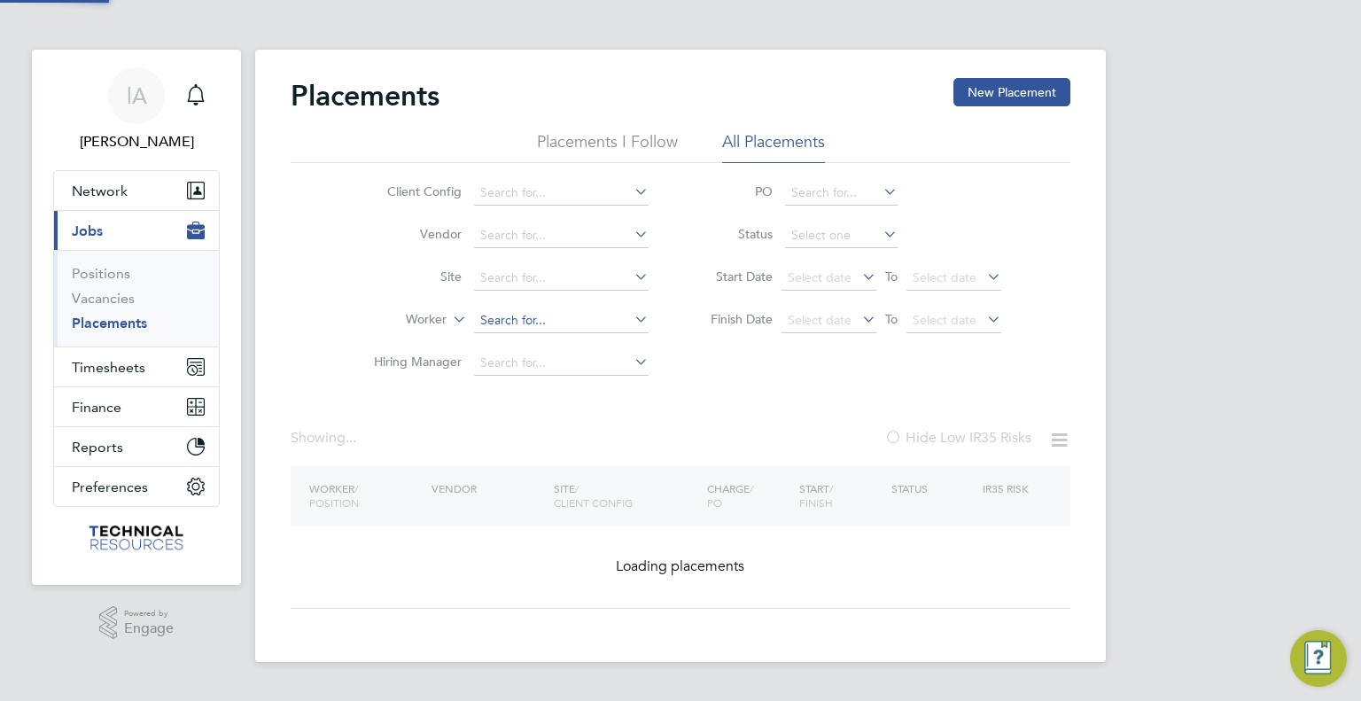
click at [563, 322] on input at bounding box center [561, 320] width 175 height 25
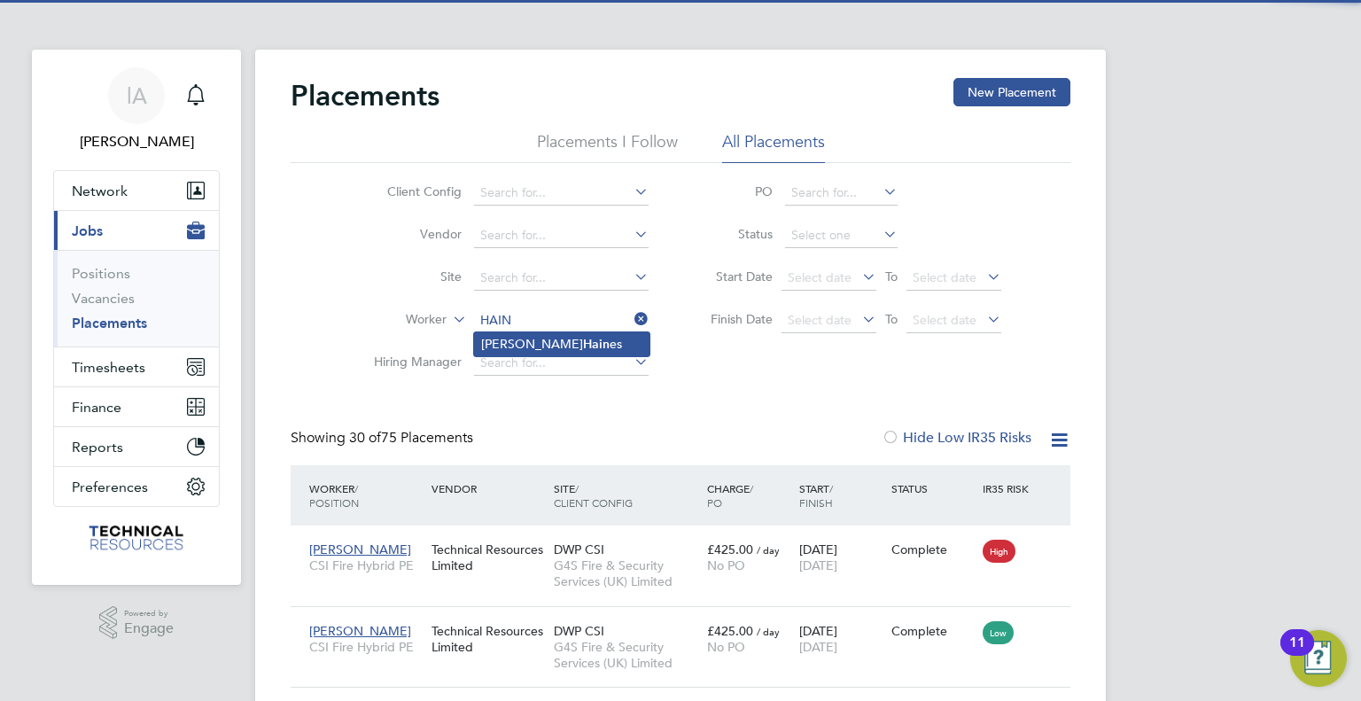
click at [574, 340] on li "Paul Hain es" at bounding box center [561, 344] width 175 height 24
type input "Paul Haines"
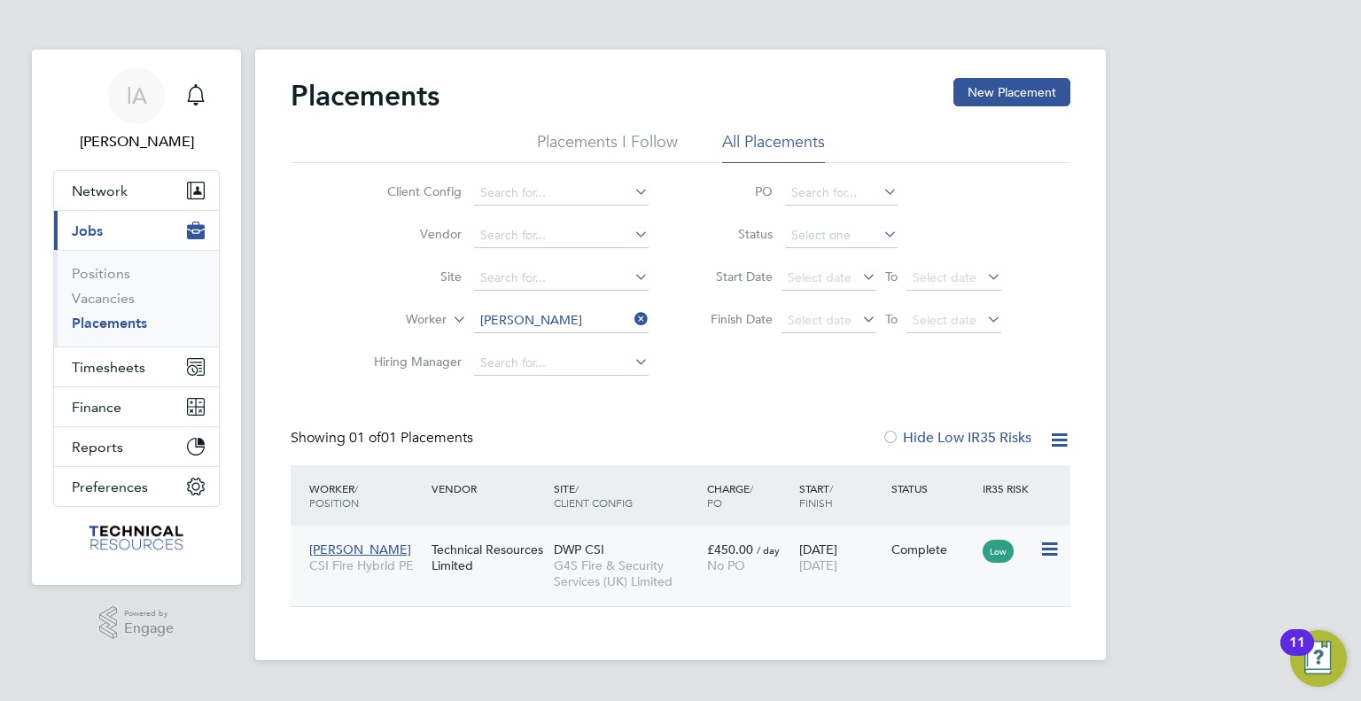
click at [895, 567] on div "Paul Haines CSI Fire Hybrid PE Technical Resources Limited DWP CSI G4S Fire & S…" at bounding box center [681, 565] width 780 height 81
click at [882, 567] on div "14 Jul 2024 30 Sep 2025" at bounding box center [841, 557] width 92 height 50
click at [631, 319] on icon at bounding box center [631, 319] width 0 height 25
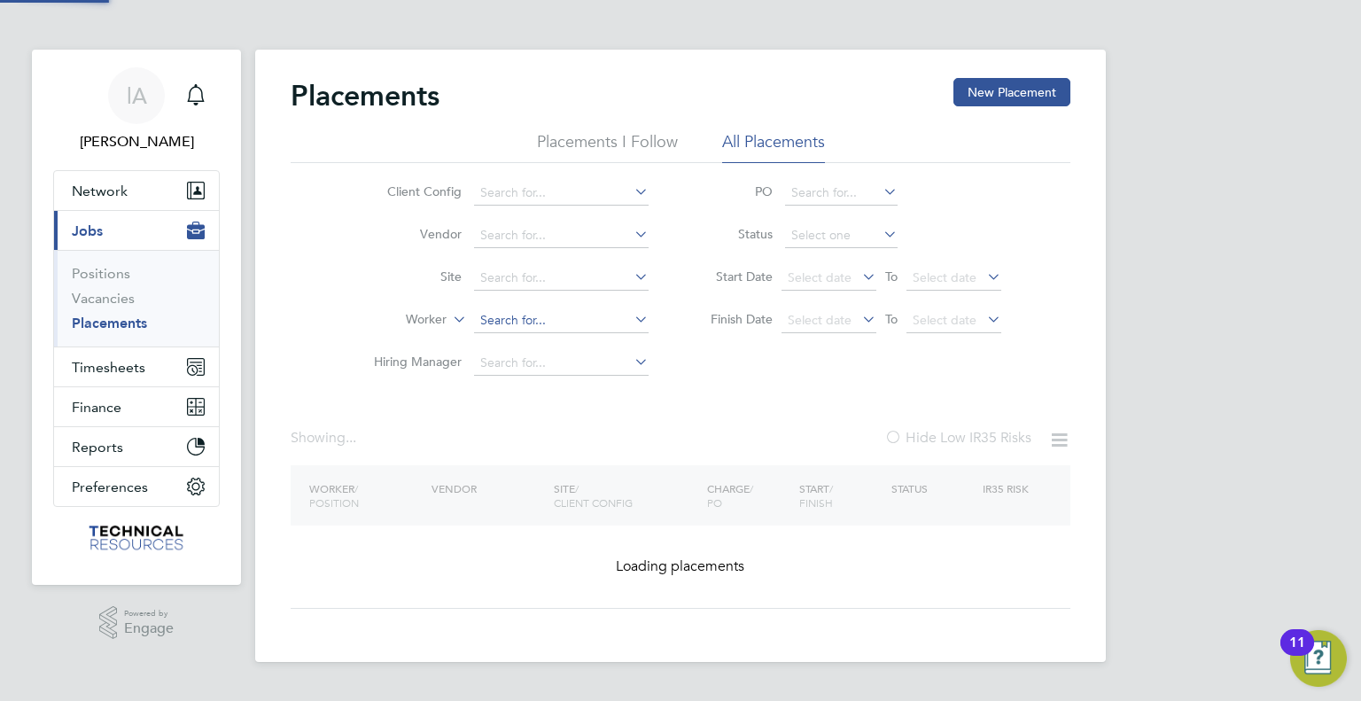
click at [567, 324] on input at bounding box center [561, 320] width 175 height 25
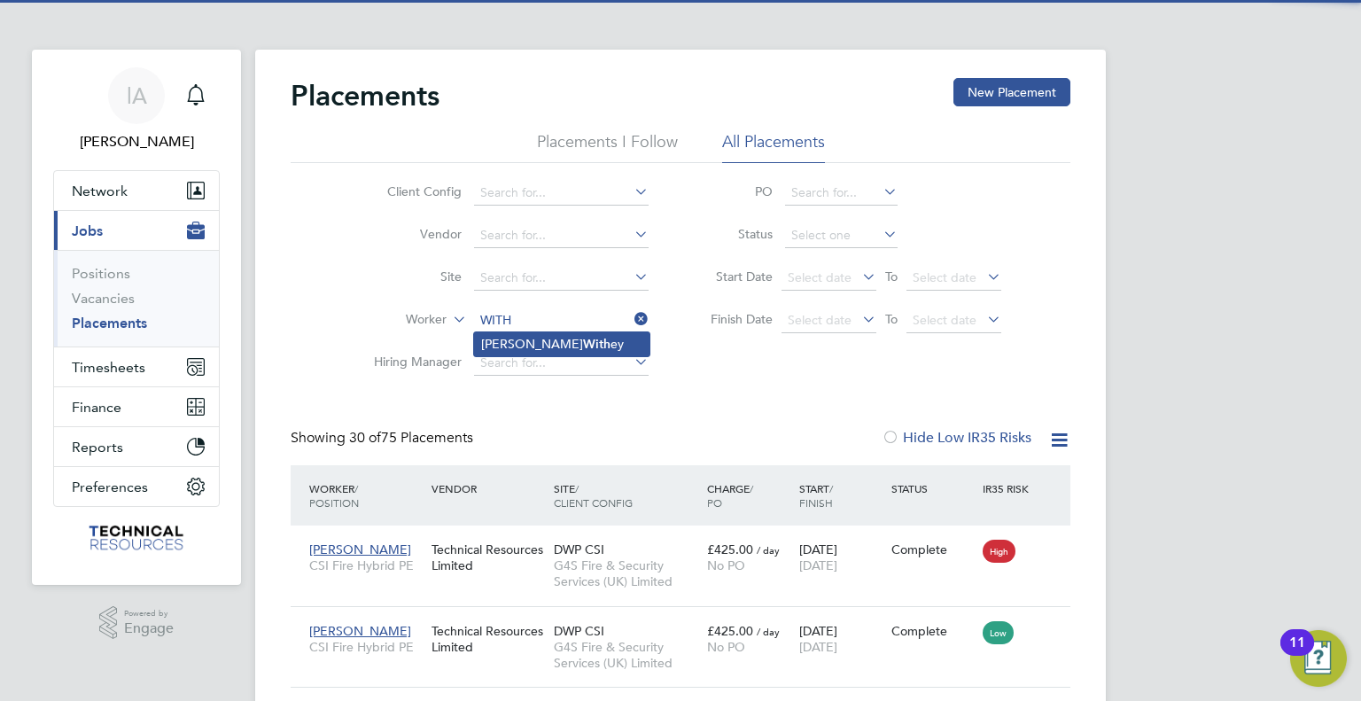
click at [583, 341] on b "With" at bounding box center [596, 344] width 27 height 15
type input "[PERSON_NAME]"
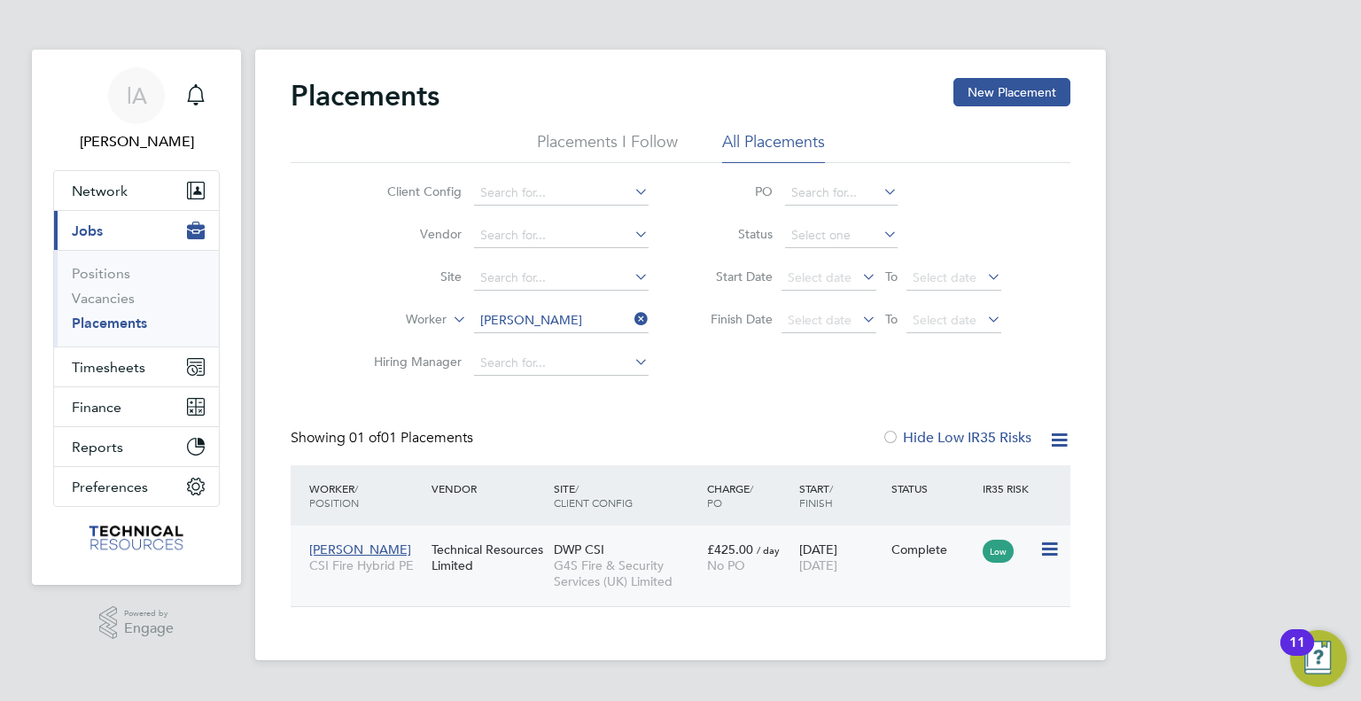
click at [776, 568] on div "No PO" at bounding box center [748, 565] width 83 height 16
click at [631, 314] on icon at bounding box center [631, 319] width 0 height 25
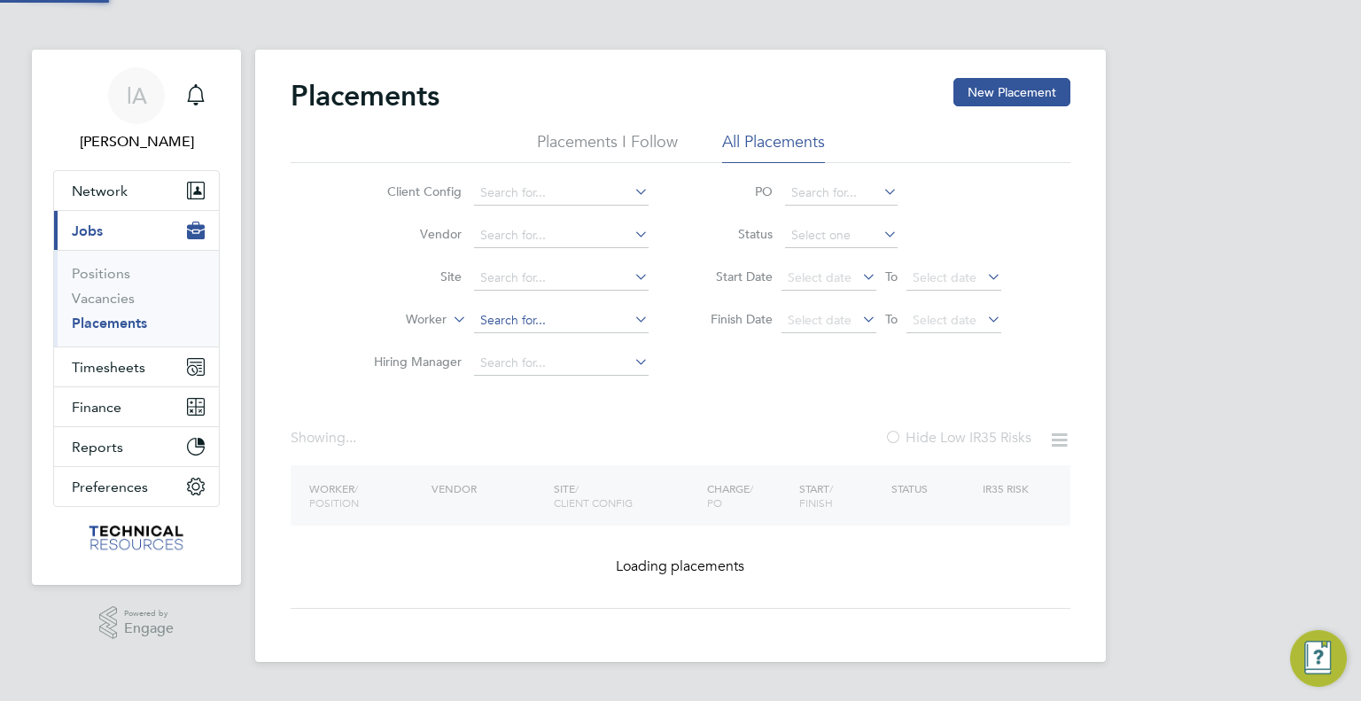
click at [578, 325] on input at bounding box center [561, 320] width 175 height 25
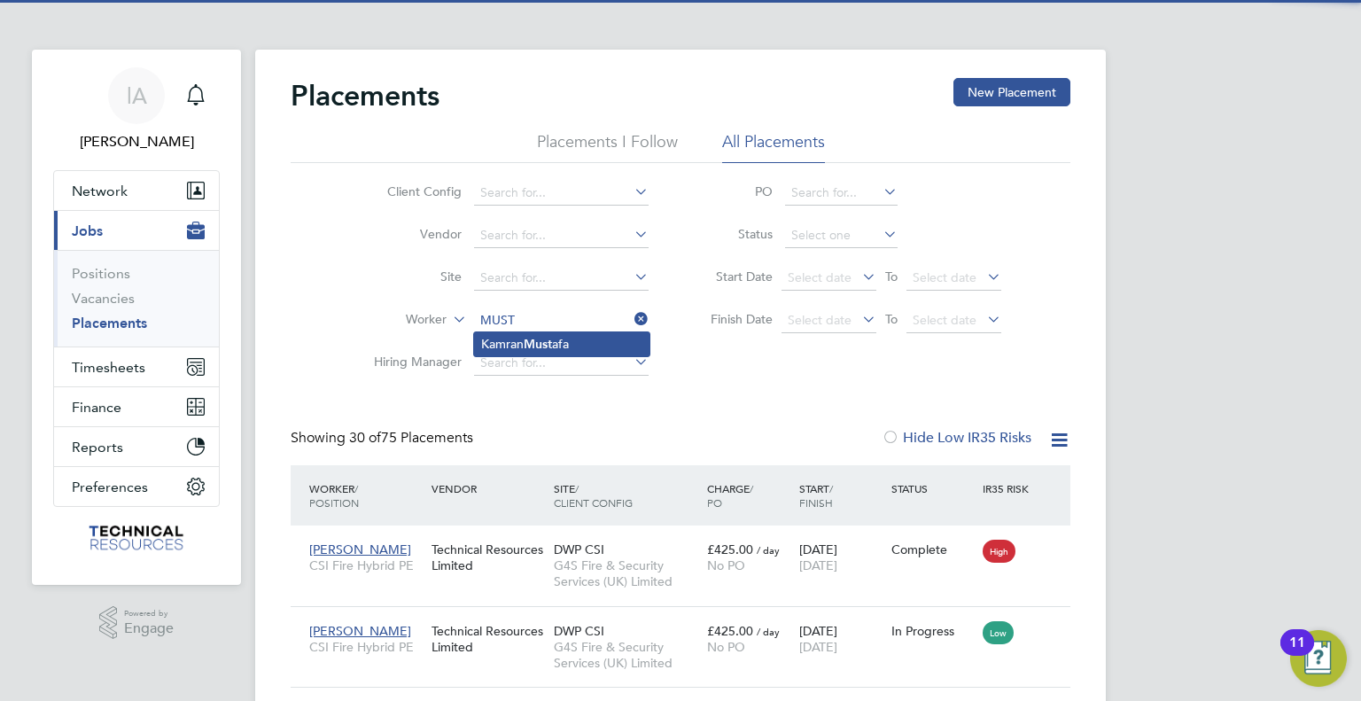
click at [581, 342] on li "Kamran Must afa" at bounding box center [561, 344] width 175 height 24
type input "Kamran Mustafa"
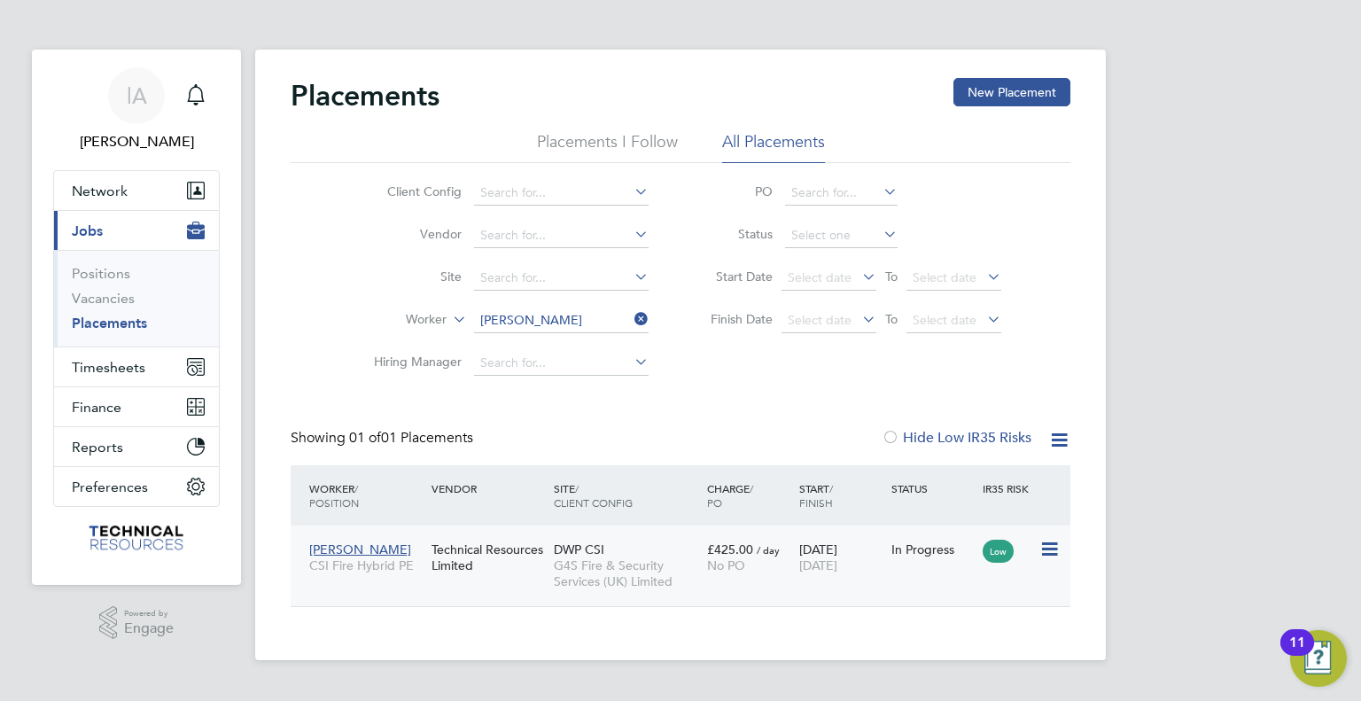
click at [783, 570] on div "No PO" at bounding box center [748, 565] width 83 height 16
click at [631, 322] on icon at bounding box center [631, 319] width 0 height 25
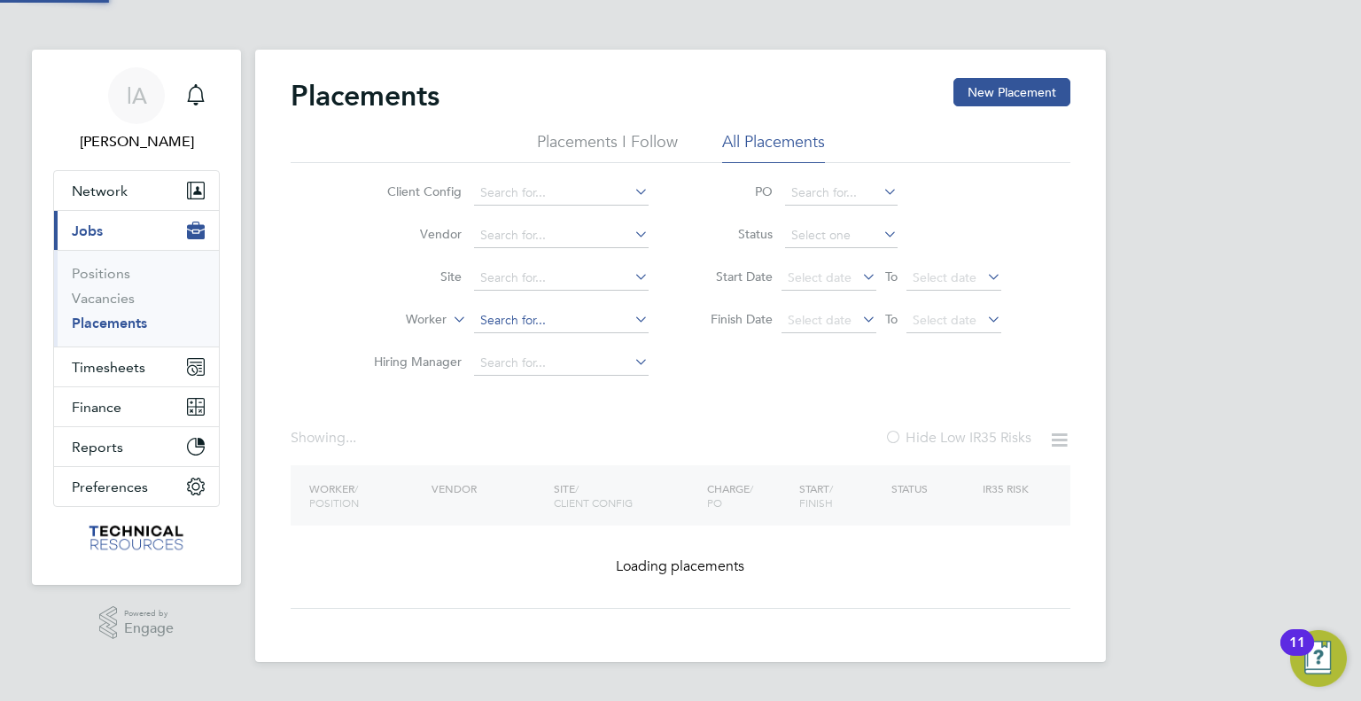
click at [587, 322] on input at bounding box center [561, 320] width 175 height 25
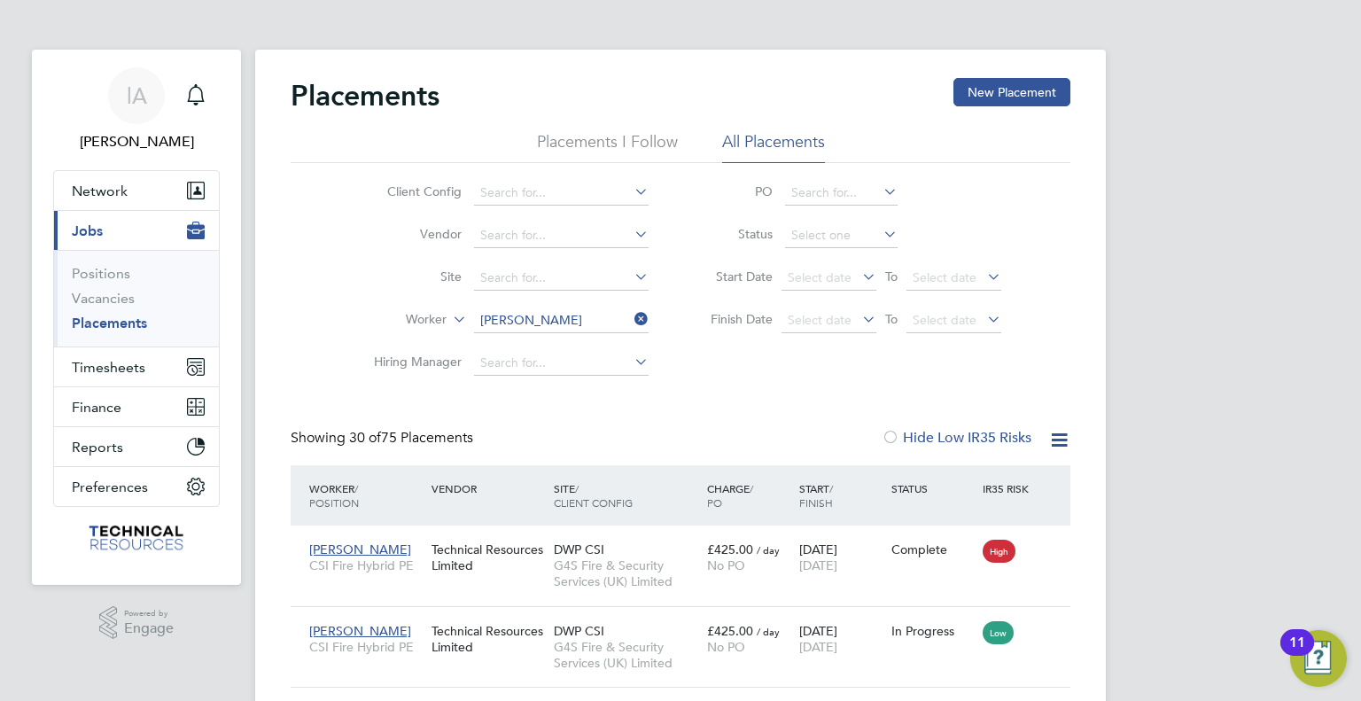
click at [573, 342] on li "Paul Morgan" at bounding box center [583, 344] width 219 height 24
type input "Paul Morgan"
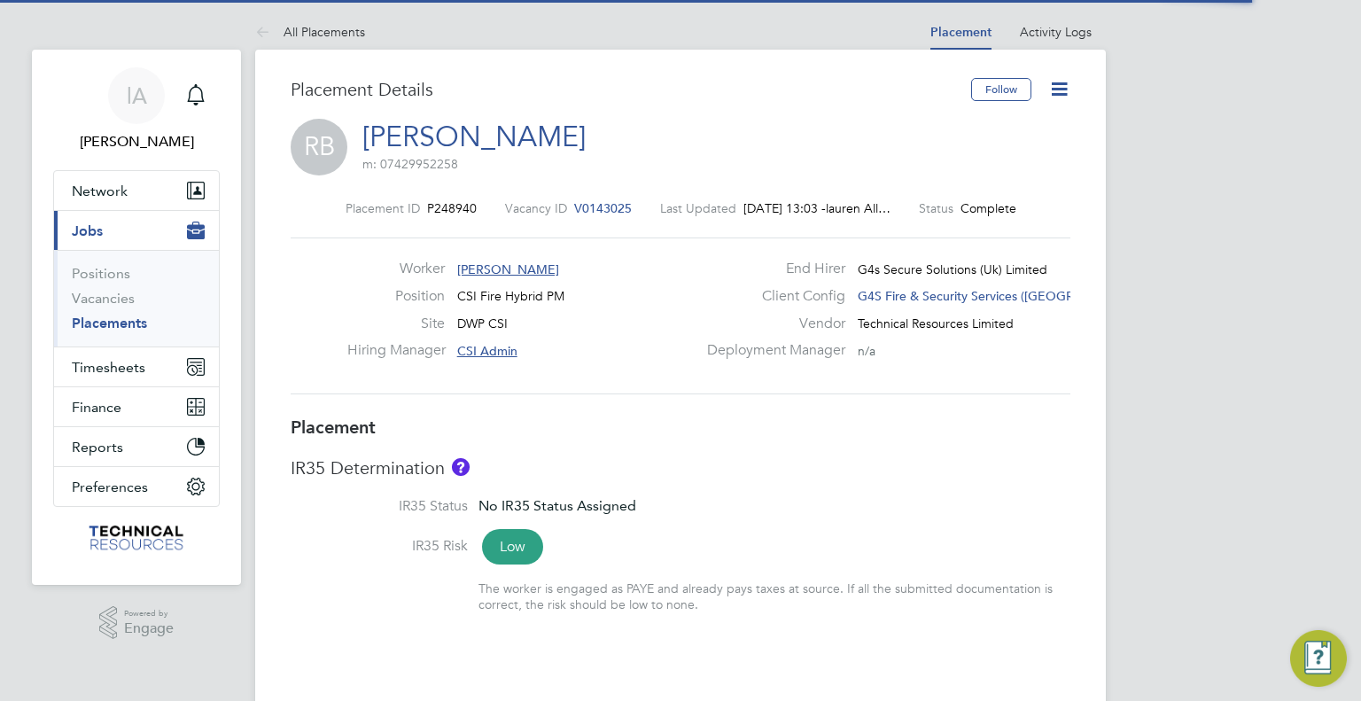
click at [1057, 86] on icon at bounding box center [1059, 89] width 22 height 22
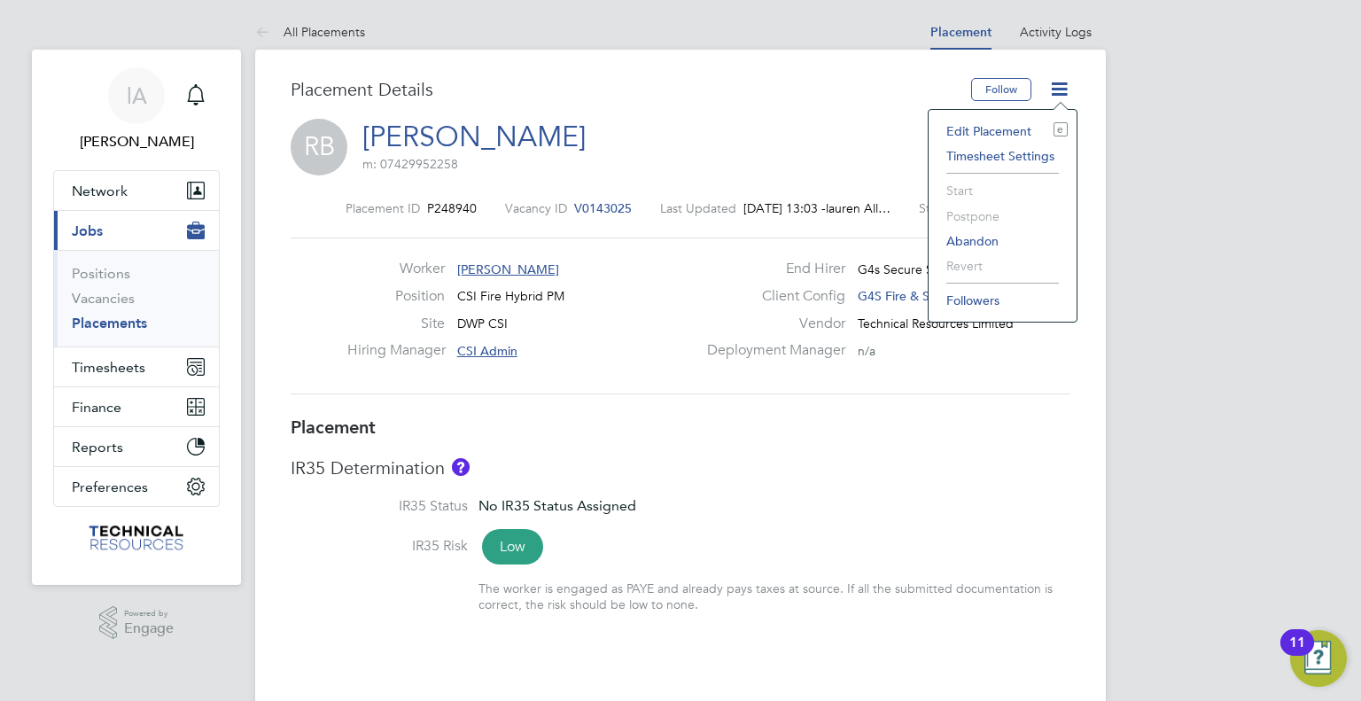
click at [1005, 125] on li "Edit Placement e" at bounding box center [1002, 131] width 130 height 25
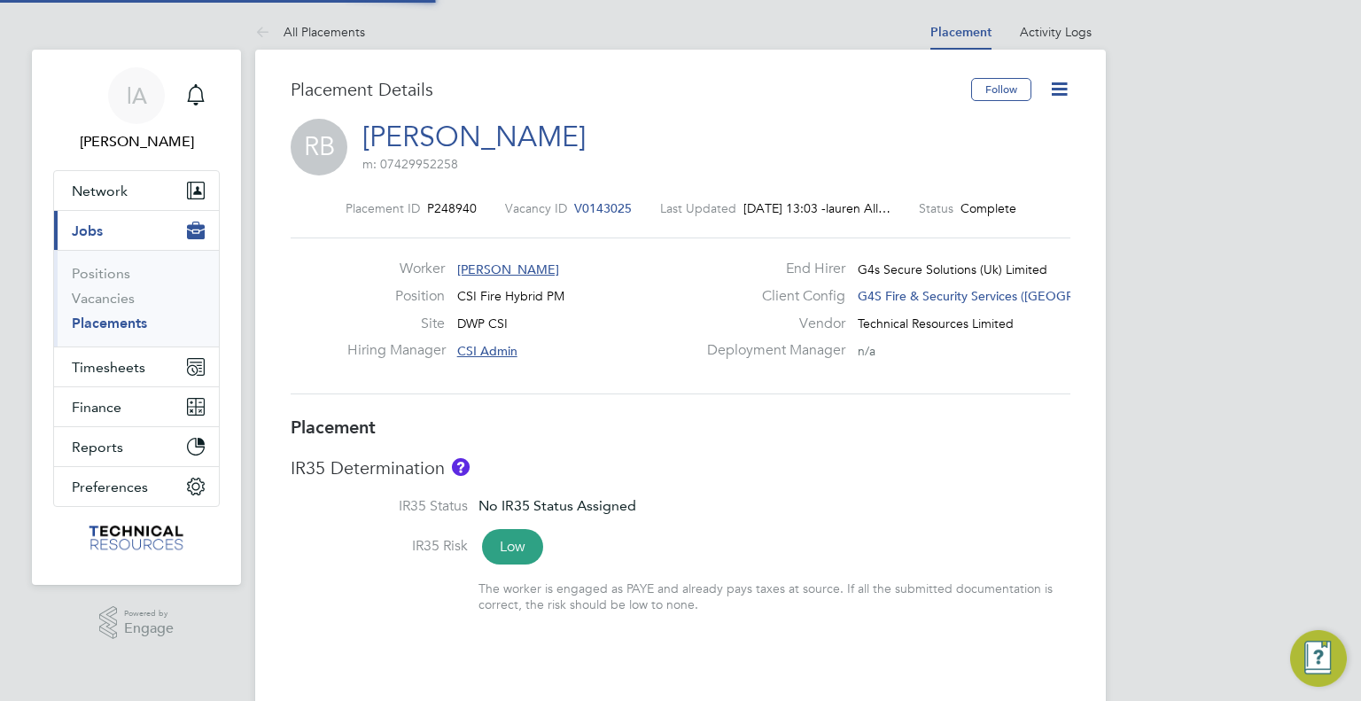
type input "CSI Admin"
type input "06 Oct 2024"
type input "30 Sep 2025"
type input "09:00"
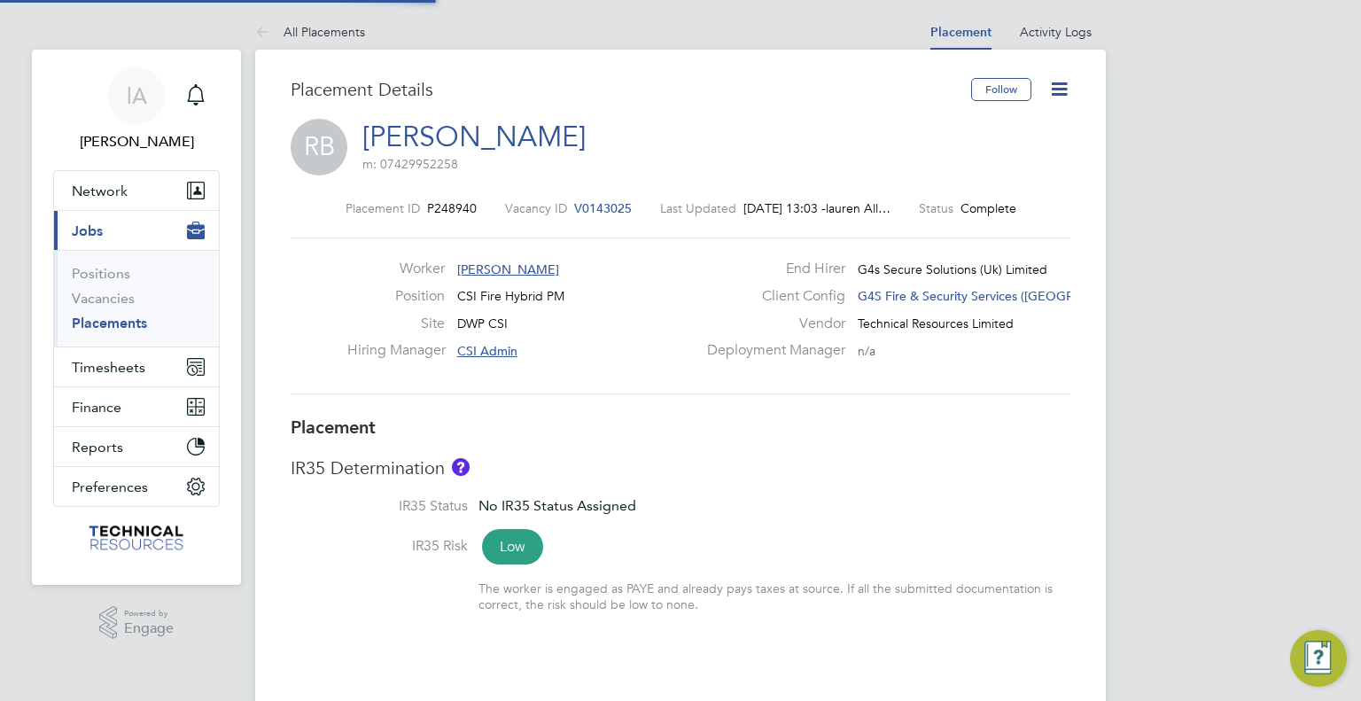
type input "17:00"
type input "166074"
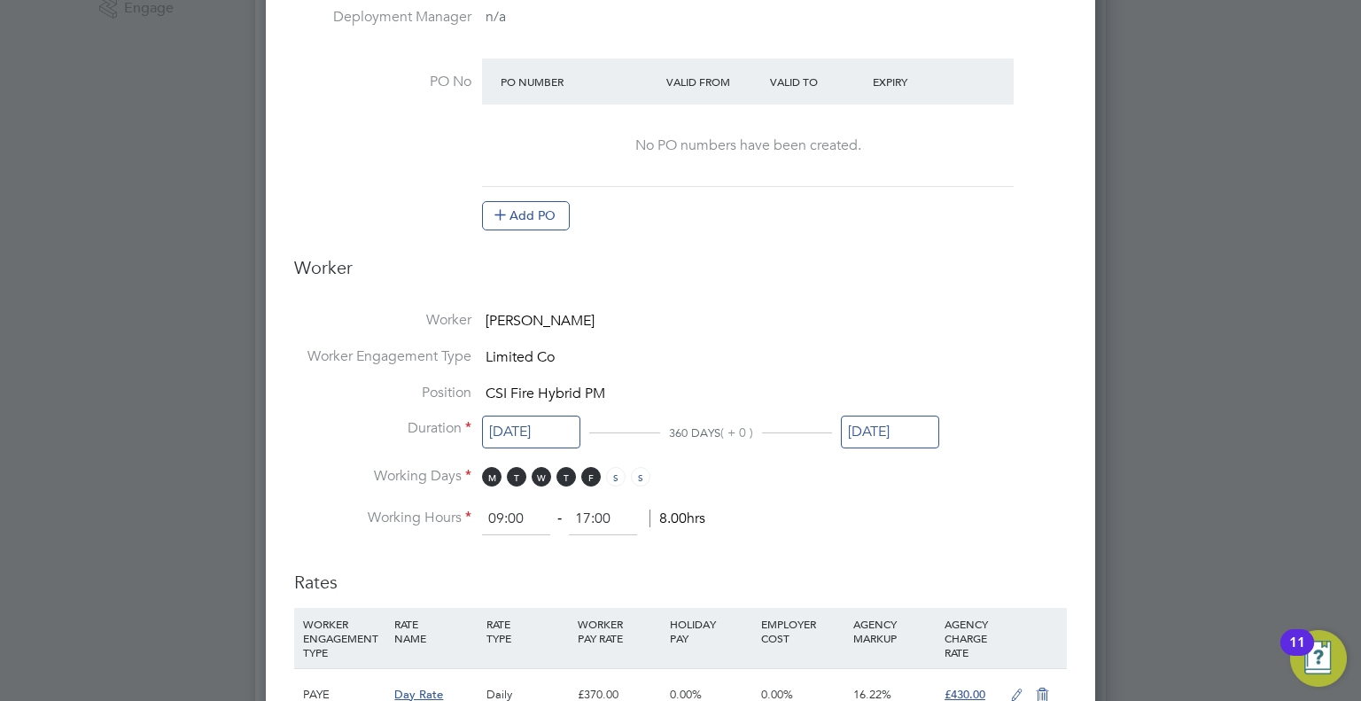
click at [883, 417] on input "30 Sep 2025" at bounding box center [890, 431] width 98 height 33
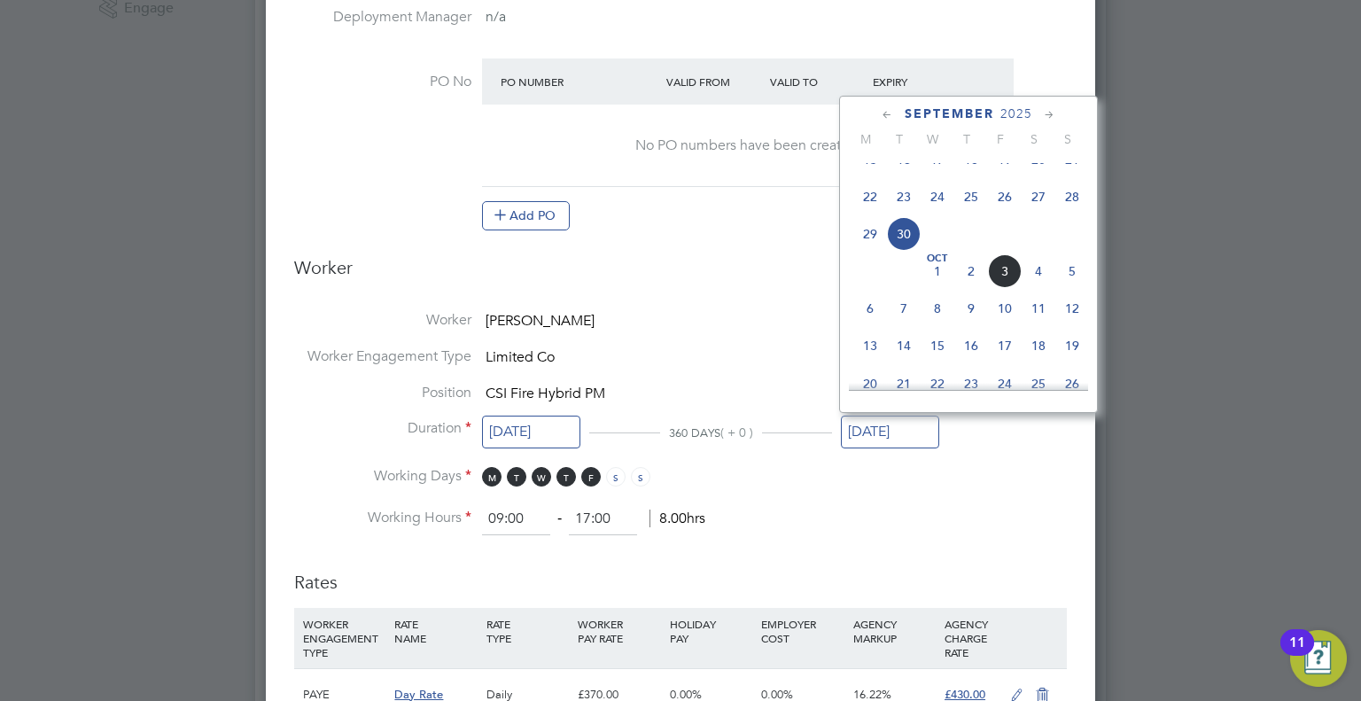
click at [1009, 325] on span "10" at bounding box center [1005, 308] width 34 height 34
type input "10 Oct 2025"
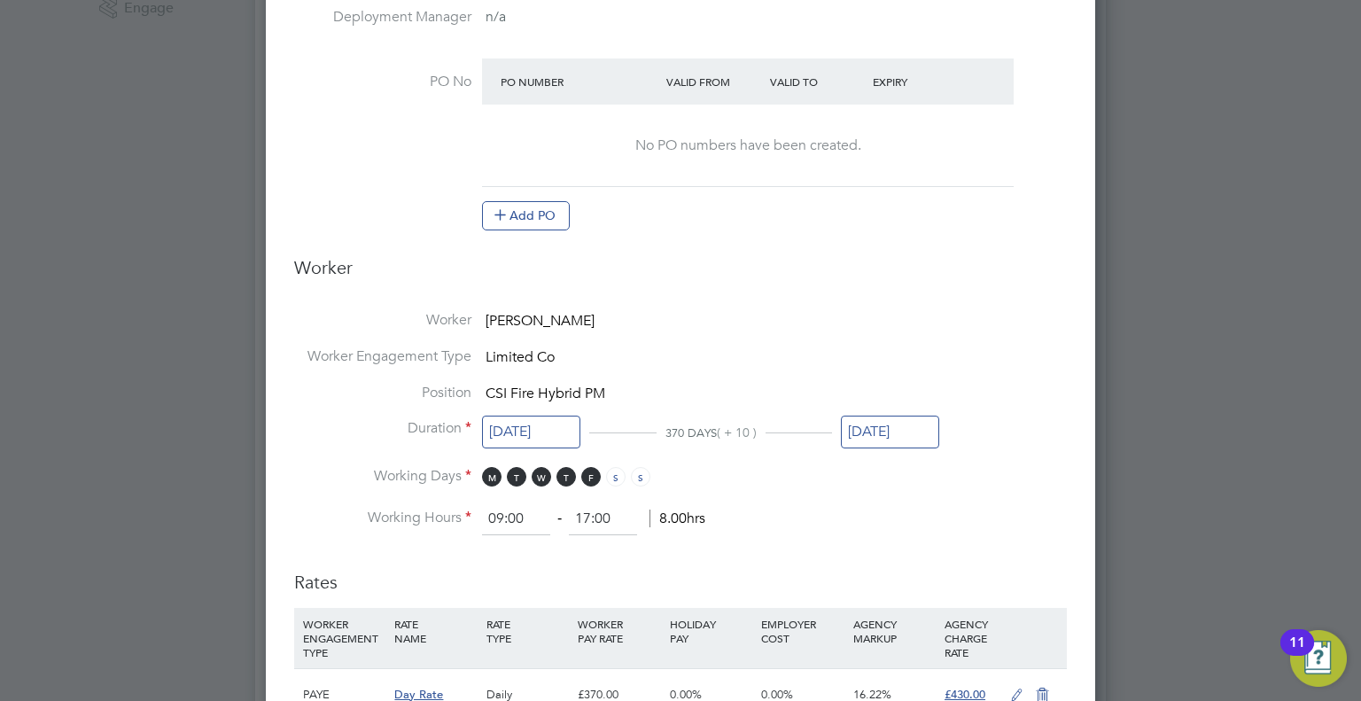
click at [984, 435] on li "Duration 06 Oct 2024 370 DAYS ( + 10 ) 10 Oct 2025" at bounding box center [680, 443] width 772 height 48
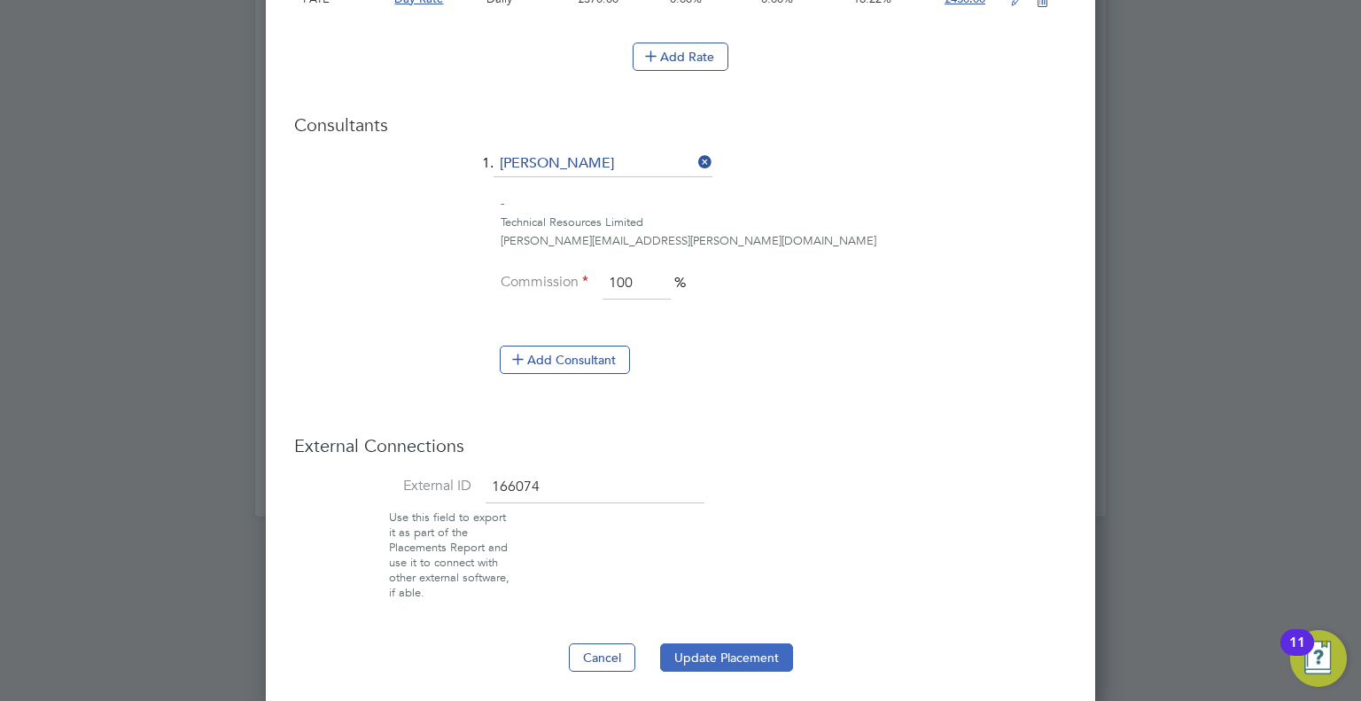
click at [737, 648] on button "Update Placement" at bounding box center [726, 657] width 133 height 28
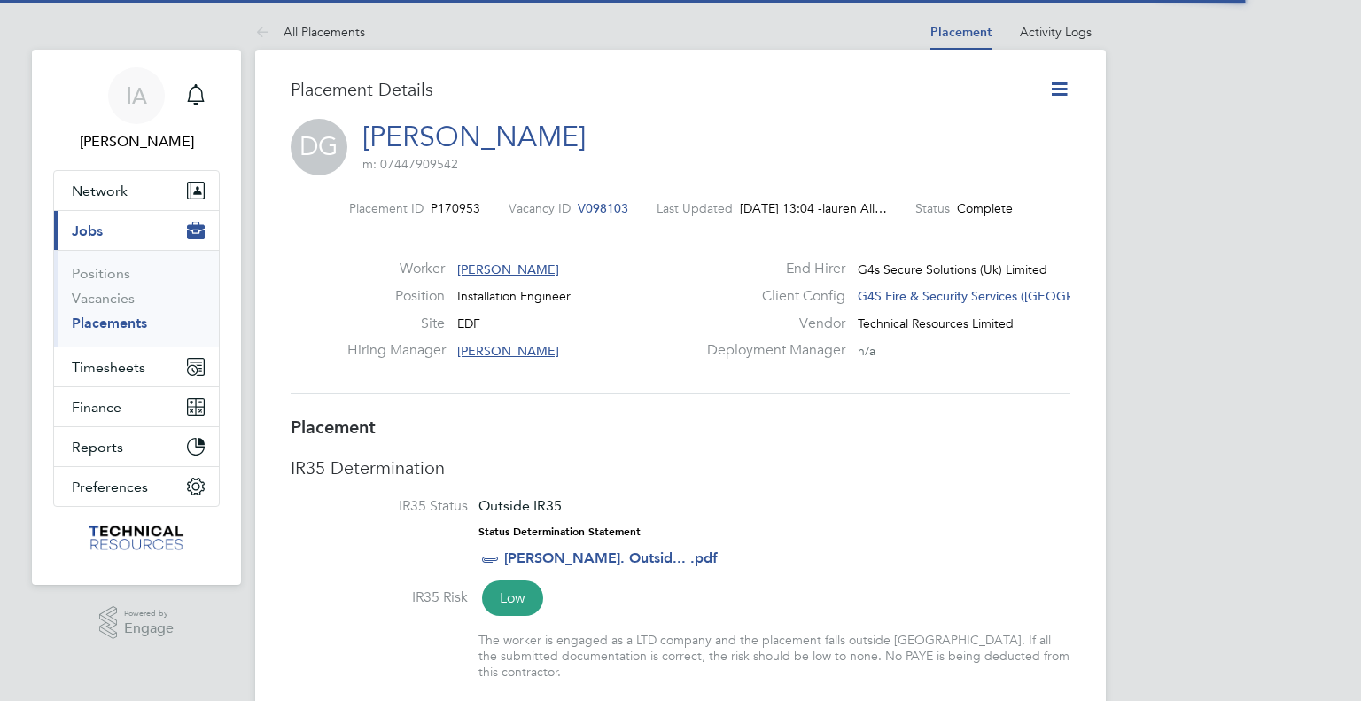
click at [1061, 85] on icon at bounding box center [1059, 89] width 22 height 22
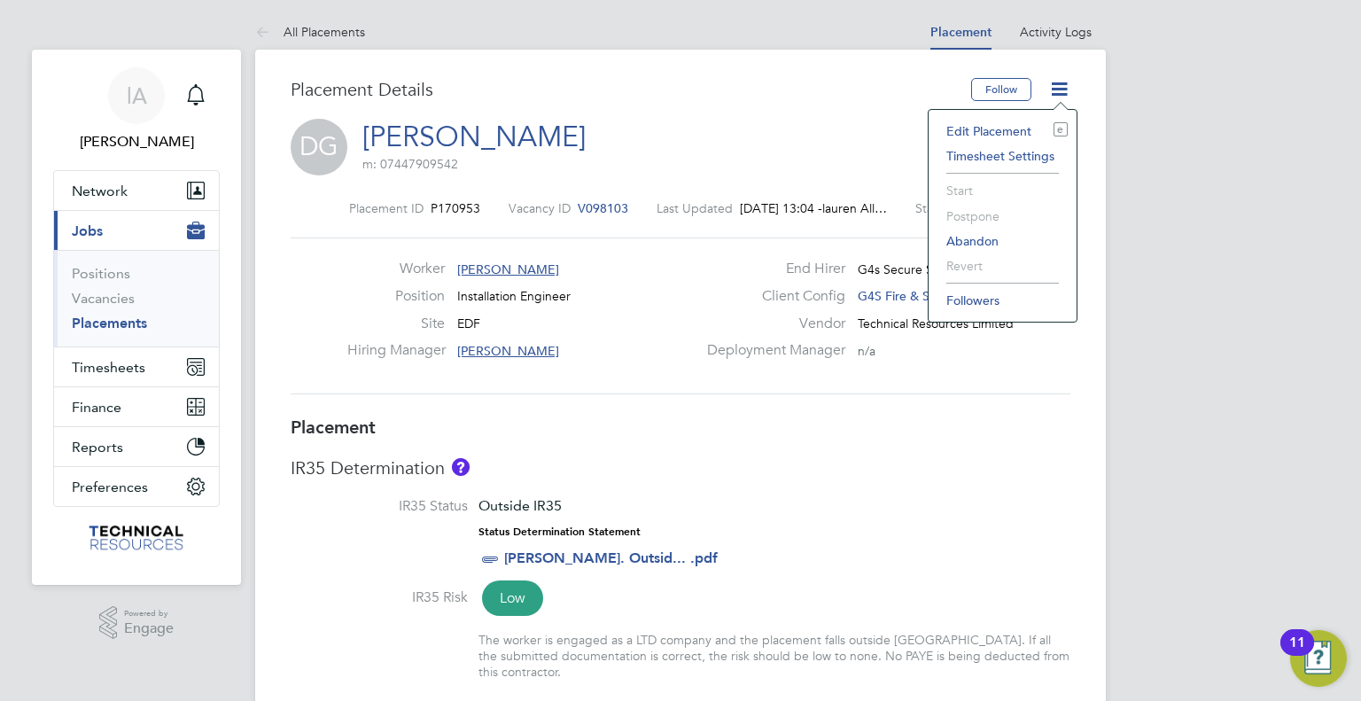
click at [1011, 123] on li "Edit Placement e" at bounding box center [1002, 131] width 130 height 25
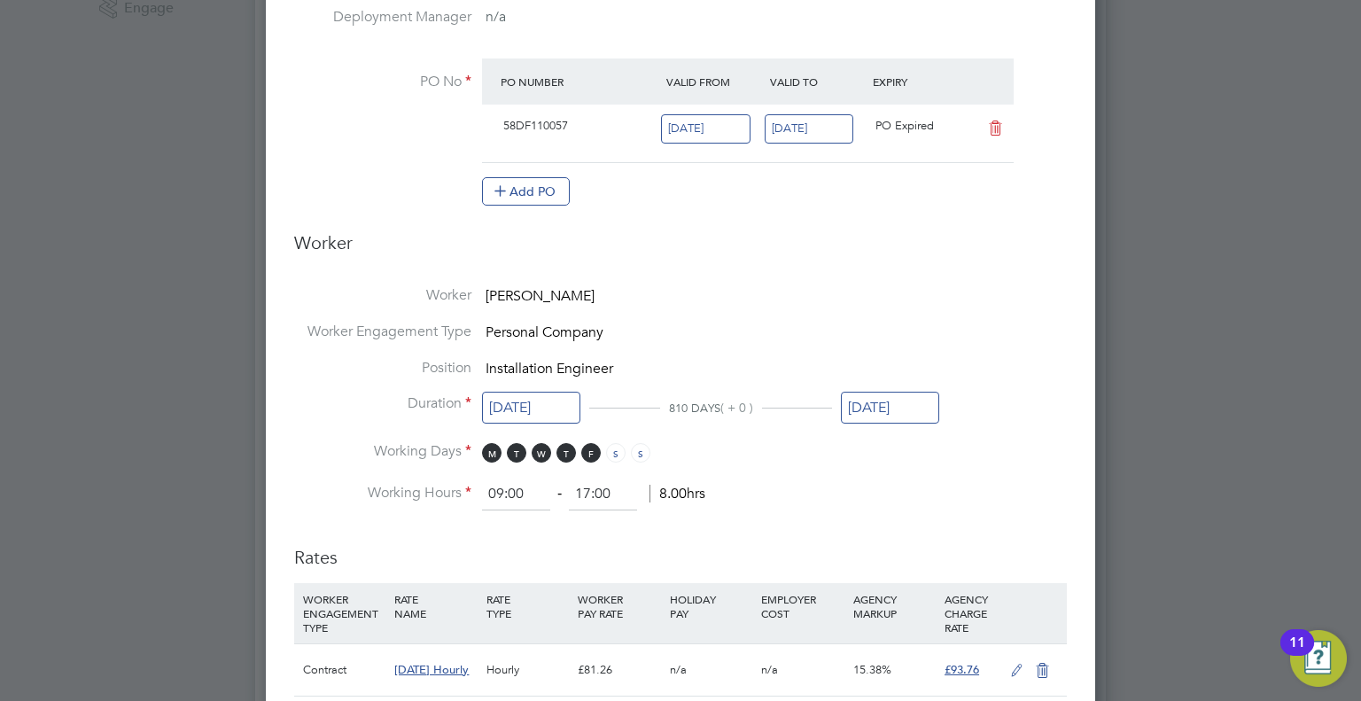
click at [904, 402] on input "26 Sep 2025" at bounding box center [890, 408] width 98 height 33
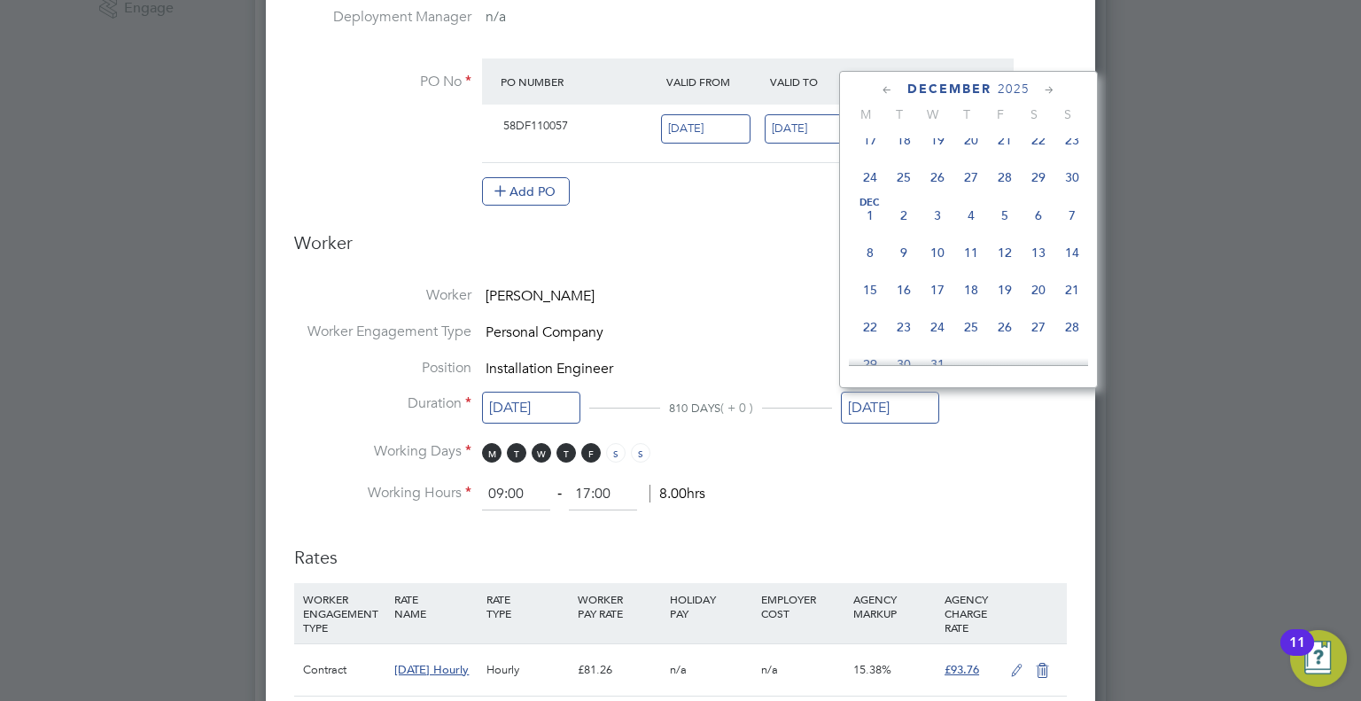
click at [1004, 194] on span "28" at bounding box center [1005, 177] width 34 height 34
type input "[DATE]"
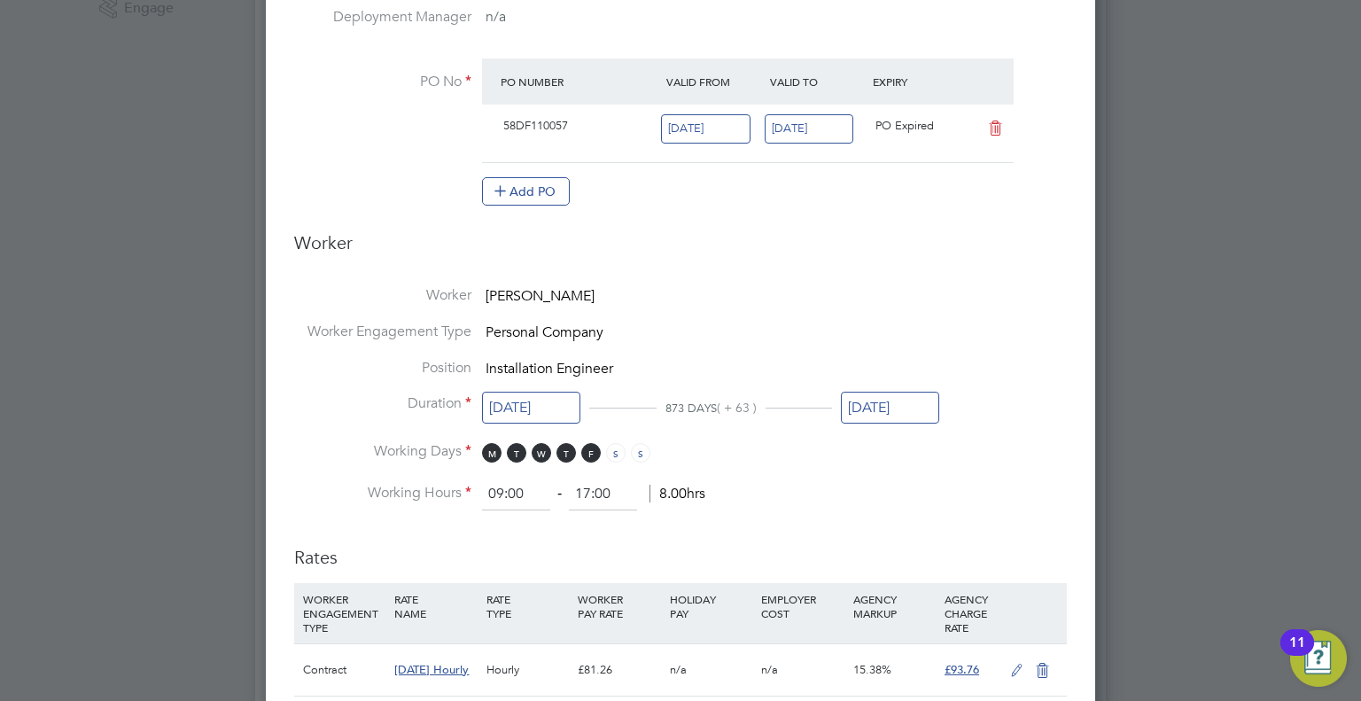
click at [1009, 415] on li "Duration 10 Jul 2023 873 DAYS ( + 63 ) 28 Nov 2025" at bounding box center [680, 418] width 772 height 48
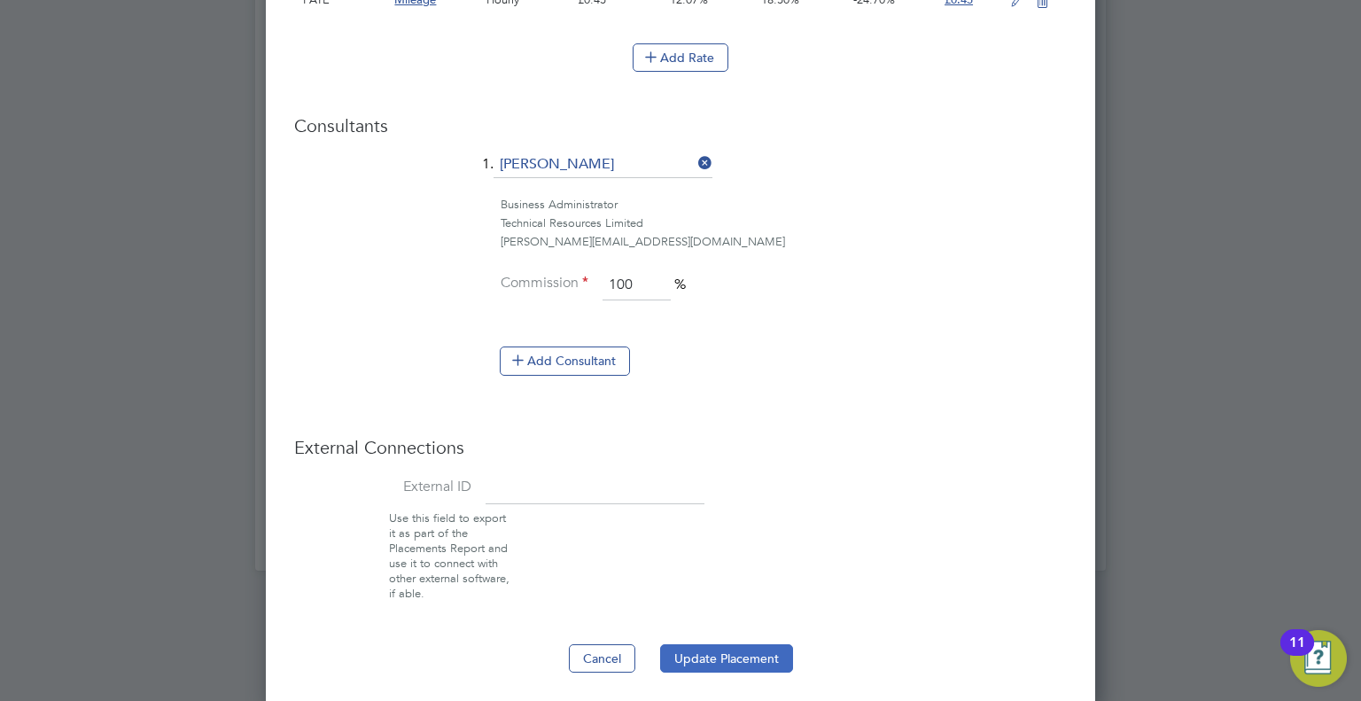
click at [724, 656] on button "Update Placement" at bounding box center [726, 658] width 133 height 28
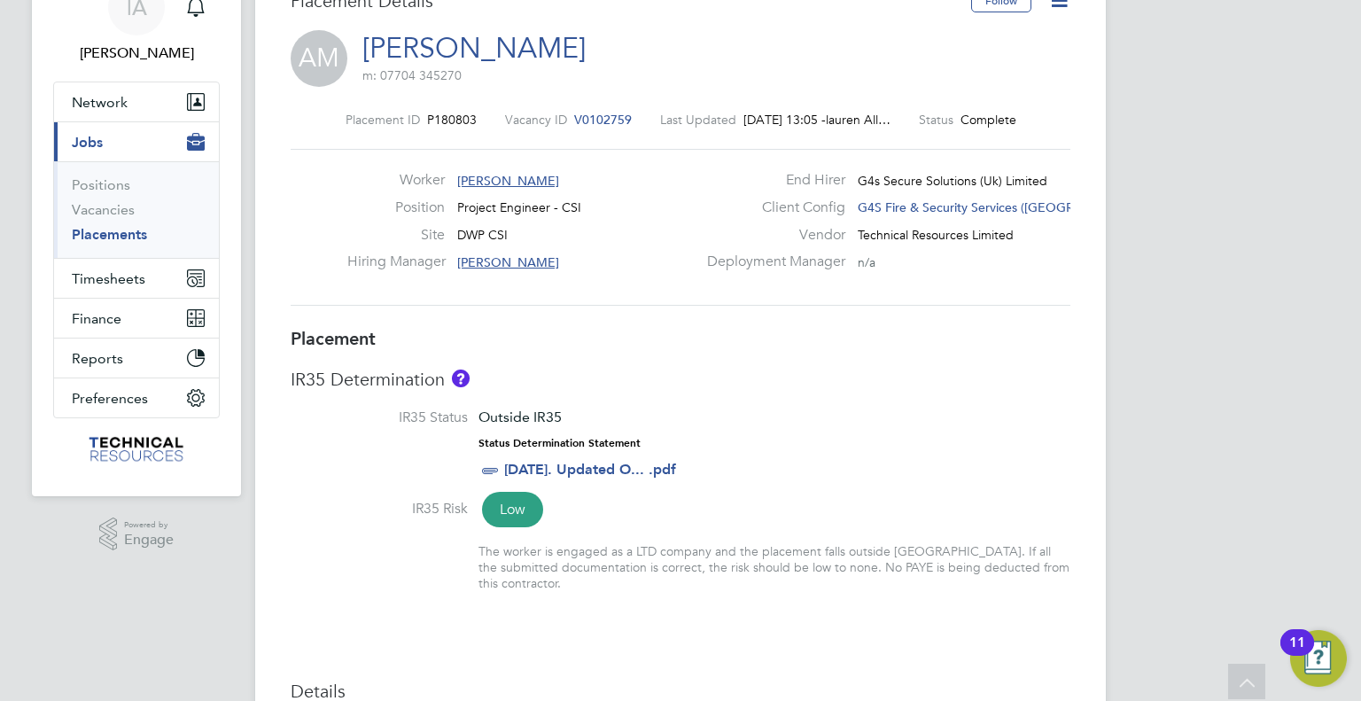
click at [1059, 3] on icon at bounding box center [1059, 0] width 22 height 22
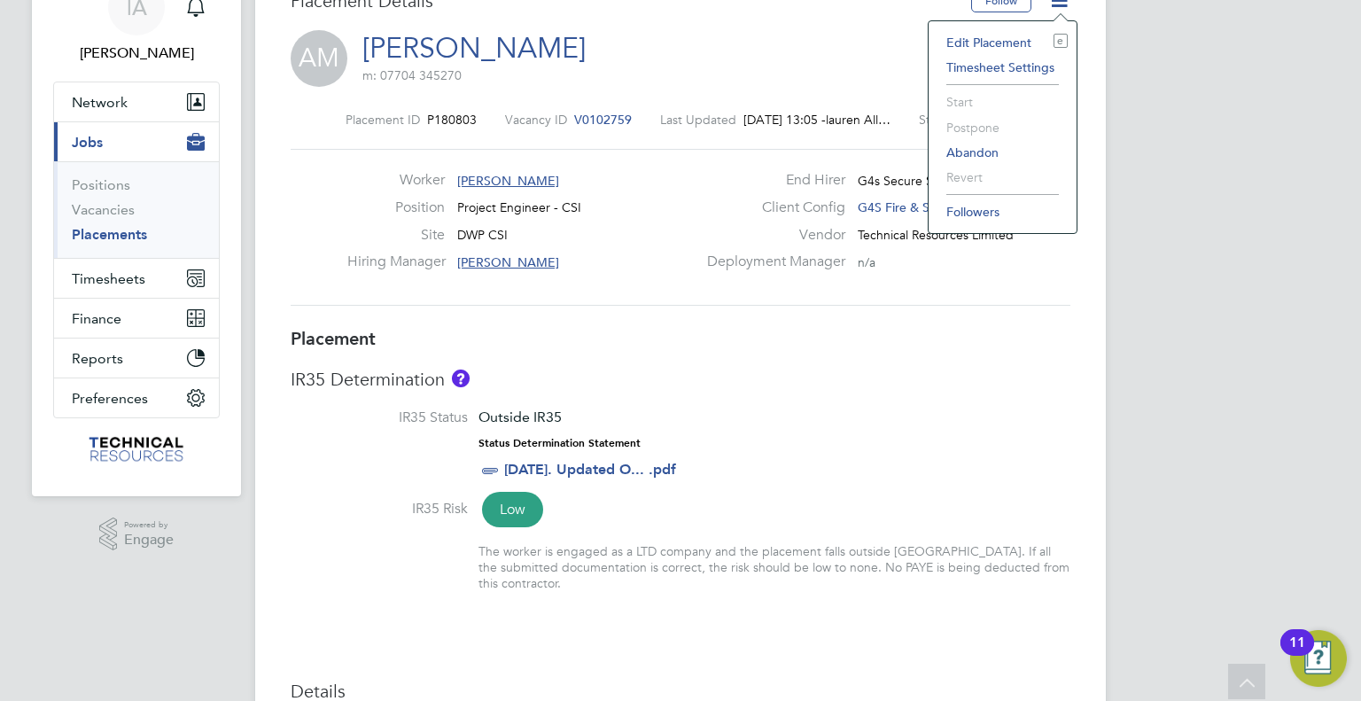
click at [1000, 48] on li "Edit Placement e" at bounding box center [1002, 42] width 130 height 25
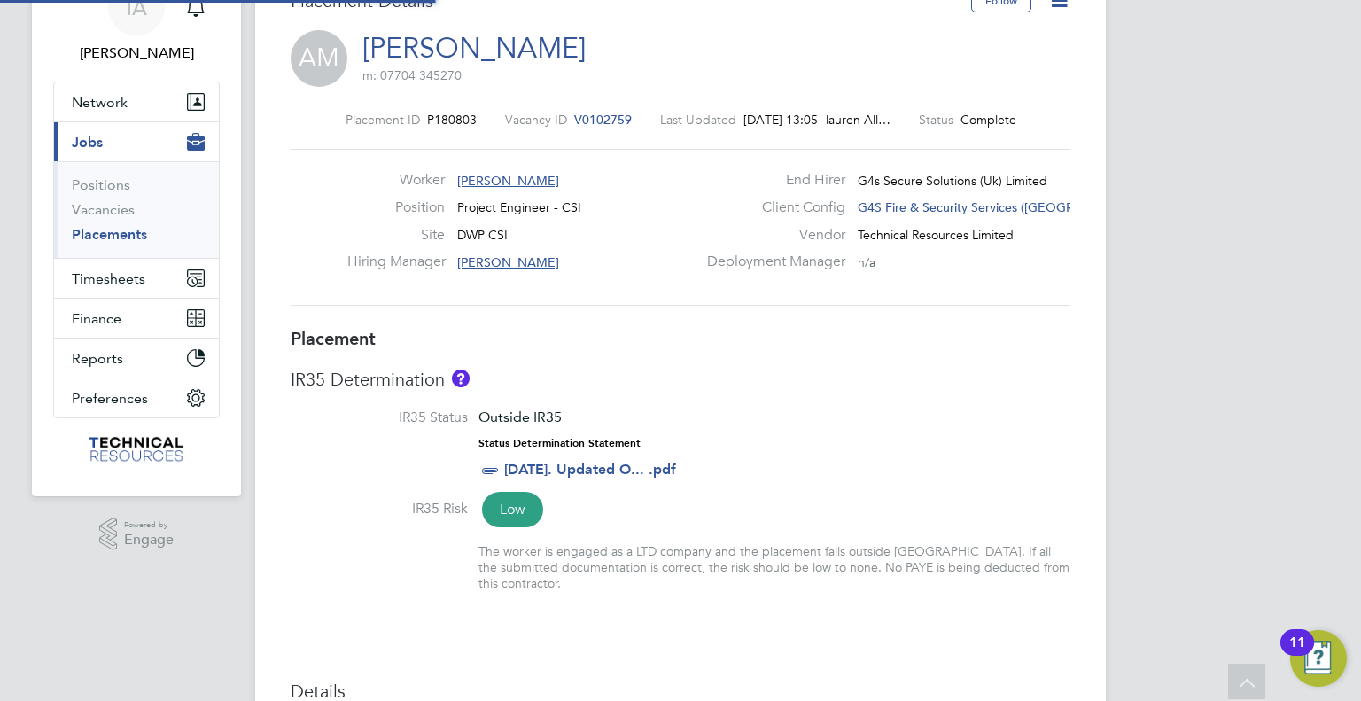
type input "Andy Howes"
type input "CSI Admin"
type input "20 Aug 2023"
type input "30 Sep 2025"
type input "09:00"
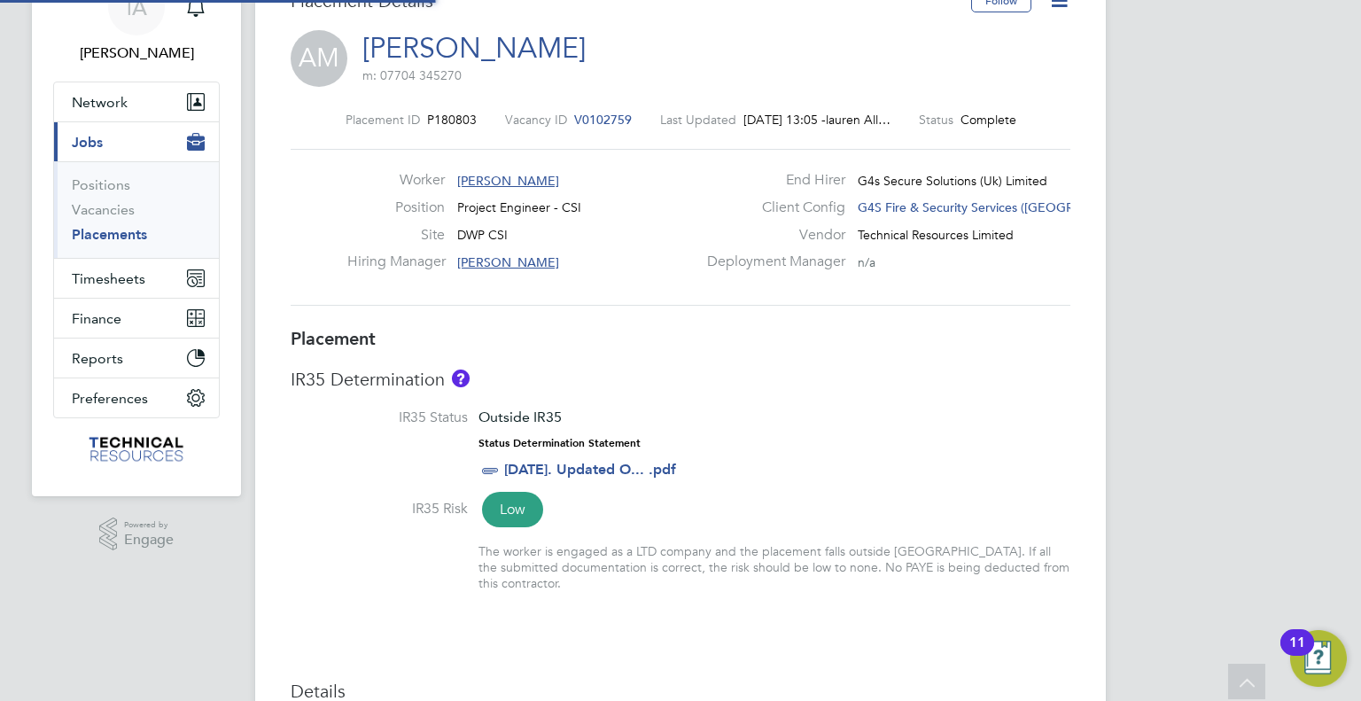
type input "17:00"
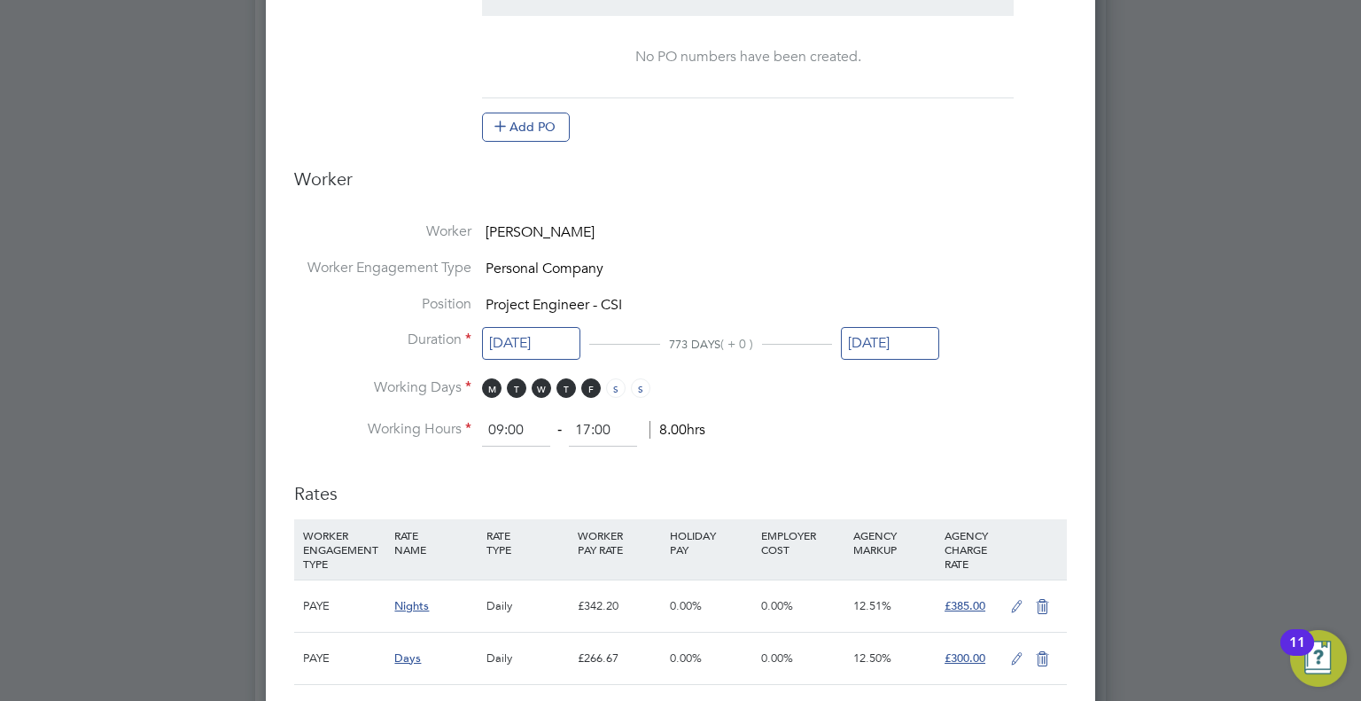
click at [895, 340] on input "30 Sep 2025" at bounding box center [890, 343] width 98 height 33
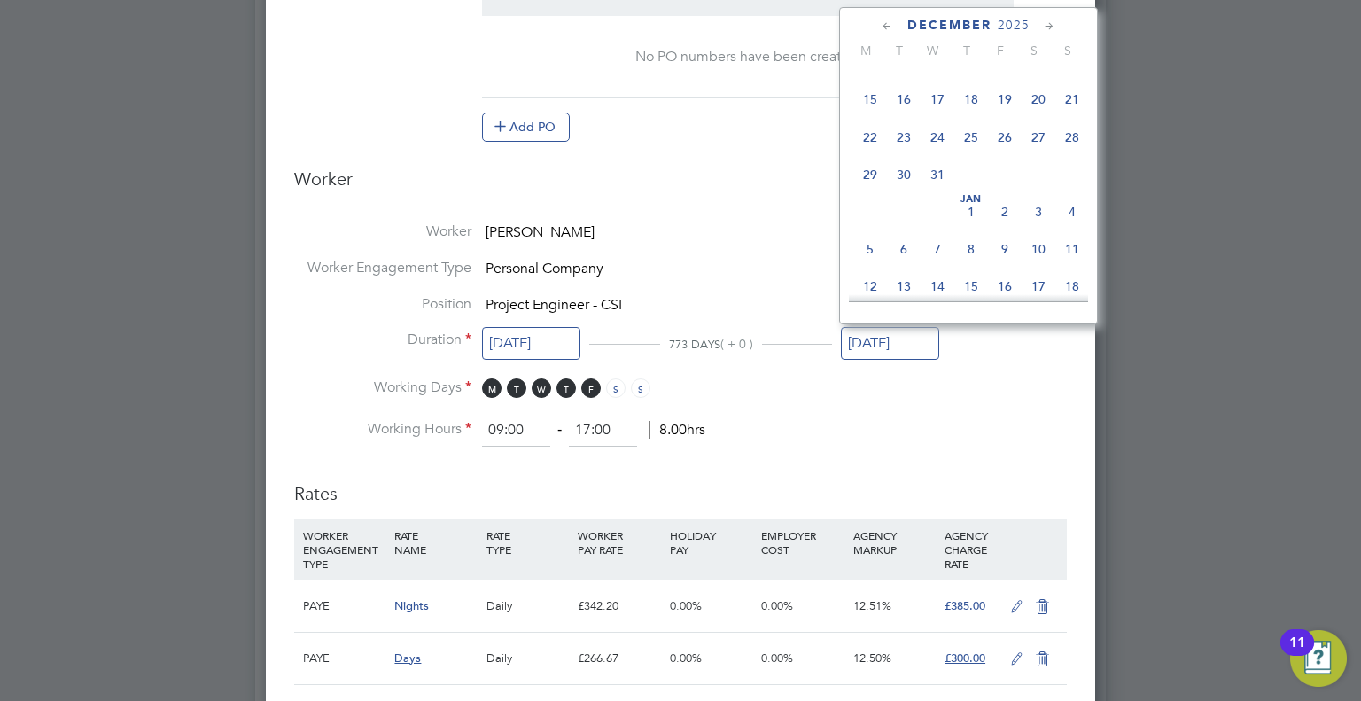
click at [933, 191] on span "31" at bounding box center [937, 175] width 34 height 34
type input "[DATE]"
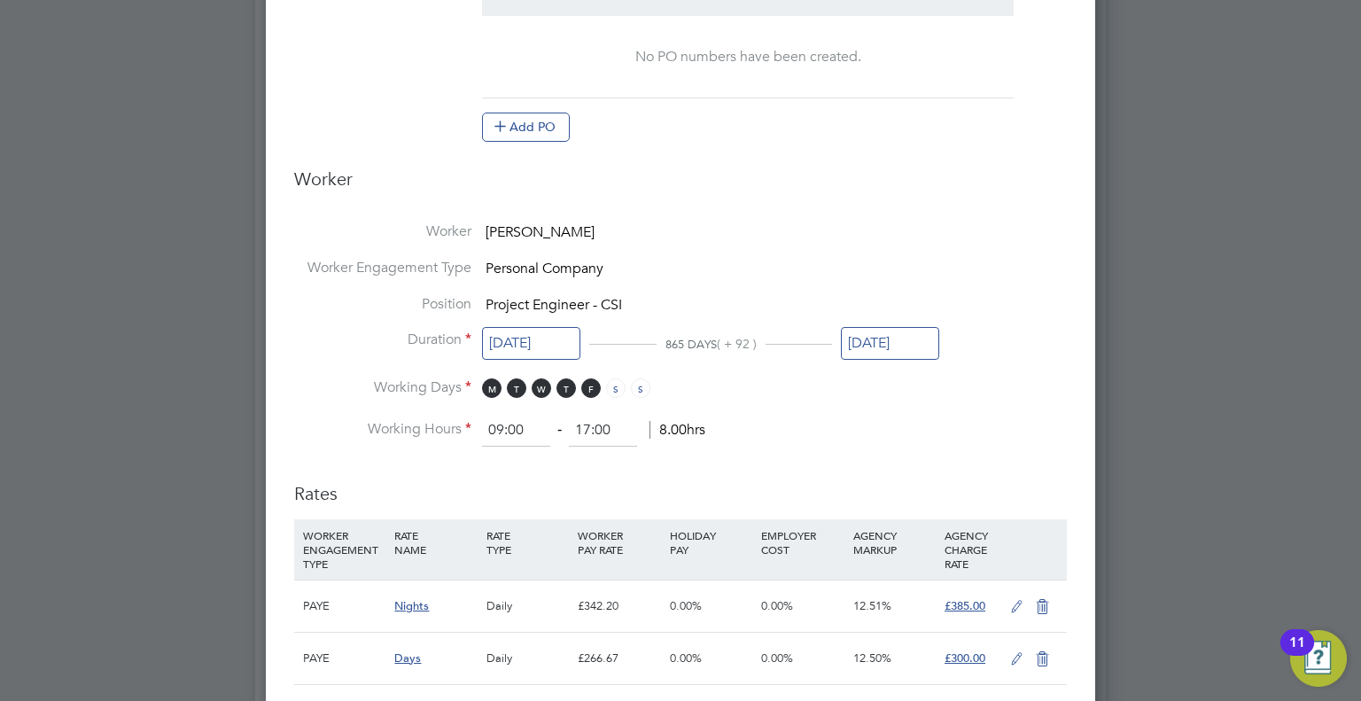
click at [907, 423] on li "Working Hours 09:00 ‐ 17:00 8.00hrs" at bounding box center [680, 431] width 772 height 32
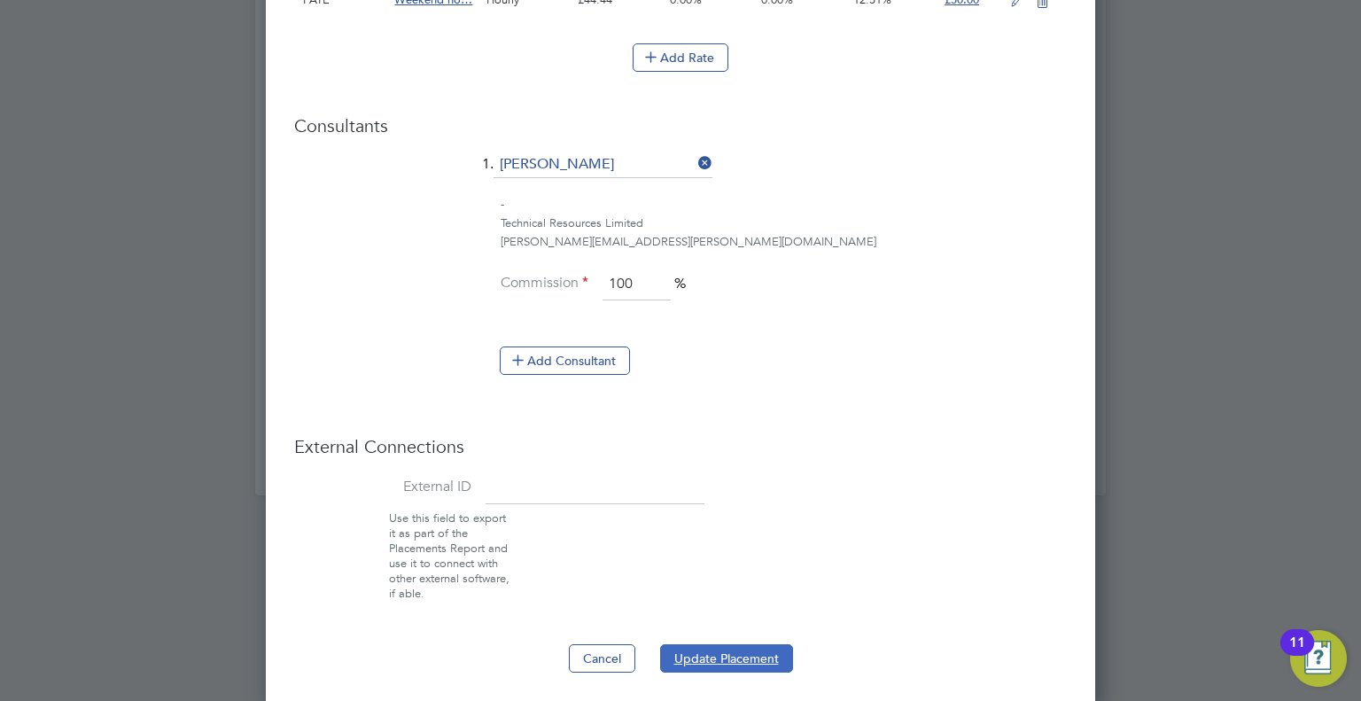
click at [710, 644] on button "Update Placement" at bounding box center [726, 658] width 133 height 28
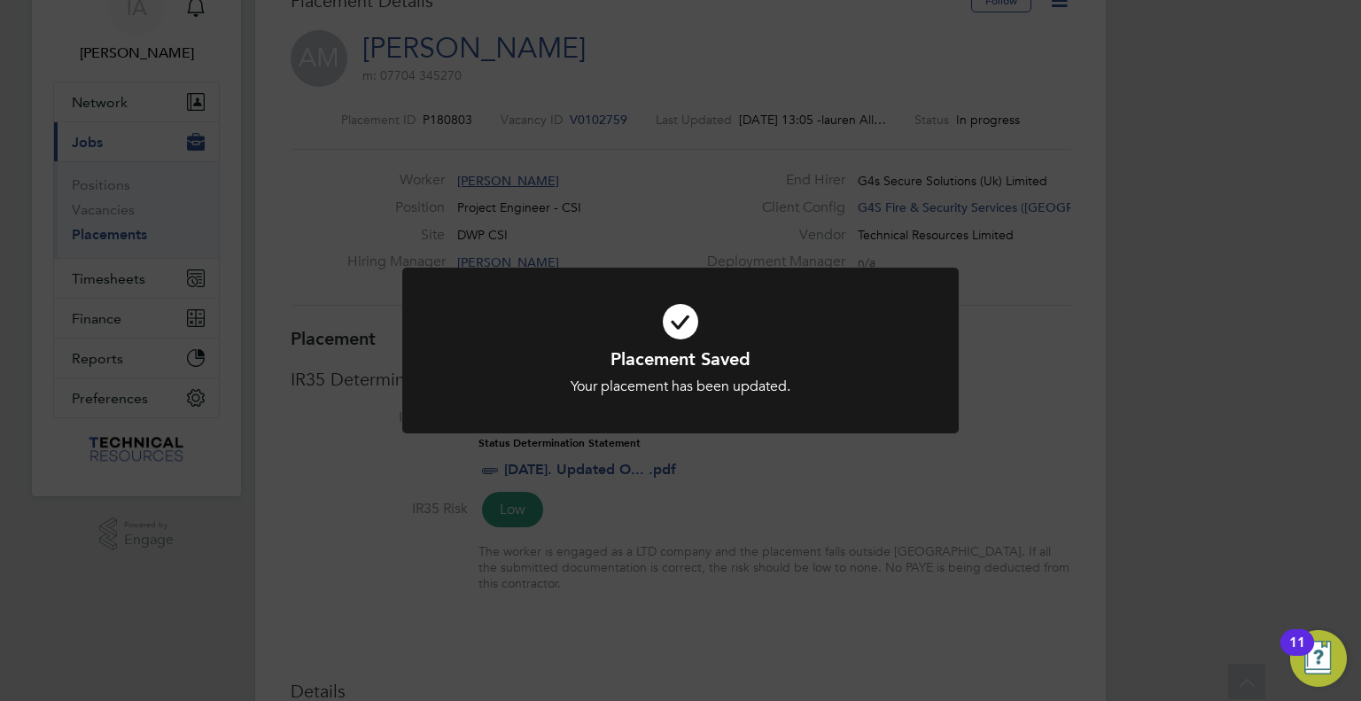
click at [996, 283] on div "Placement Saved Your placement has been updated. Cancel Okay" at bounding box center [680, 350] width 1361 height 701
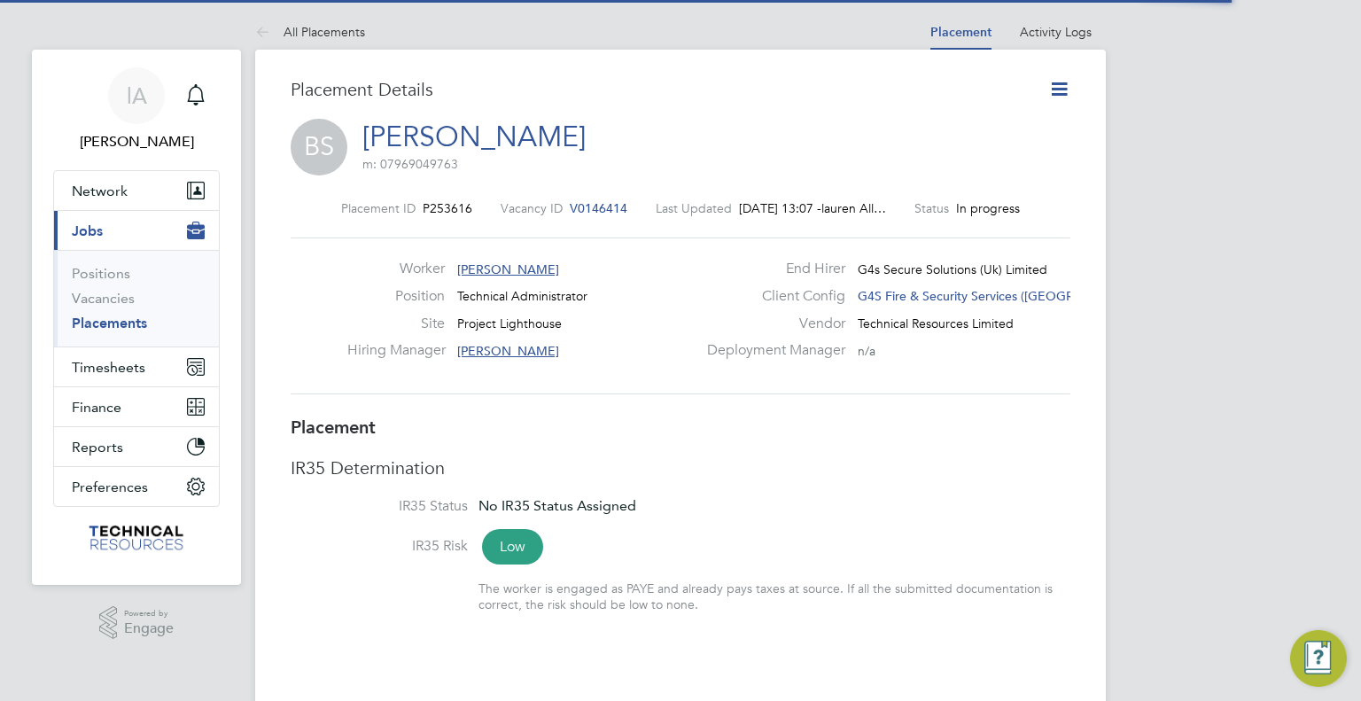
click at [1055, 86] on icon at bounding box center [1059, 89] width 22 height 22
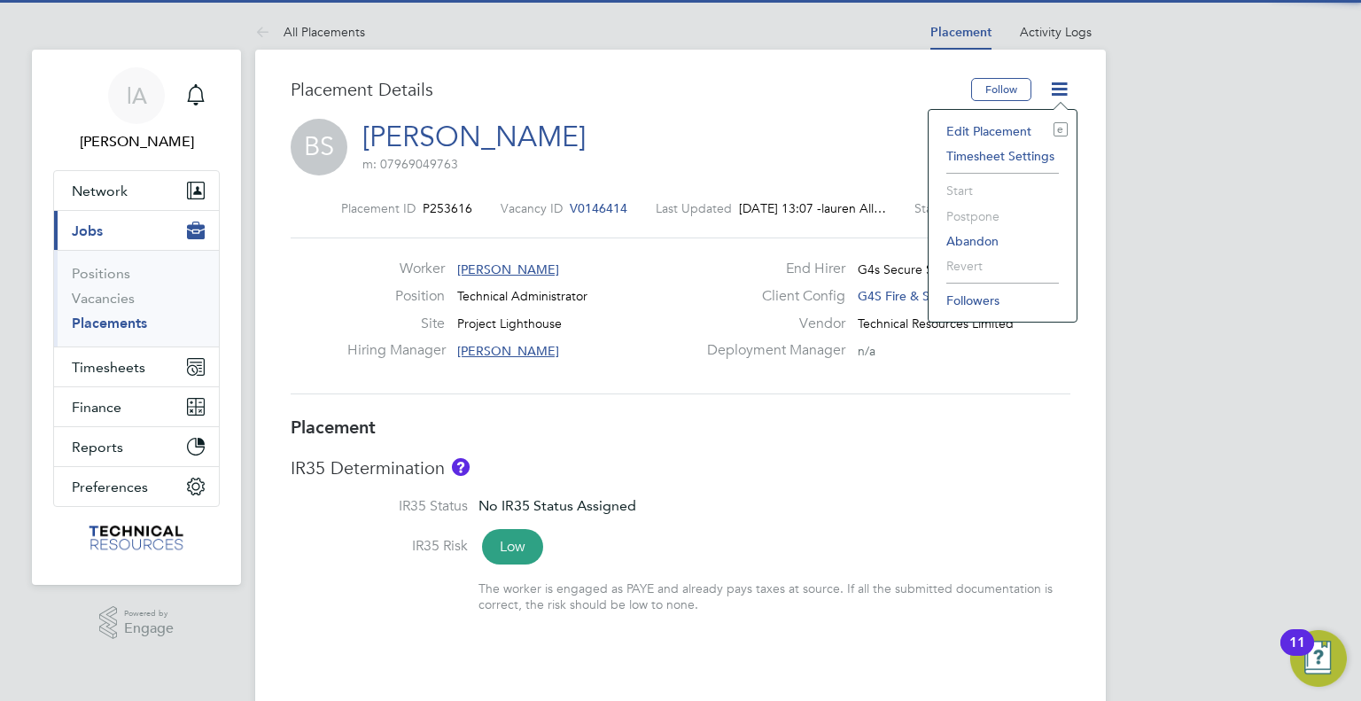
click at [1015, 122] on li "Edit Placement e" at bounding box center [1002, 131] width 130 height 25
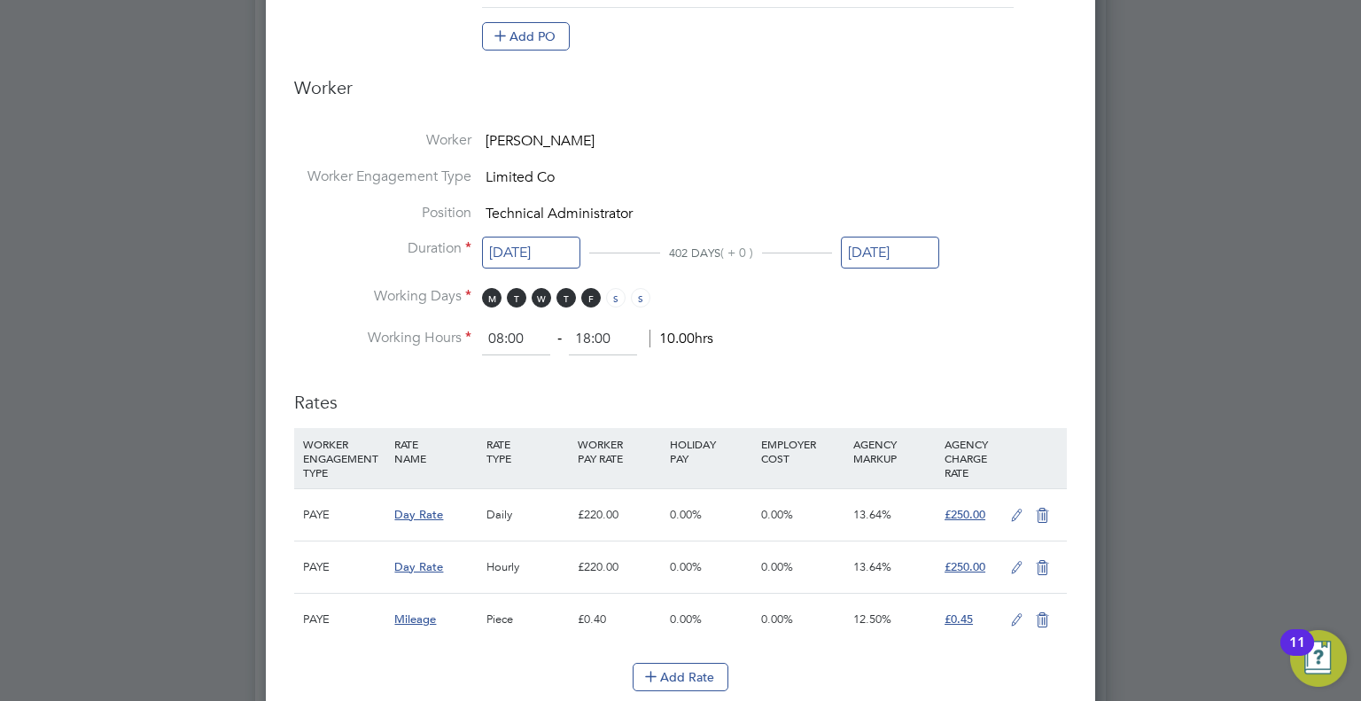
click at [880, 251] on input "[DATE]" at bounding box center [890, 253] width 98 height 33
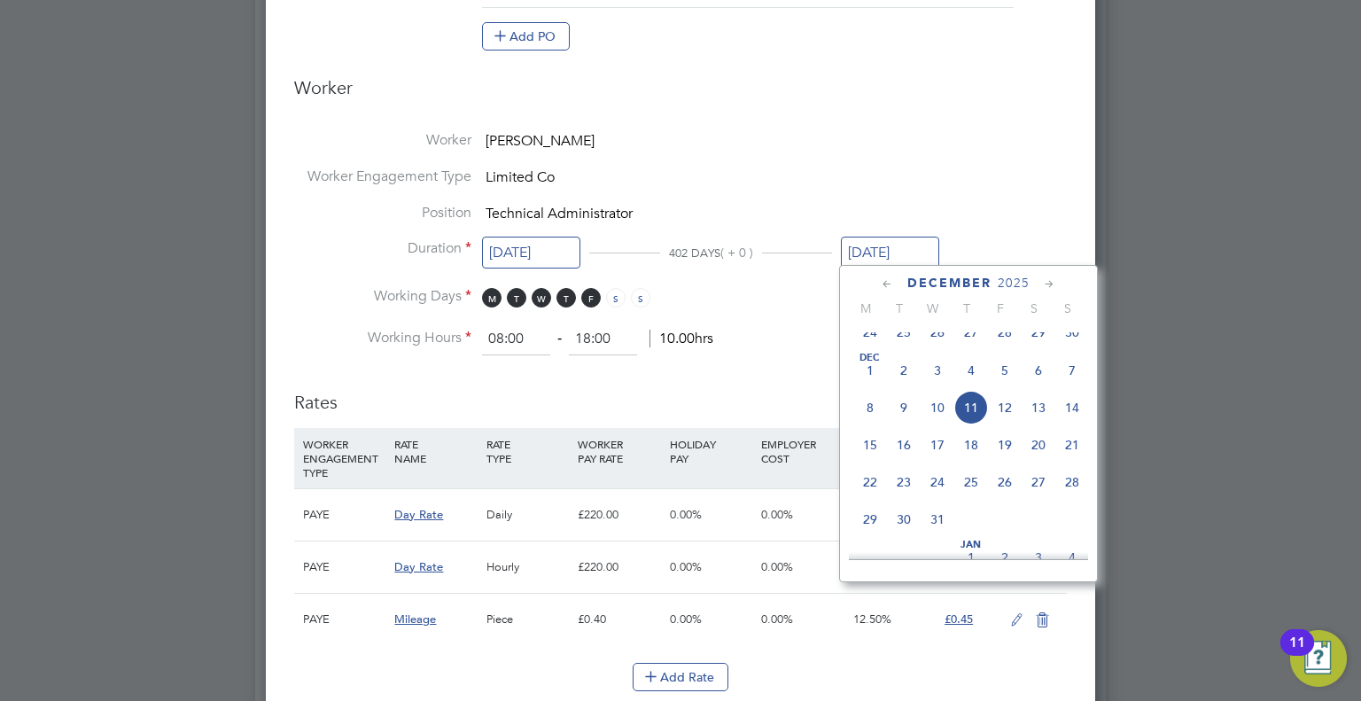
click at [932, 536] on span "31" at bounding box center [937, 519] width 34 height 34
type input "31 Dec 2025"
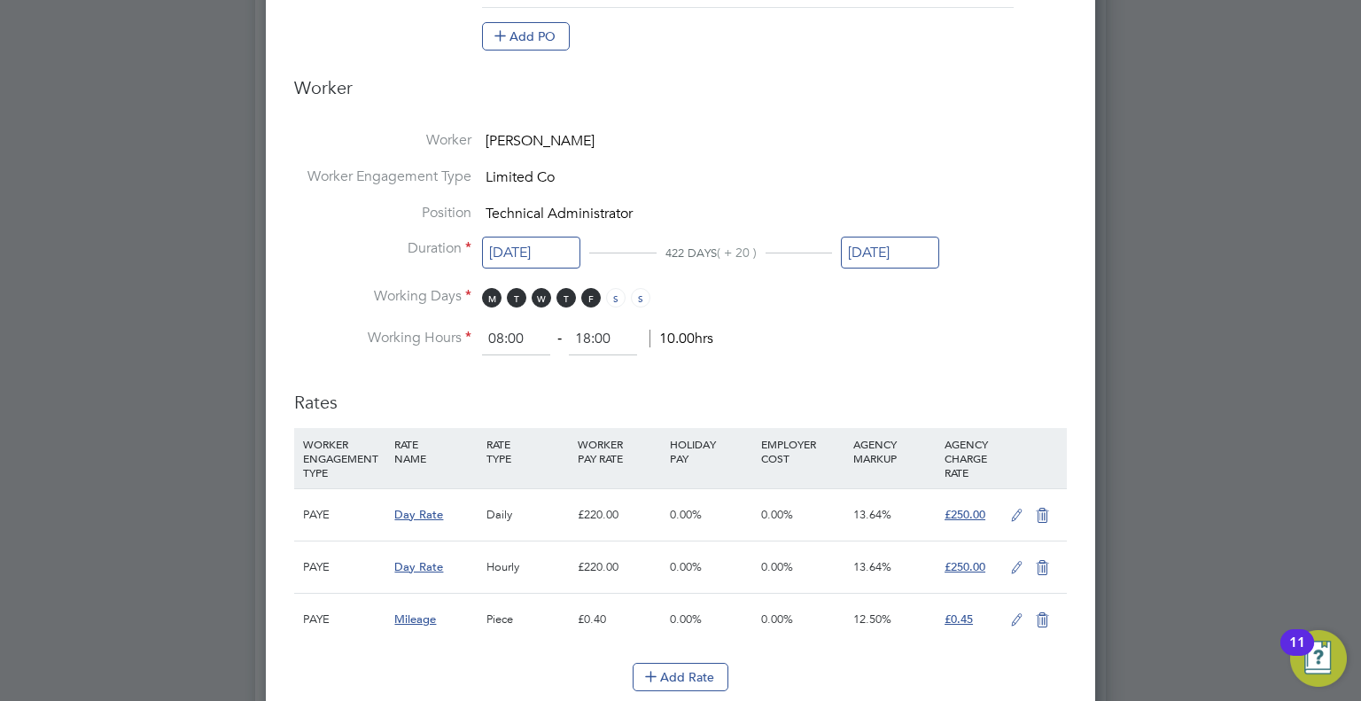
click at [986, 230] on li "Position Technical Administrator" at bounding box center [680, 222] width 772 height 36
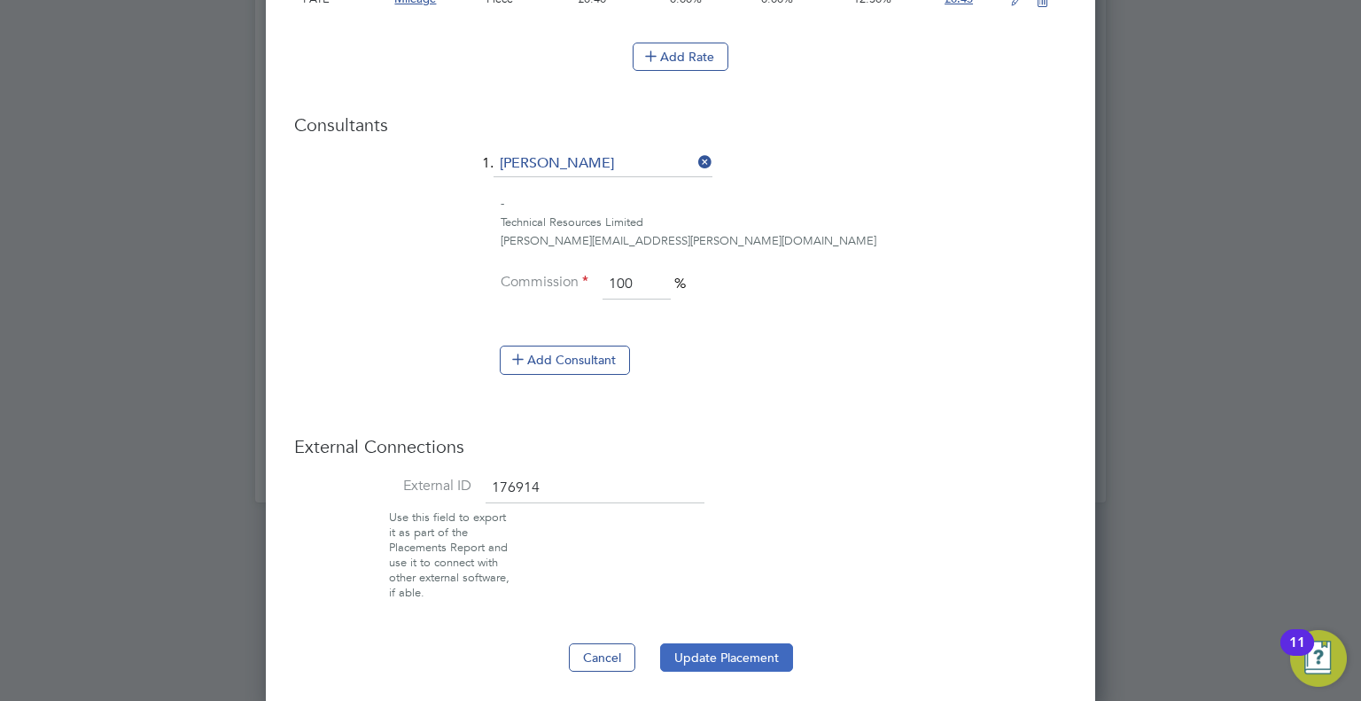
click at [733, 658] on button "Update Placement" at bounding box center [726, 657] width 133 height 28
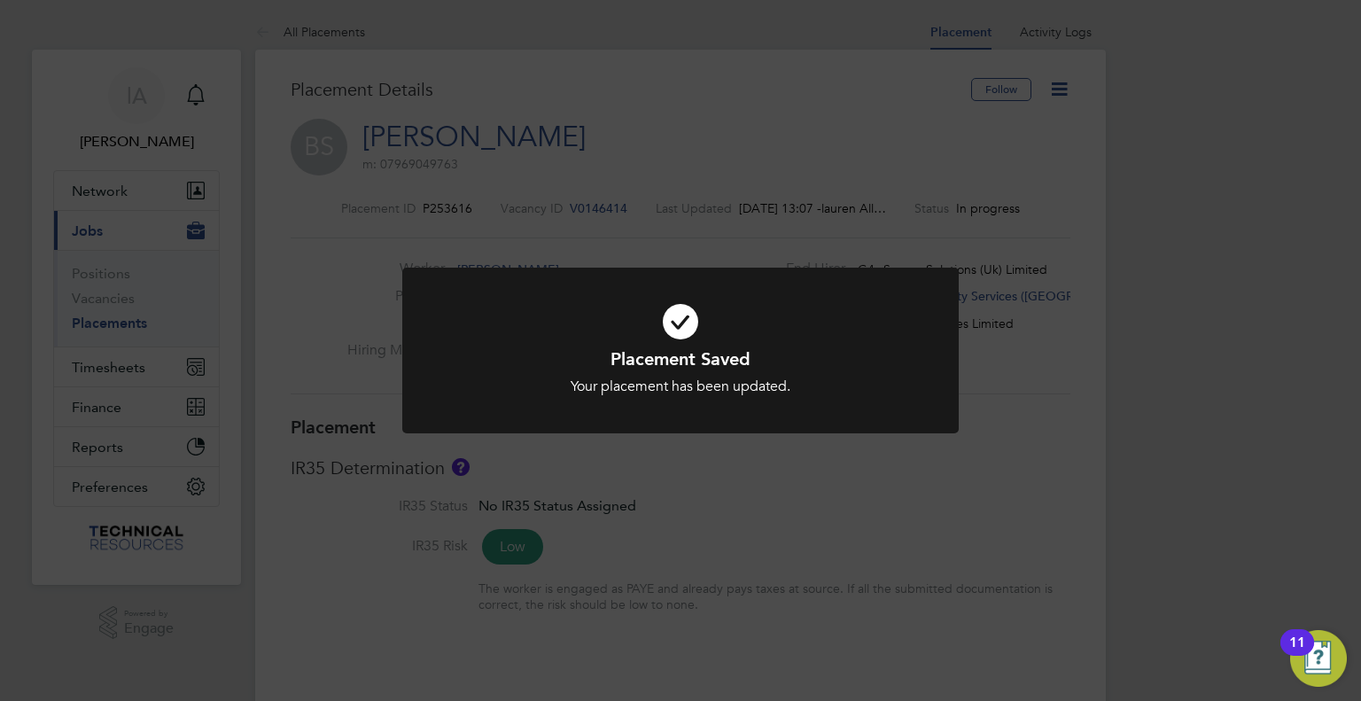
click at [1038, 178] on div "Placement Saved Your placement has been updated. Cancel Okay" at bounding box center [680, 350] width 1361 height 701
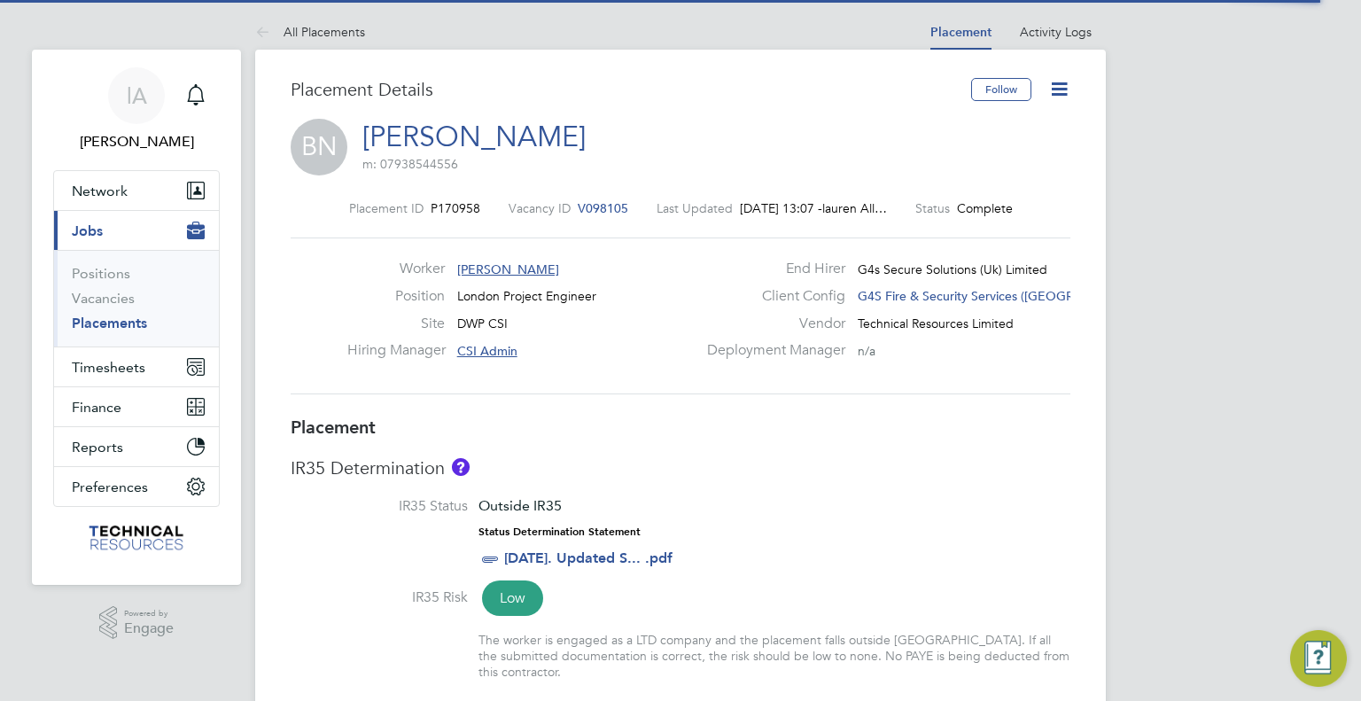
click at [1057, 84] on icon at bounding box center [1059, 89] width 22 height 22
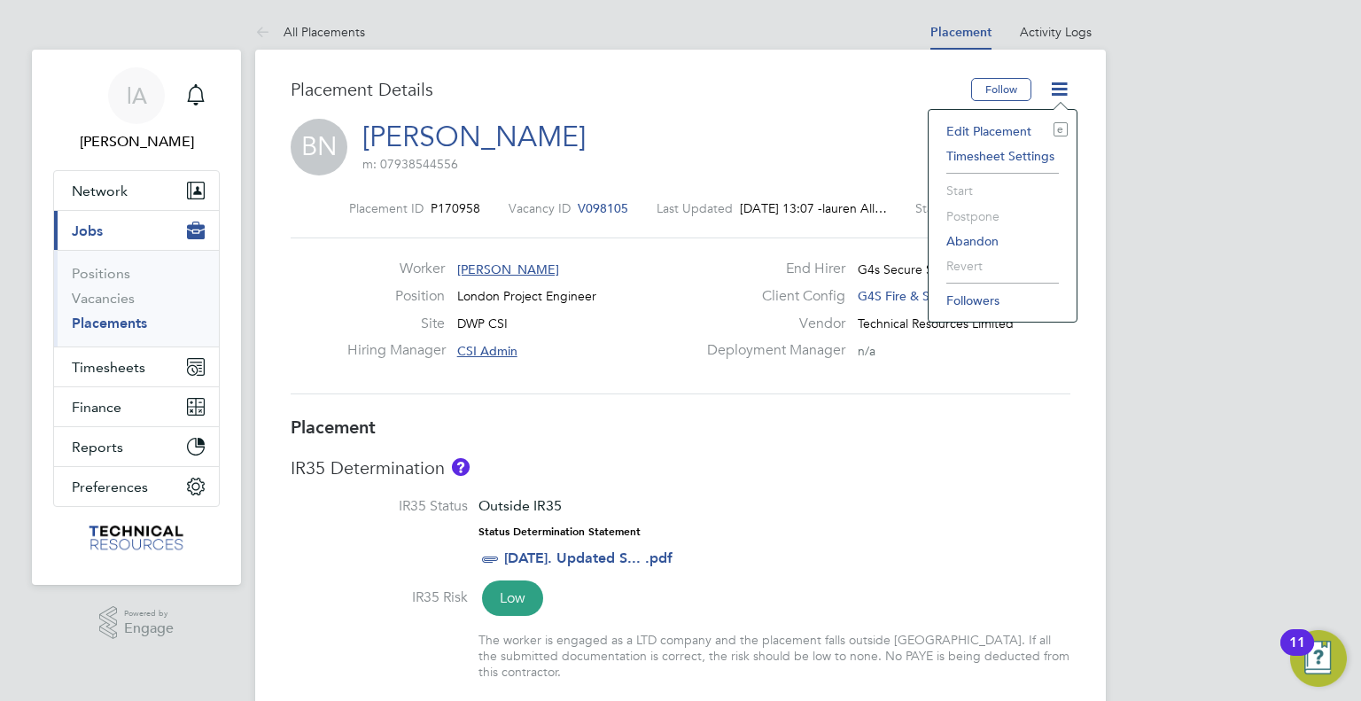
click at [1017, 127] on li "Edit Placement e" at bounding box center [1002, 131] width 130 height 25
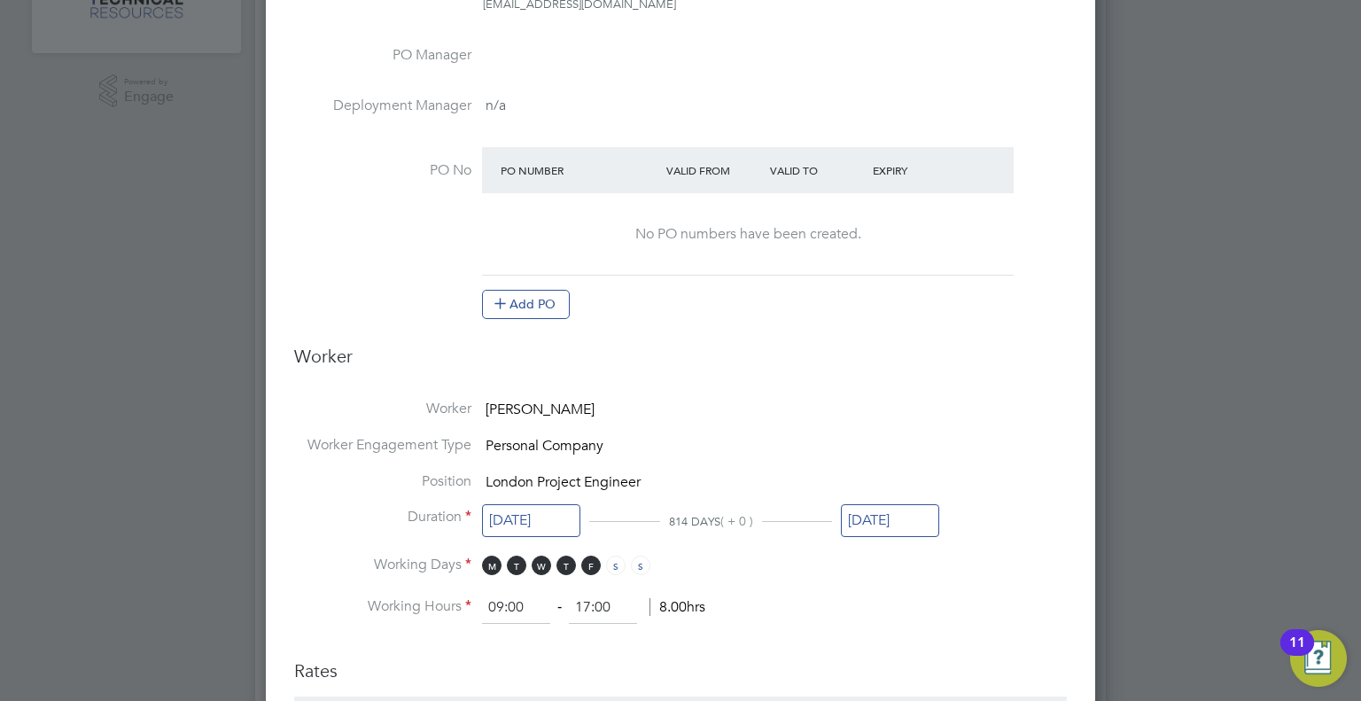
click at [893, 523] on input "[DATE]" at bounding box center [890, 520] width 98 height 33
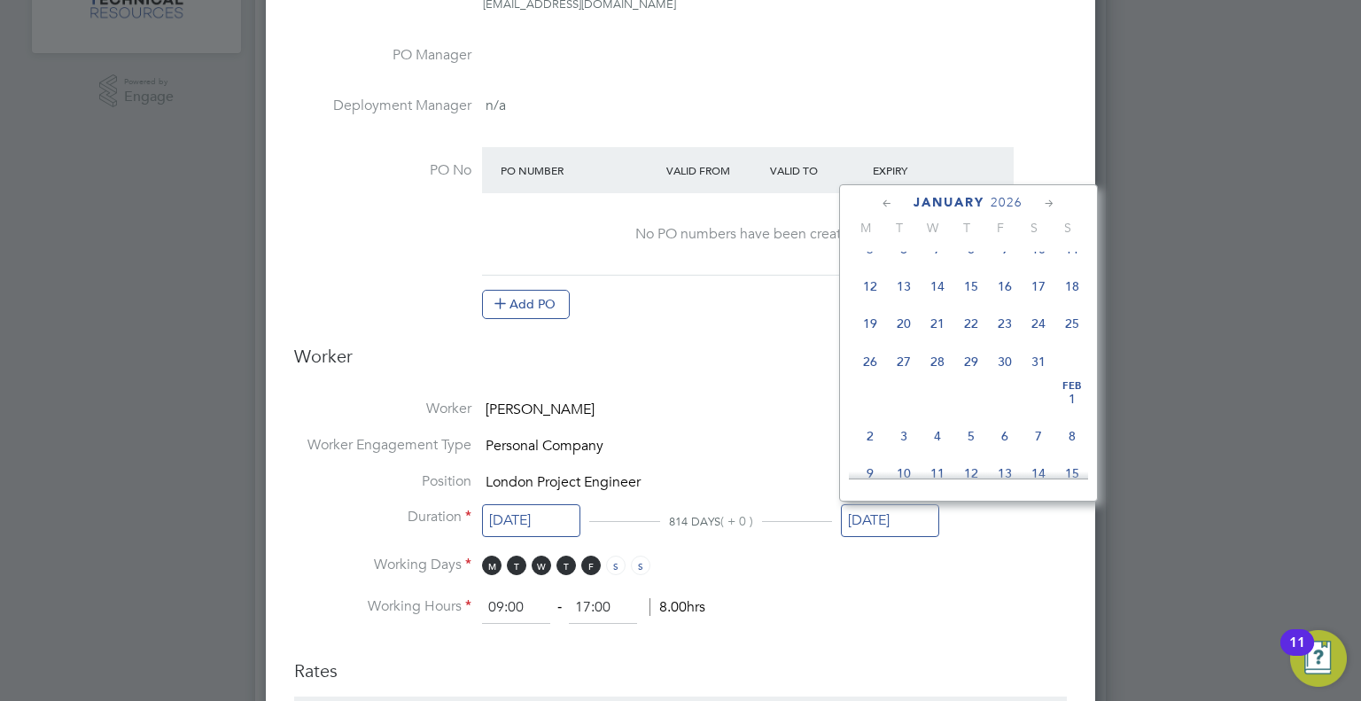
click at [1037, 378] on span "31" at bounding box center [1038, 362] width 34 height 34
type input "31 Jan 2026"
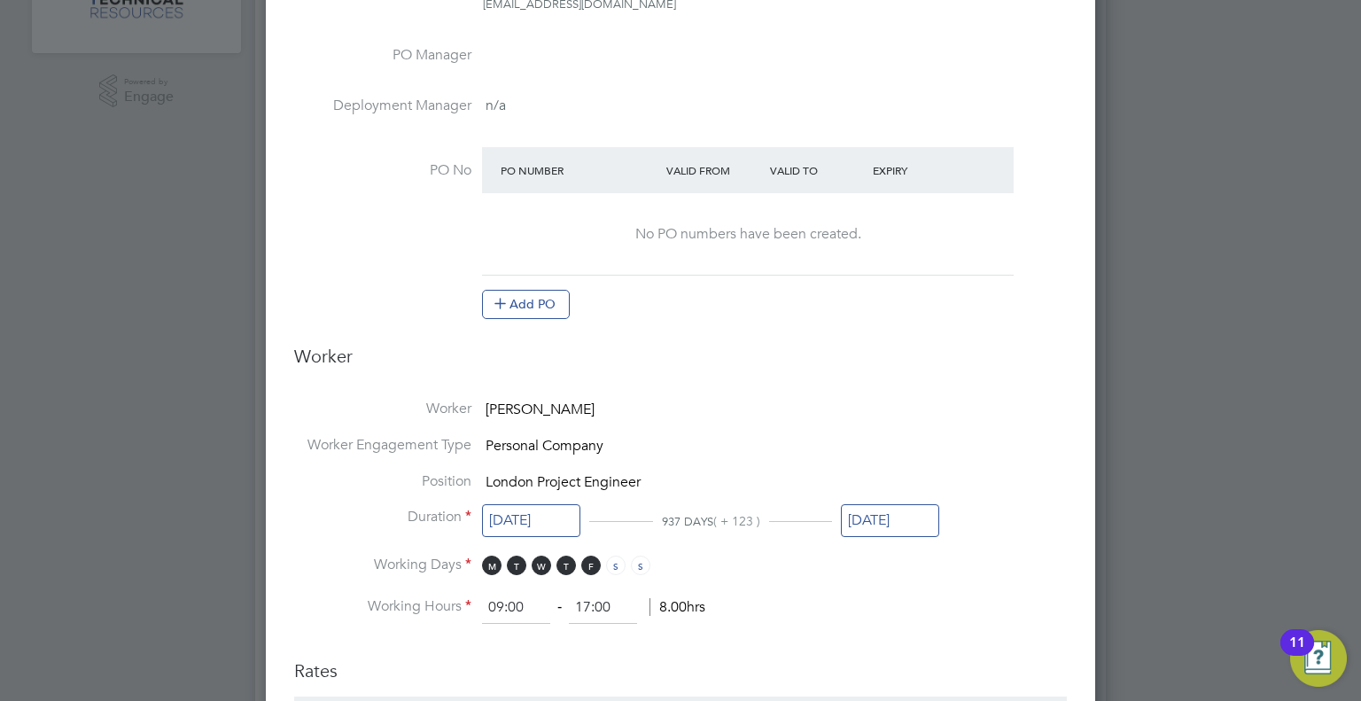
click at [889, 585] on li "Working Days M T W T F S S" at bounding box center [680, 573] width 772 height 36
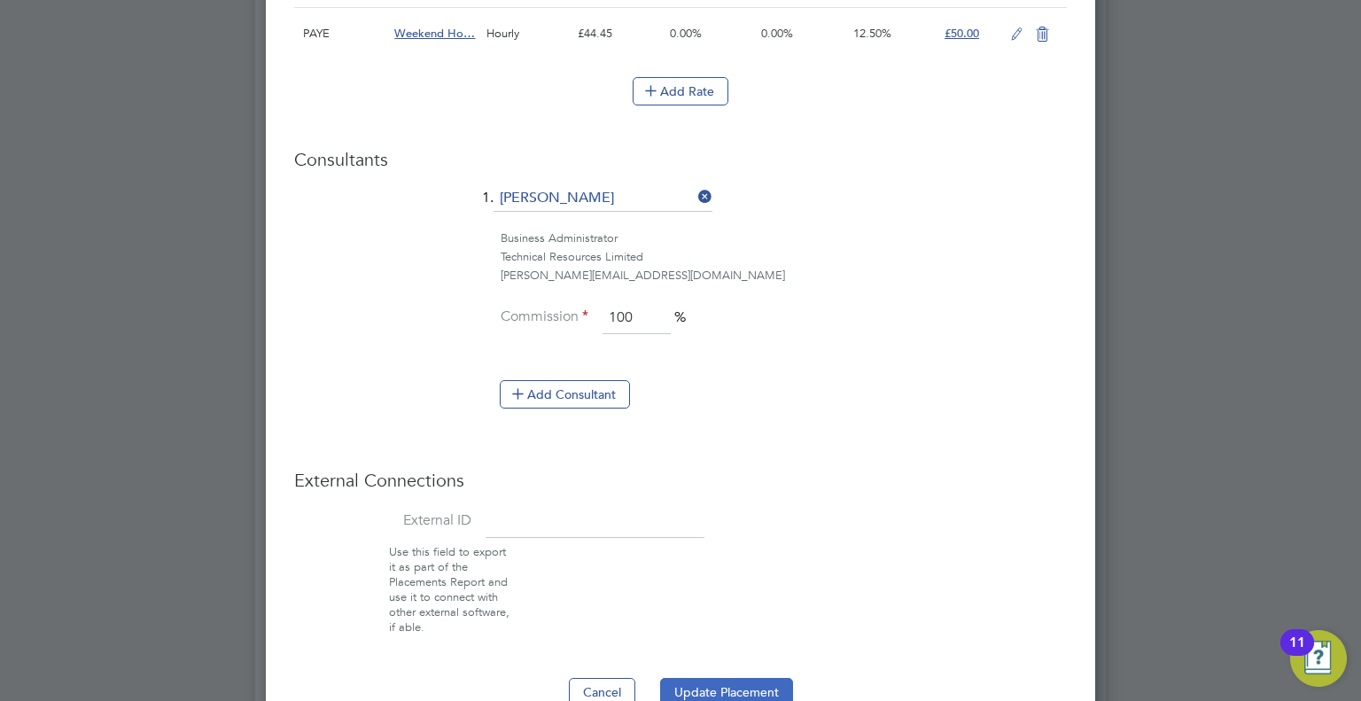
click at [726, 685] on button "Update Placement" at bounding box center [726, 692] width 133 height 28
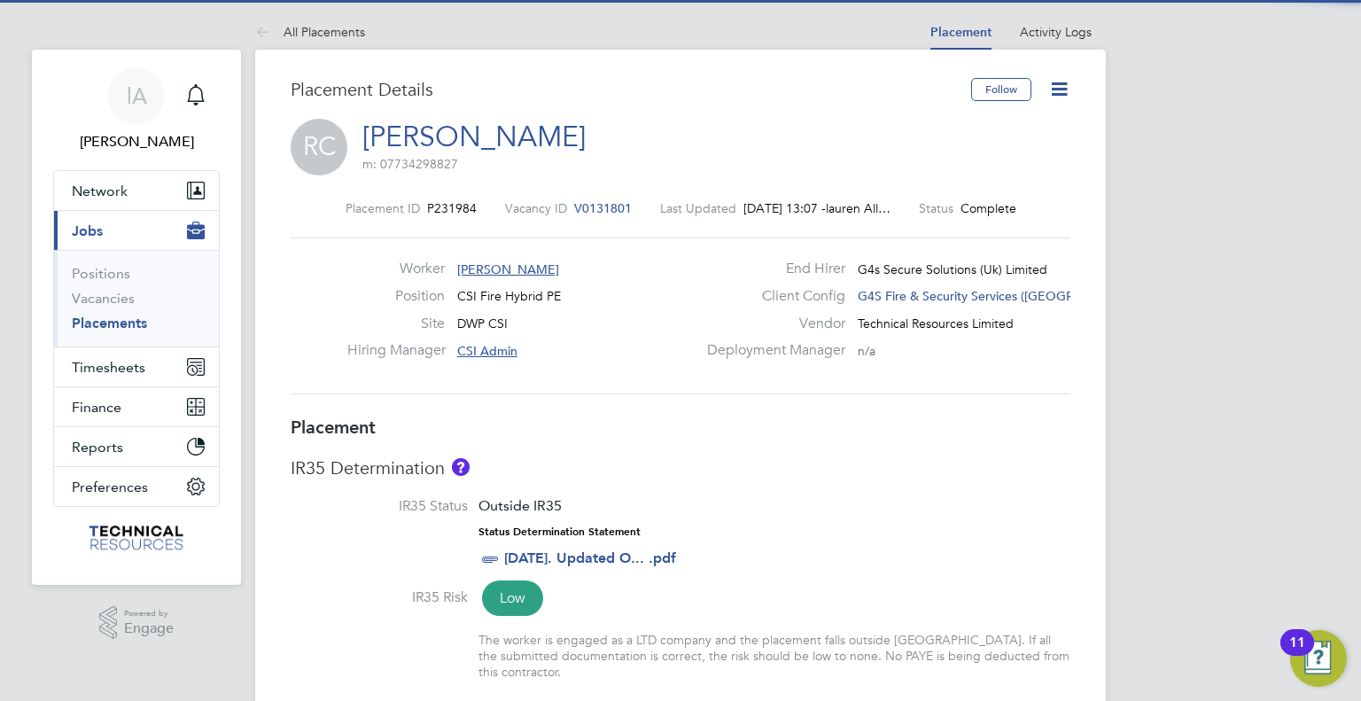
click at [1059, 87] on icon at bounding box center [1059, 89] width 22 height 22
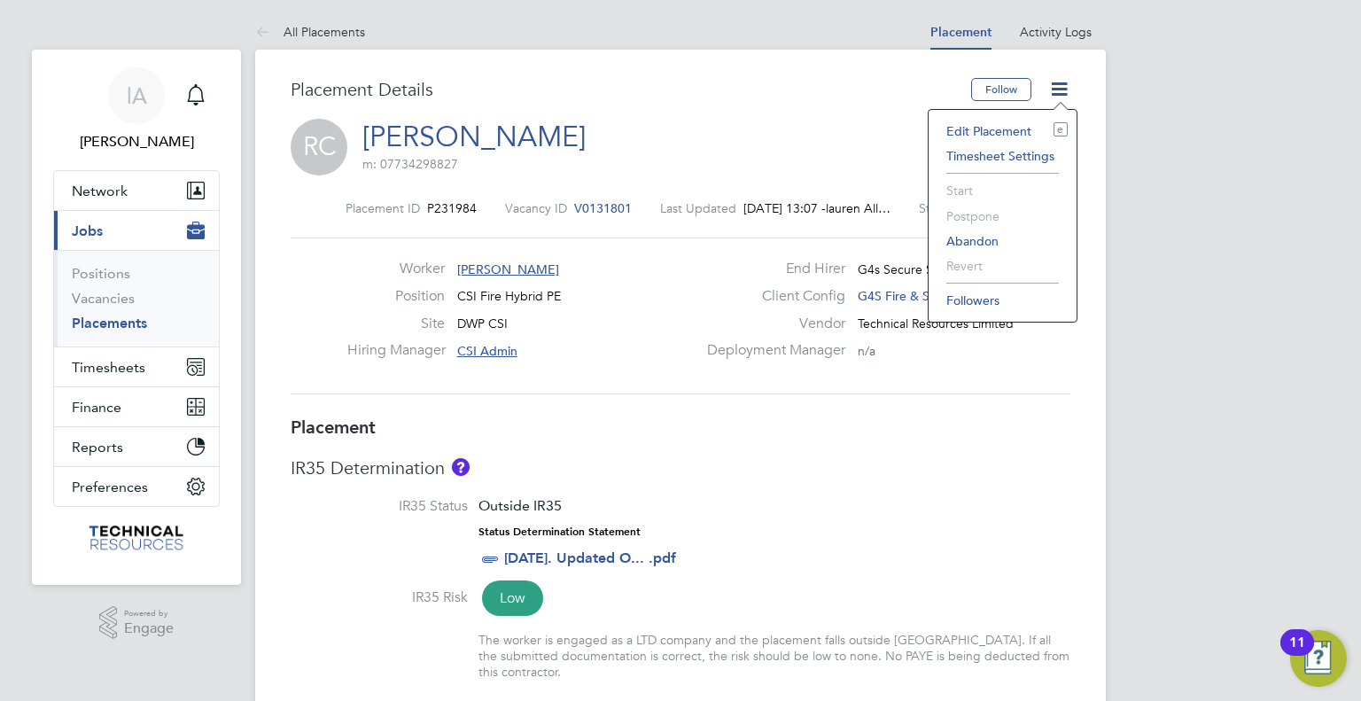
click at [1012, 122] on li "Edit Placement e" at bounding box center [1002, 131] width 130 height 25
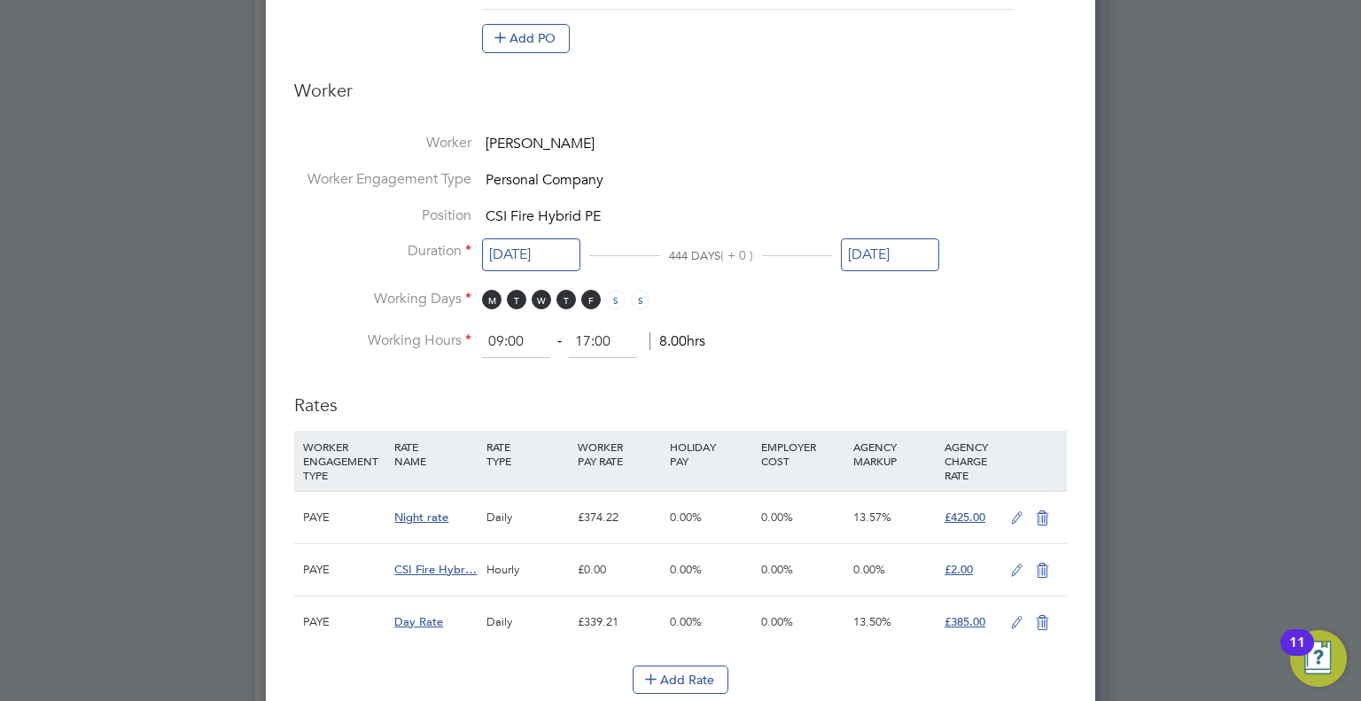
click at [908, 249] on input "[DATE]" at bounding box center [890, 254] width 98 height 33
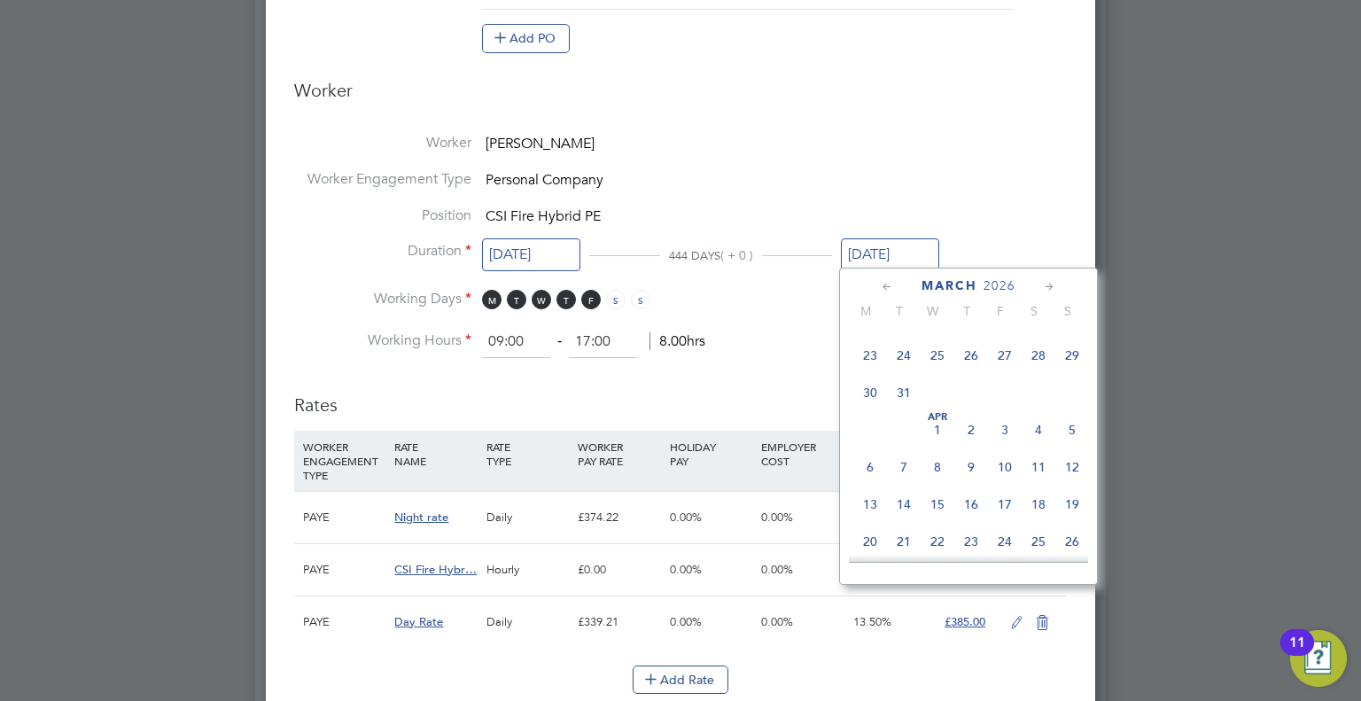
click at [908, 409] on span "31" at bounding box center [904, 393] width 34 height 34
type input "[DATE]"
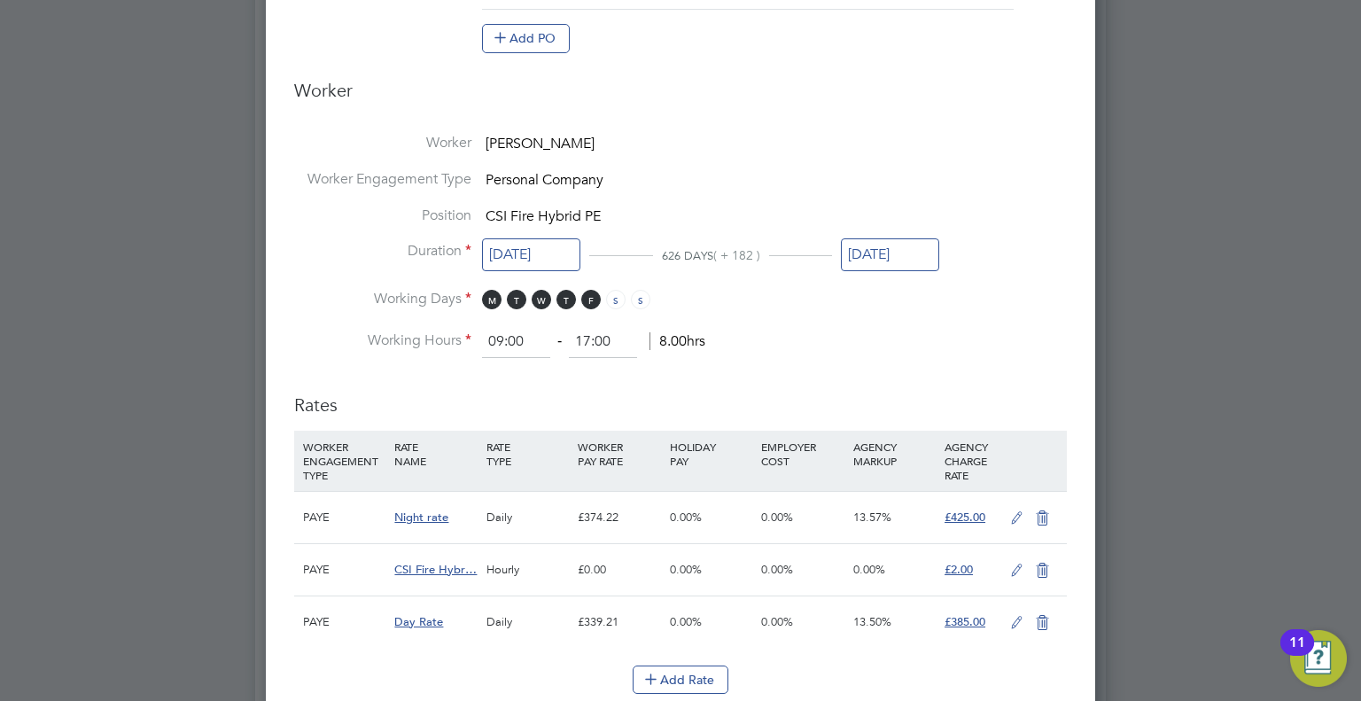
click at [821, 336] on li "Working Hours 09:00 ‐ 17:00 8.00hrs" at bounding box center [680, 342] width 772 height 32
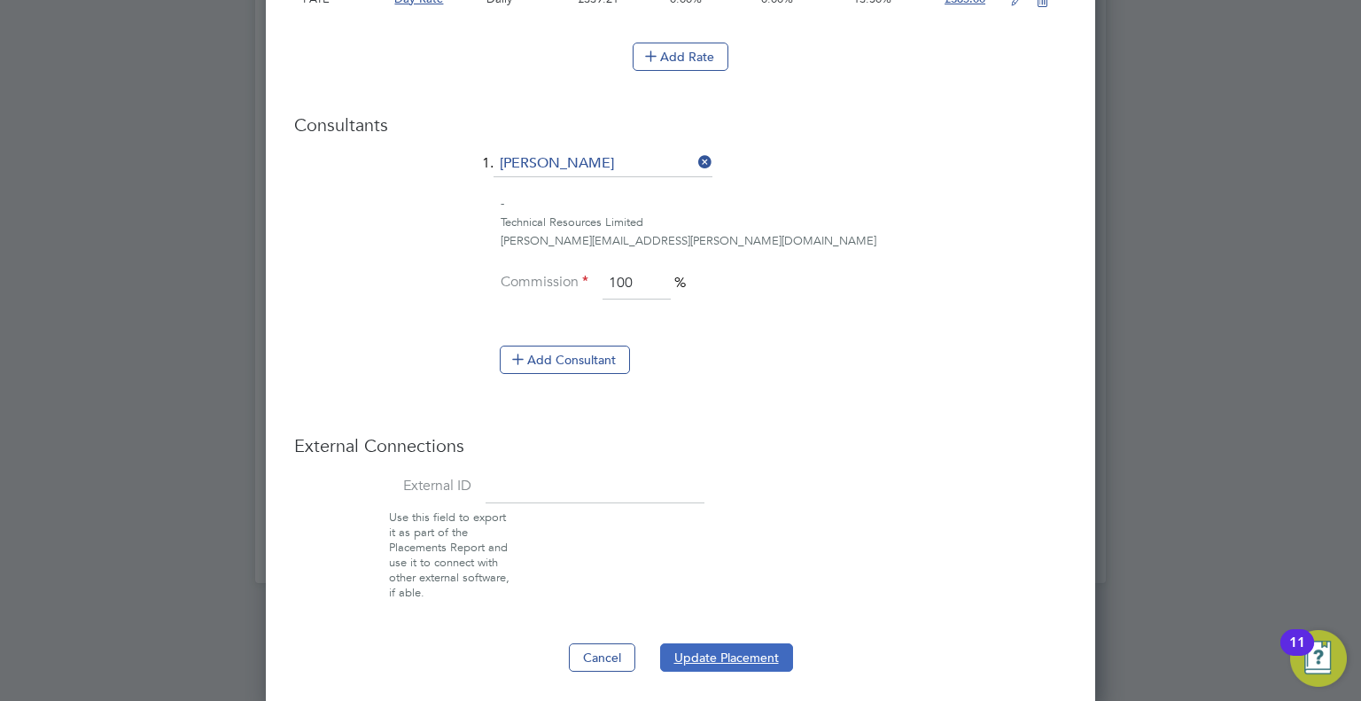
click at [733, 648] on button "Update Placement" at bounding box center [726, 657] width 133 height 28
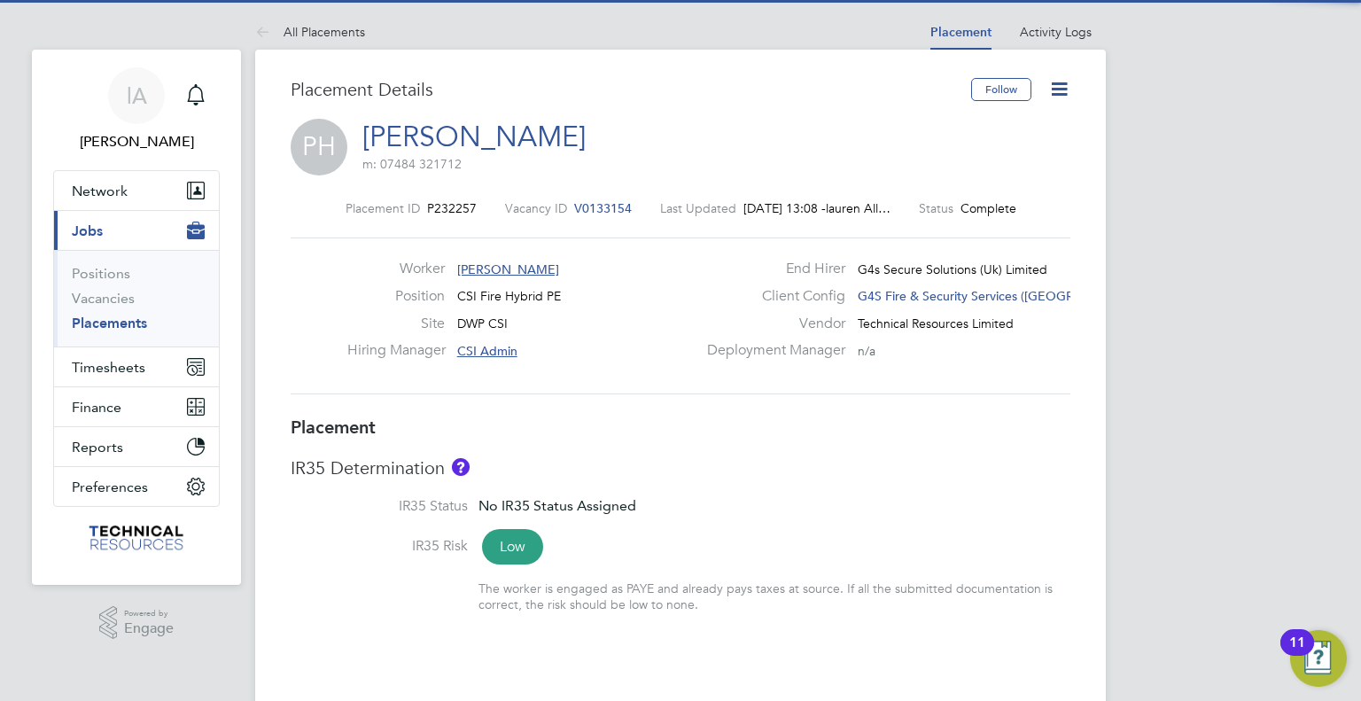
click at [1050, 87] on icon at bounding box center [1059, 89] width 22 height 22
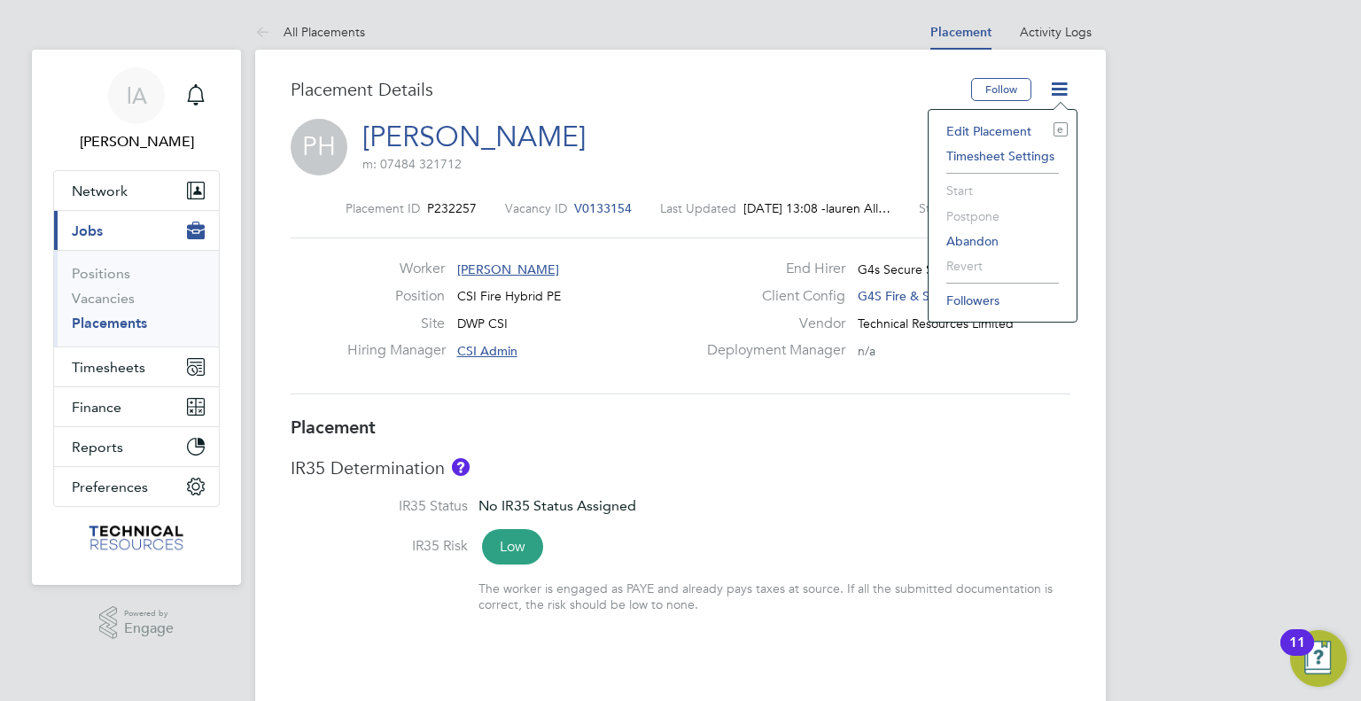
click at [1019, 123] on li "Edit Placement e" at bounding box center [1002, 131] width 130 height 25
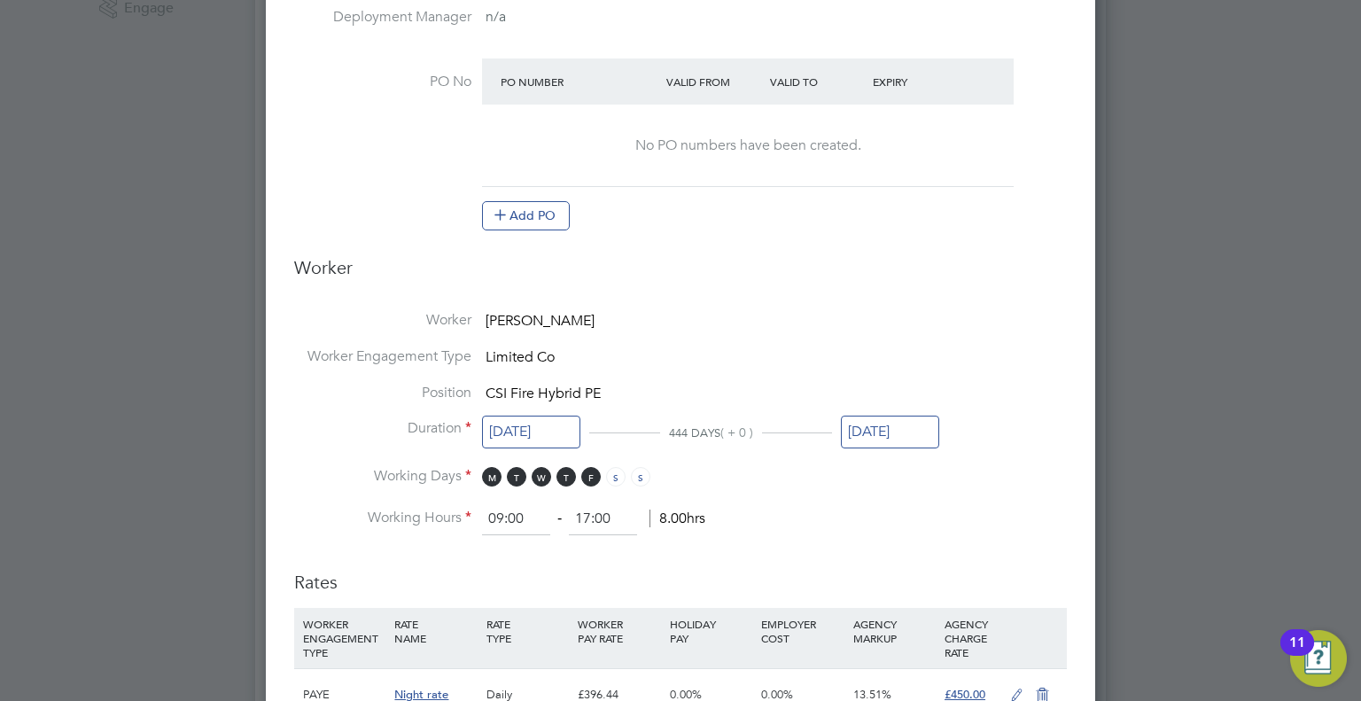
click at [892, 423] on input "[DATE]" at bounding box center [890, 431] width 98 height 33
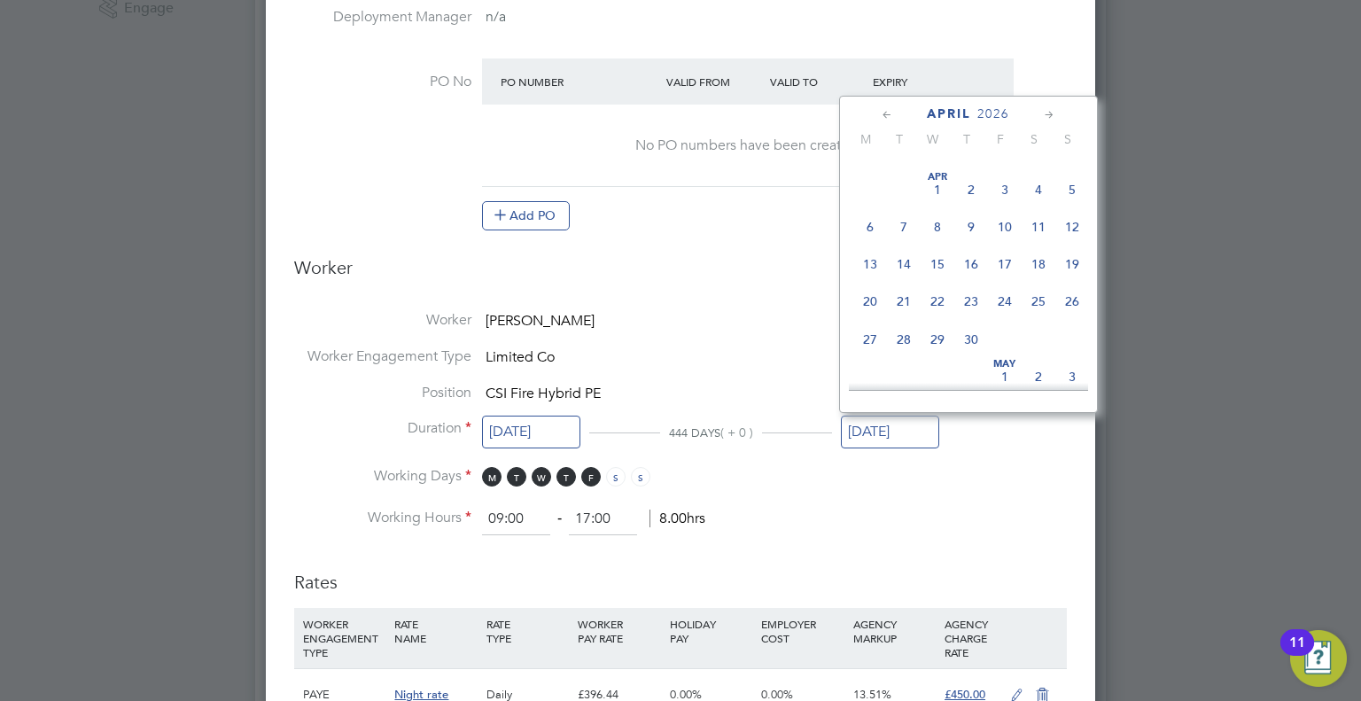
click at [899, 169] on span "31" at bounding box center [904, 153] width 34 height 34
type input "[DATE]"
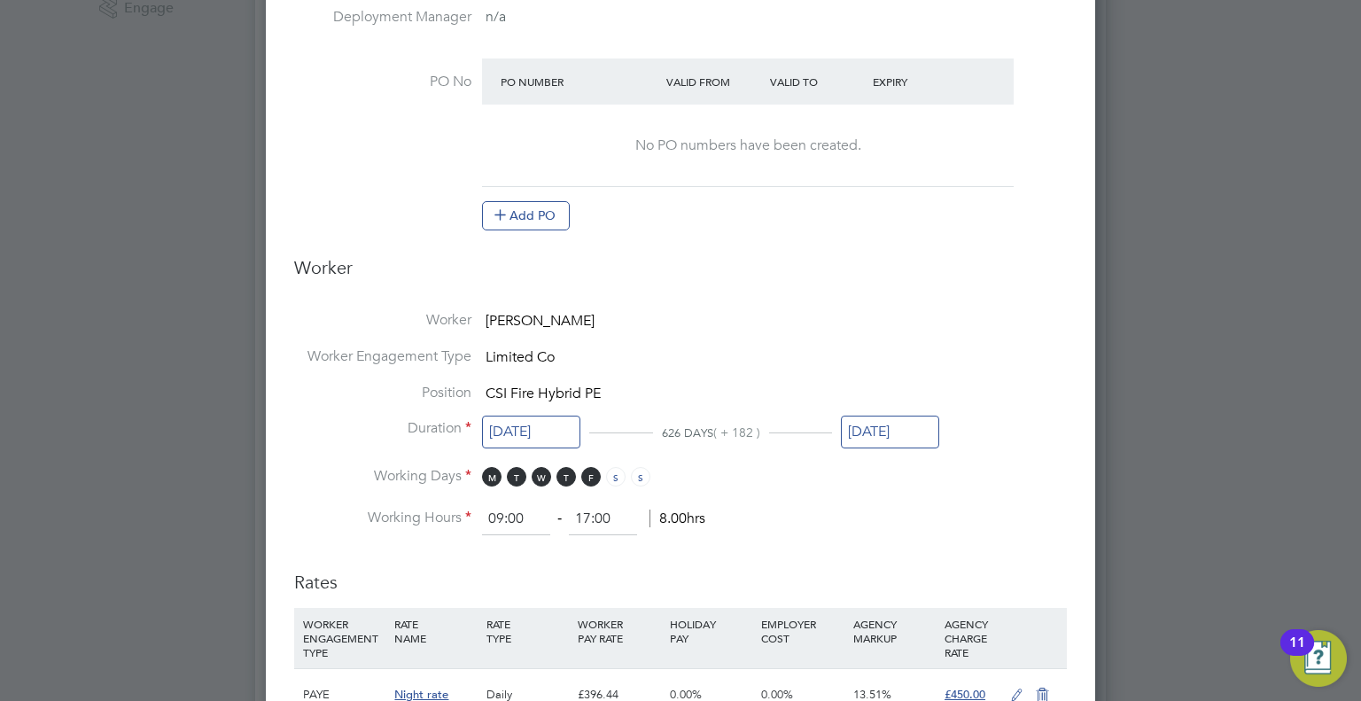
click at [846, 542] on ng-form "Deployment End Hirer G4s Secure Solutions (Uk) Limited Client Config G4S Fire &…" at bounding box center [680, 510] width 772 height 1921
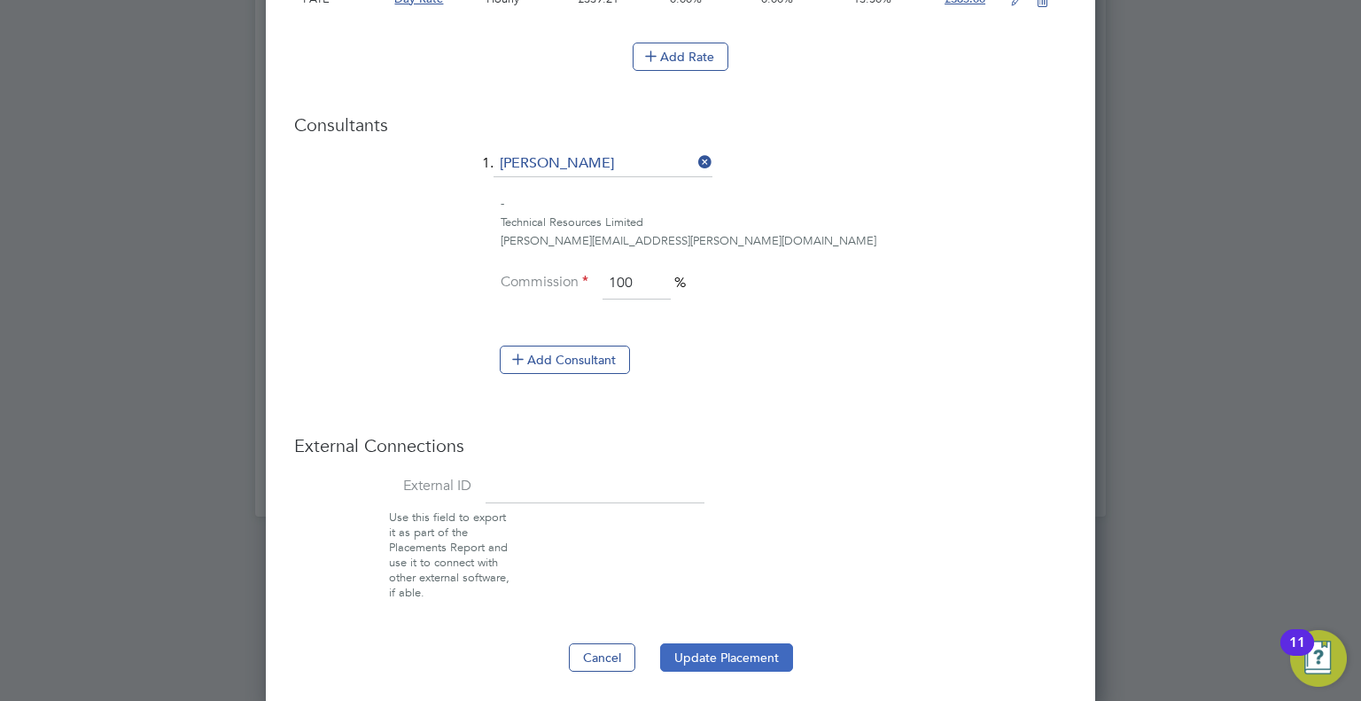
click at [725, 655] on button "Update Placement" at bounding box center [726, 657] width 133 height 28
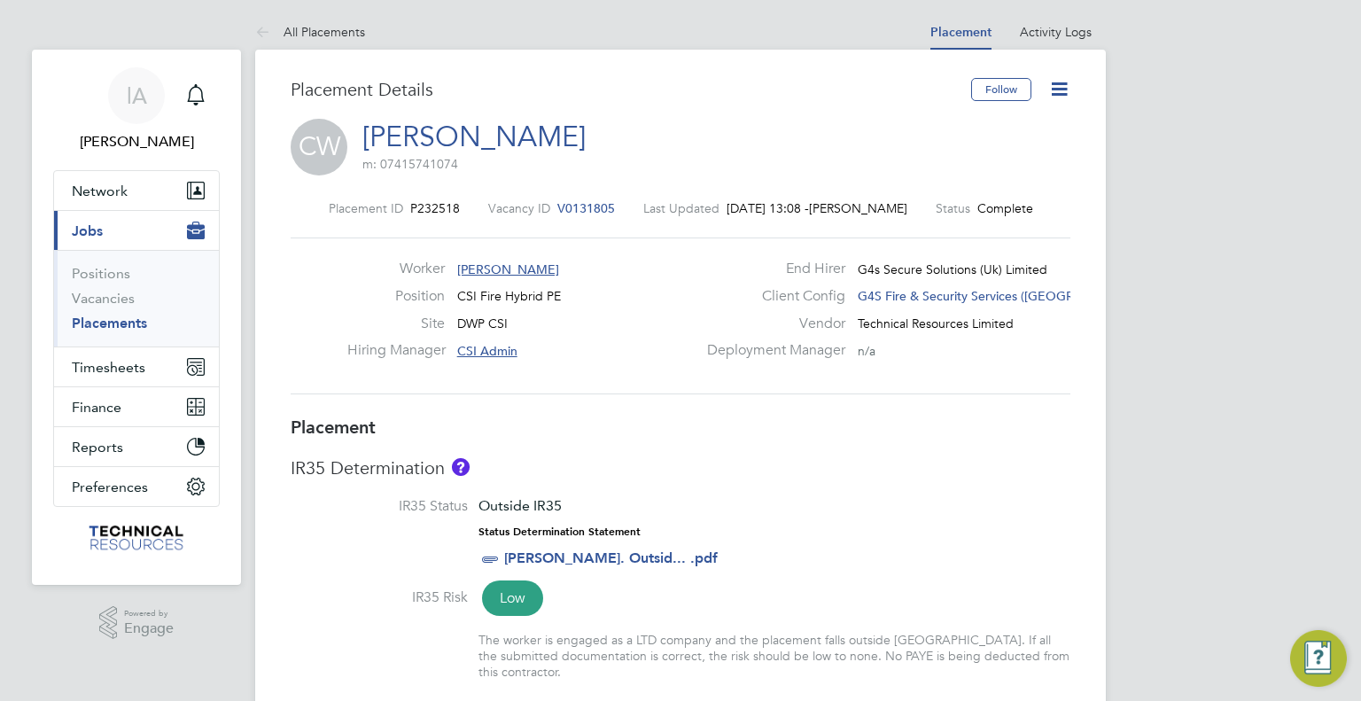
click at [1055, 89] on icon at bounding box center [1059, 89] width 22 height 22
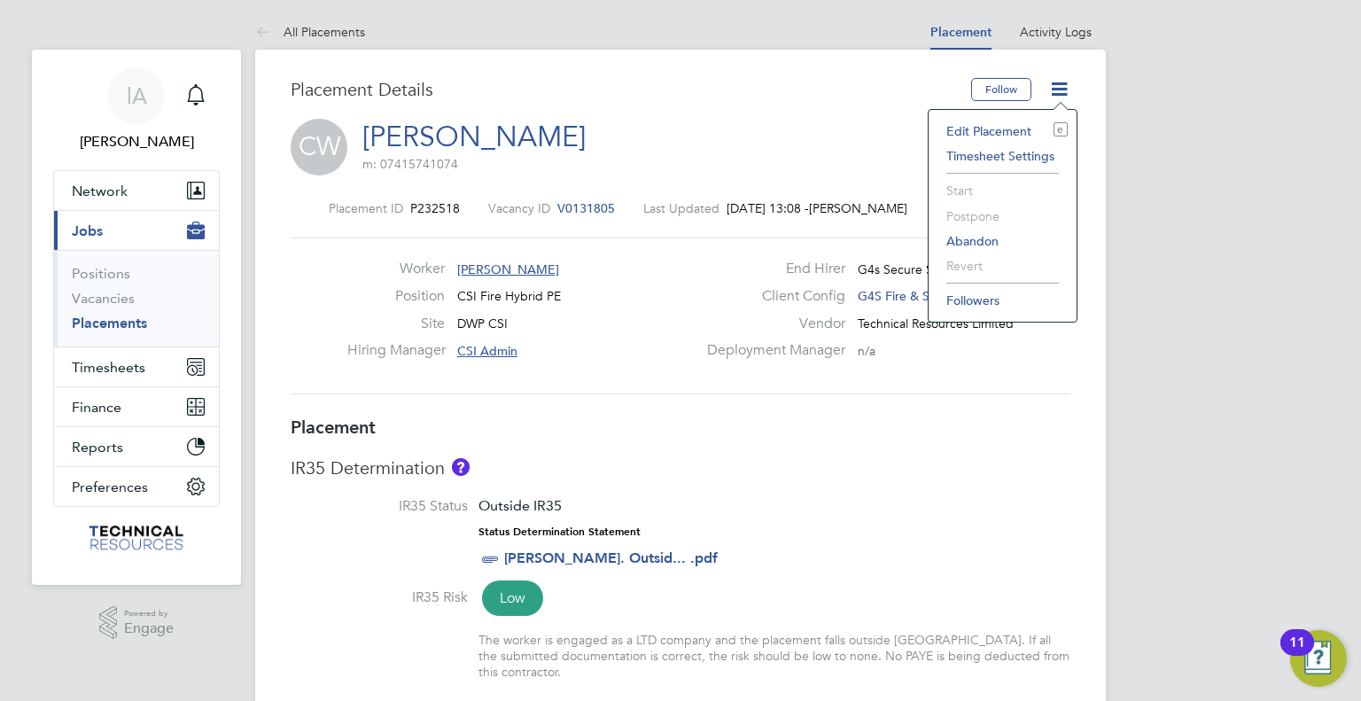
click at [1002, 129] on li "Edit Placement e" at bounding box center [1002, 131] width 130 height 25
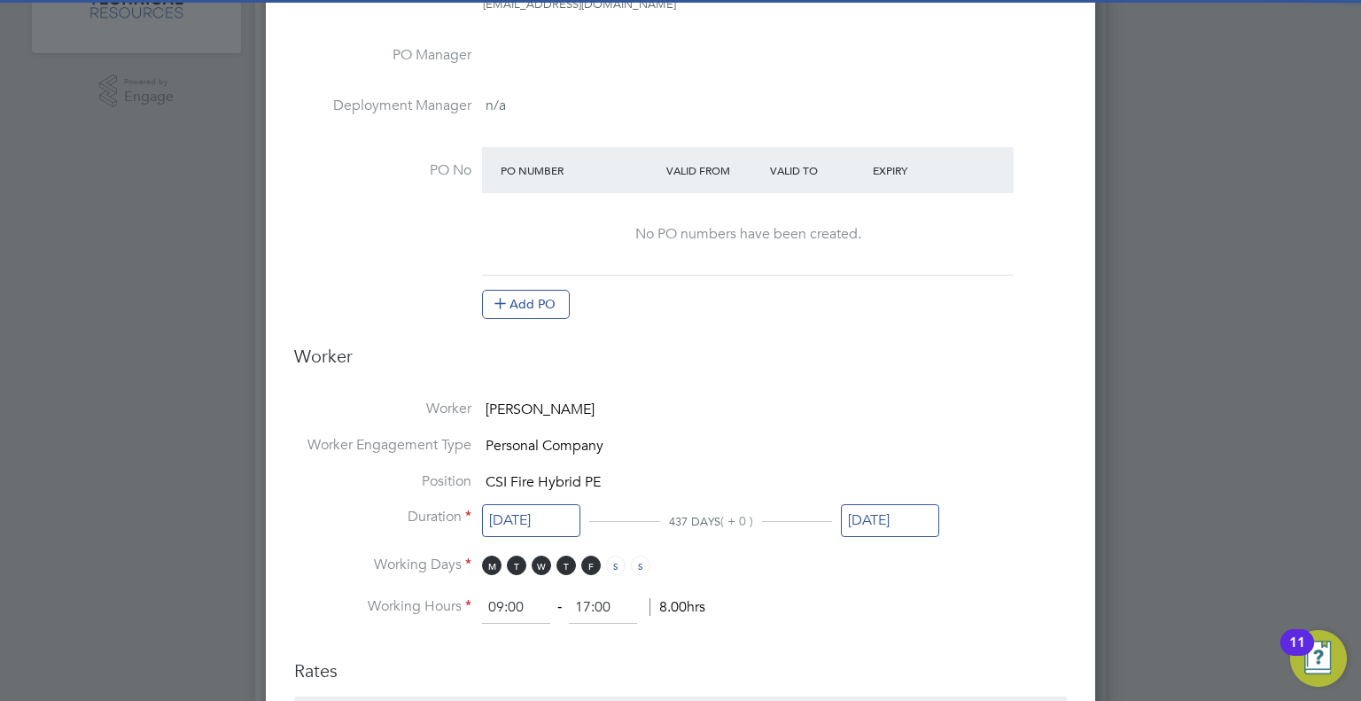
click at [887, 520] on input "[DATE]" at bounding box center [890, 520] width 98 height 33
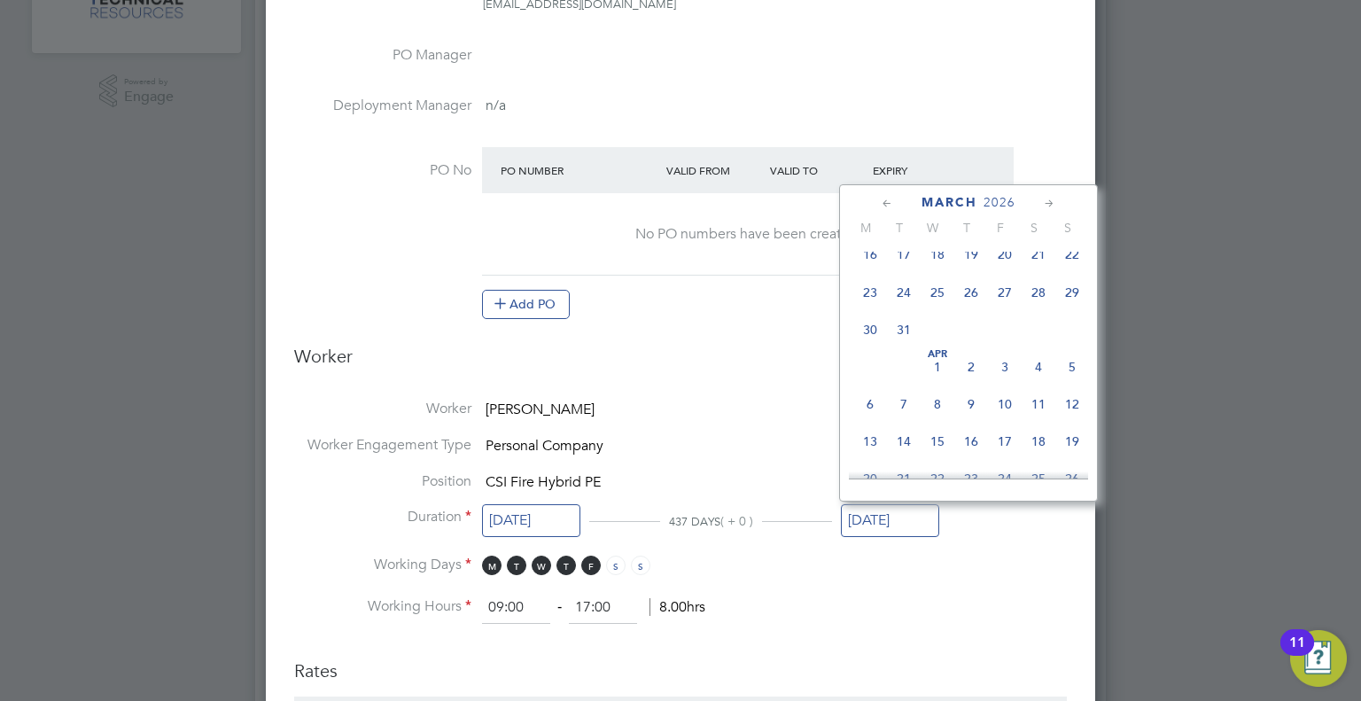
click at [904, 346] on span "31" at bounding box center [904, 330] width 34 height 34
type input "[DATE]"
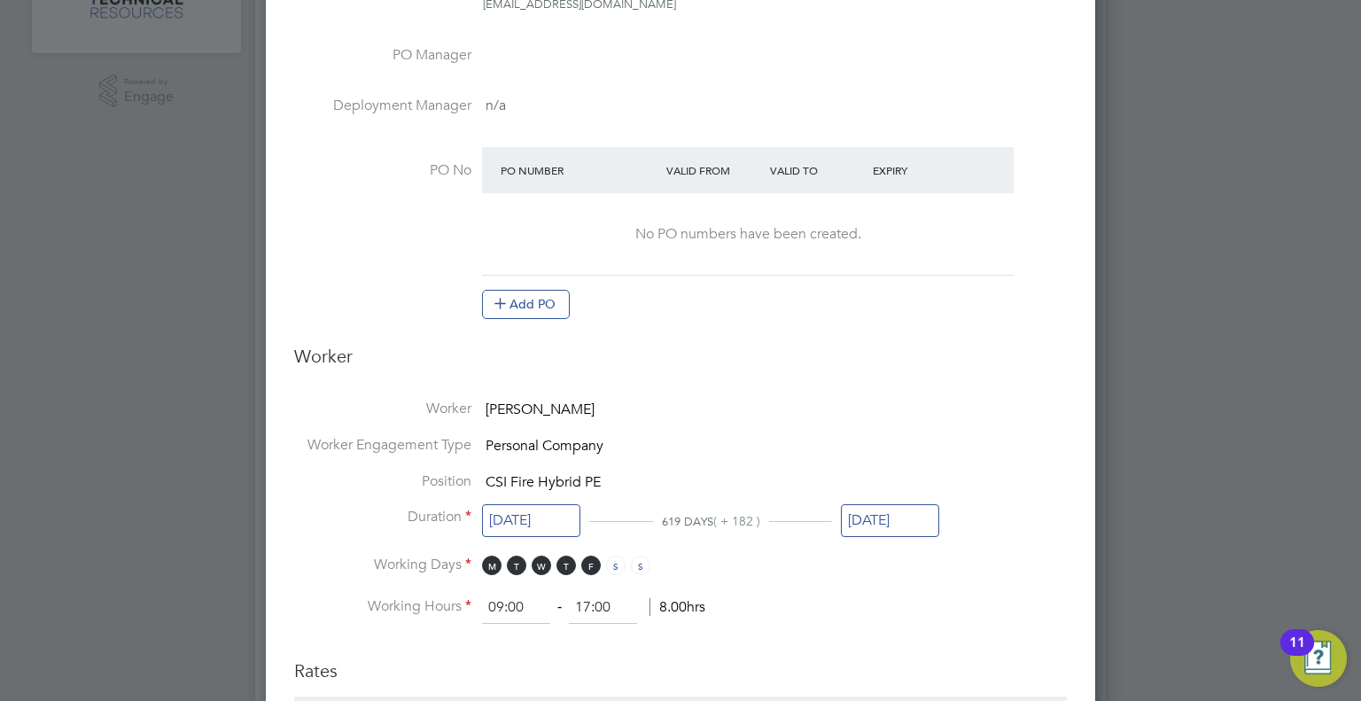
click at [864, 594] on li "Working Hours 09:00 ‐ 17:00 8.00hrs" at bounding box center [680, 608] width 772 height 32
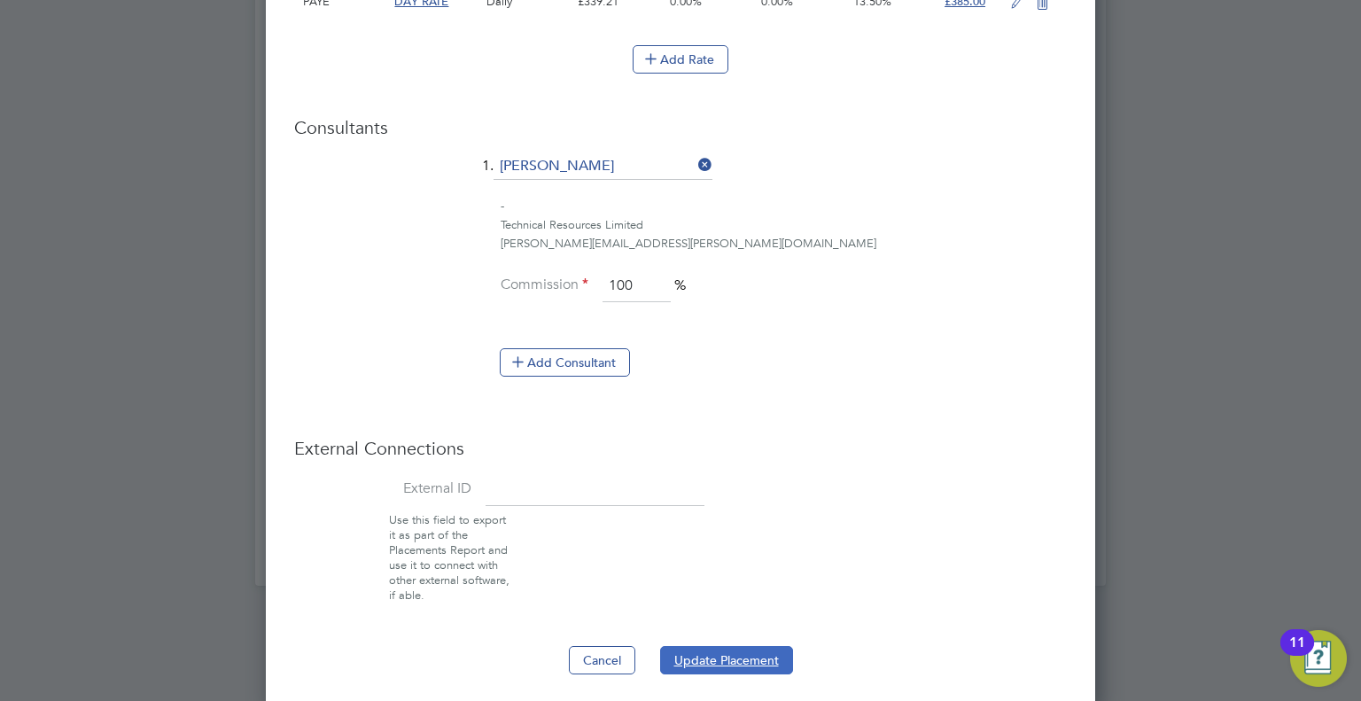
click at [730, 655] on button "Update Placement" at bounding box center [726, 660] width 133 height 28
